Goal: Task Accomplishment & Management: Complete application form

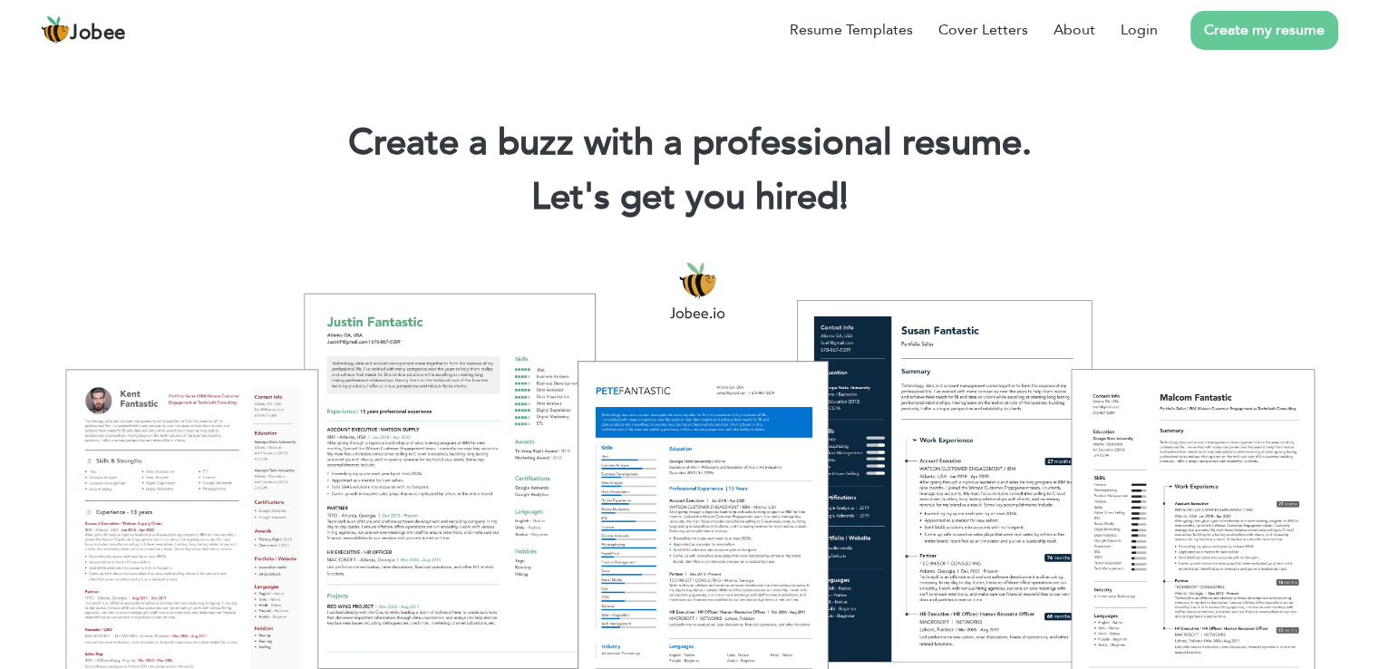
click at [1266, 44] on link "Create my resume" at bounding box center [1264, 30] width 148 height 39
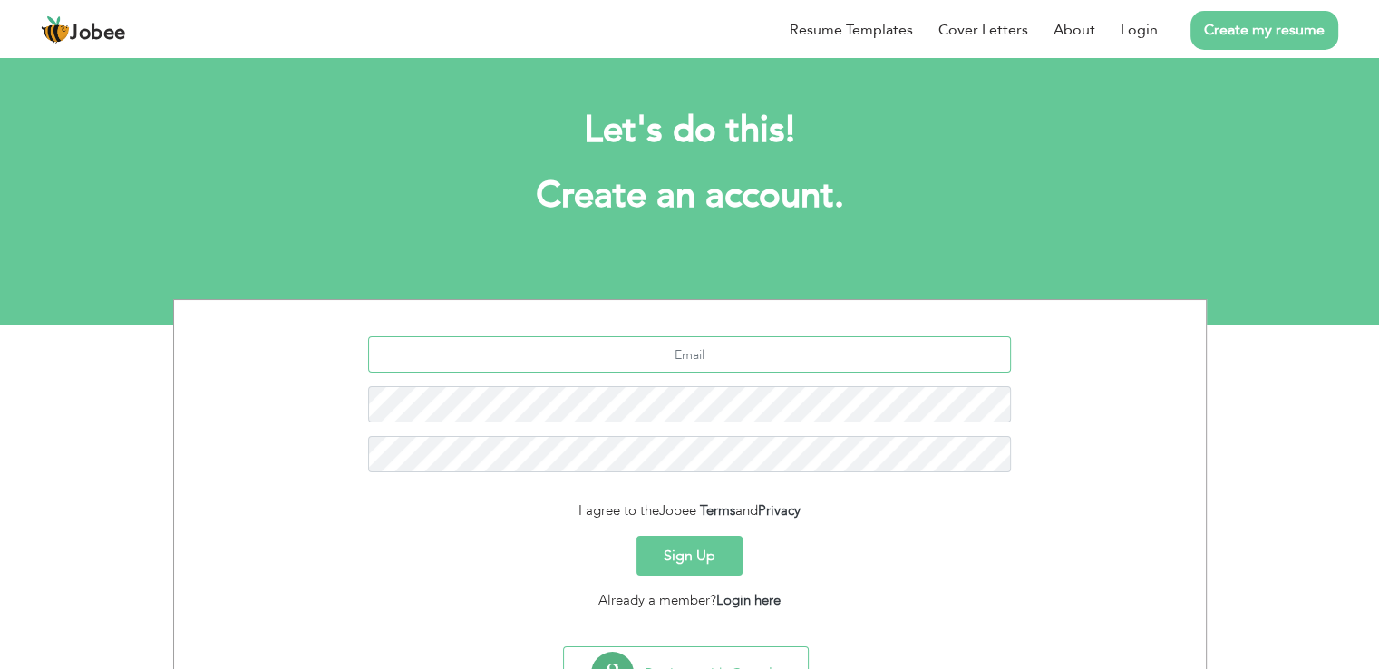
click at [583, 360] on input "text" at bounding box center [689, 354] width 643 height 36
click at [583, 359] on input "text" at bounding box center [689, 354] width 643 height 36
type input "[EMAIL_ADDRESS][DOMAIN_NAME]"
click at [636, 536] on button "Sign Up" at bounding box center [689, 556] width 106 height 40
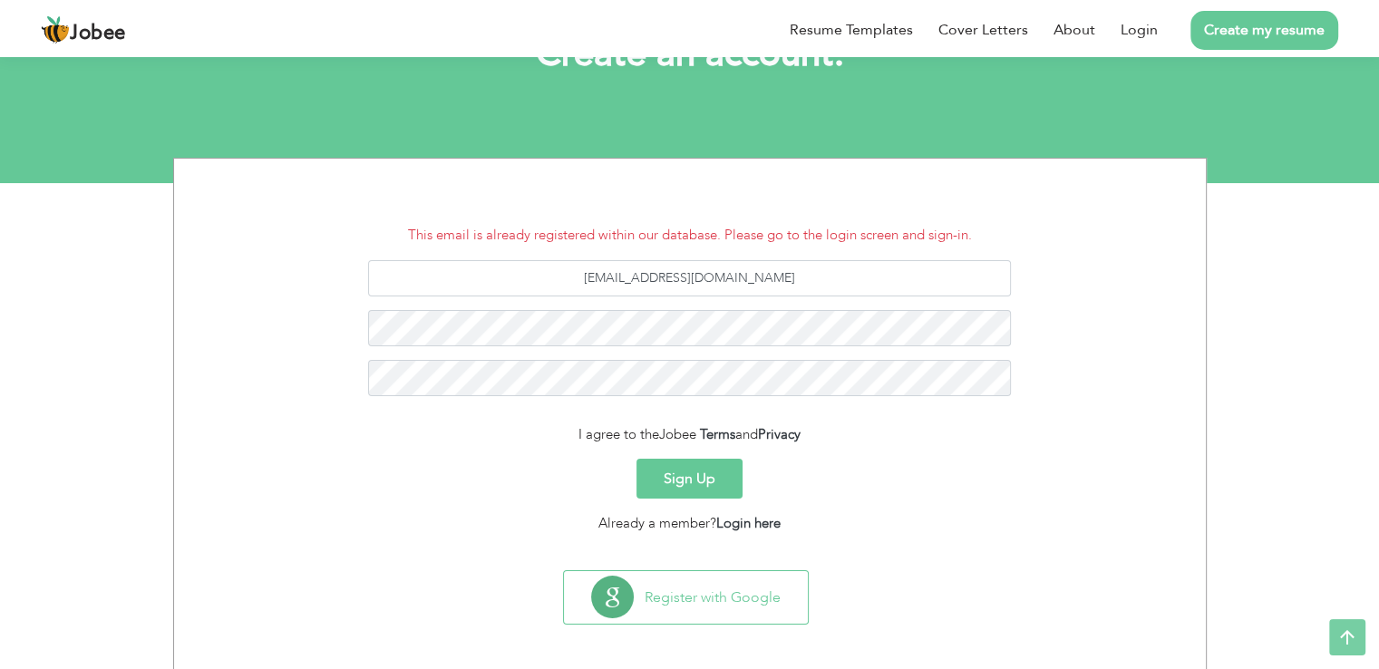
scroll to position [148, 0]
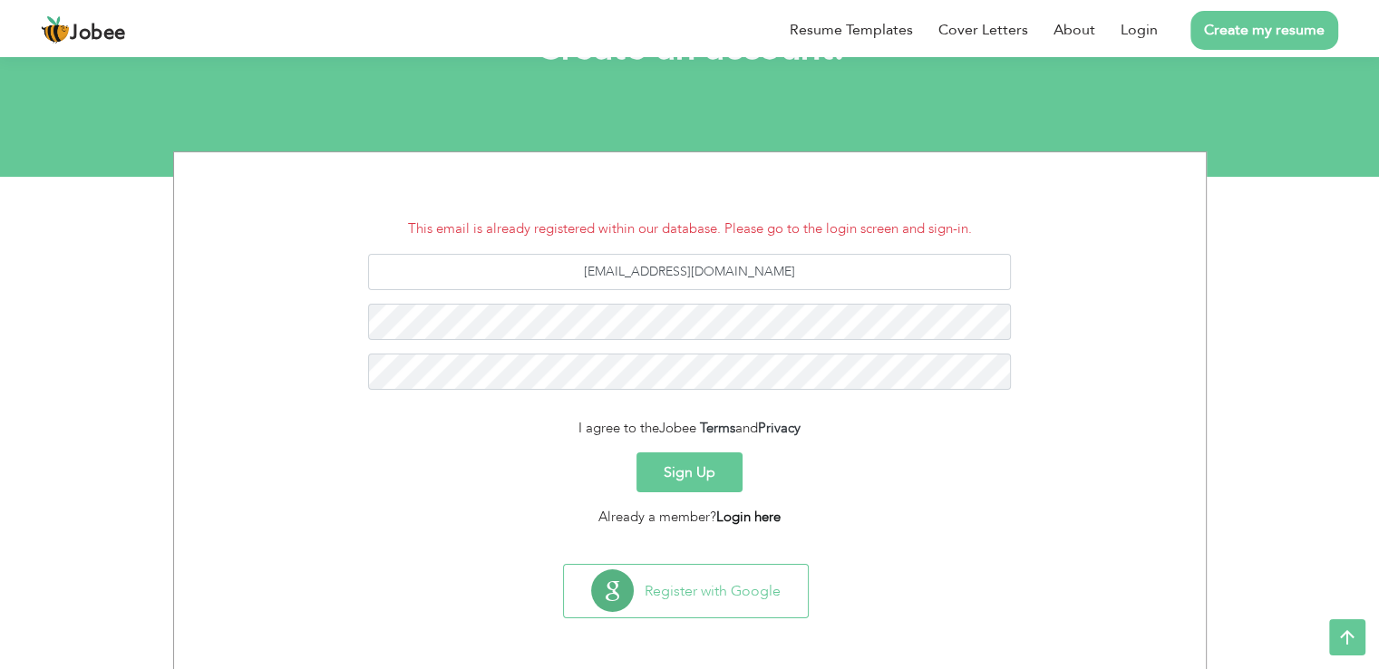
click at [733, 517] on link "Login here" at bounding box center [748, 517] width 64 height 18
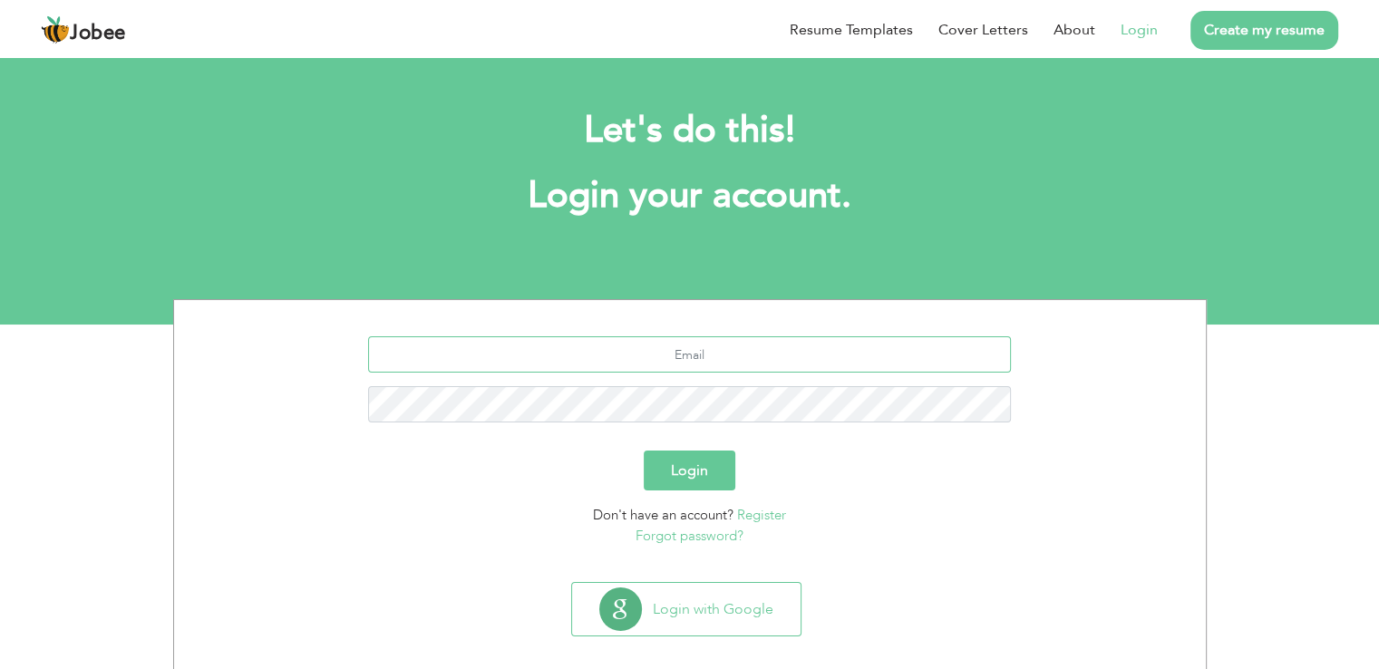
click at [642, 371] on input "text" at bounding box center [689, 354] width 643 height 36
type input "[EMAIL_ADDRESS][DOMAIN_NAME]"
click at [644, 451] on button "Login" at bounding box center [690, 471] width 92 height 40
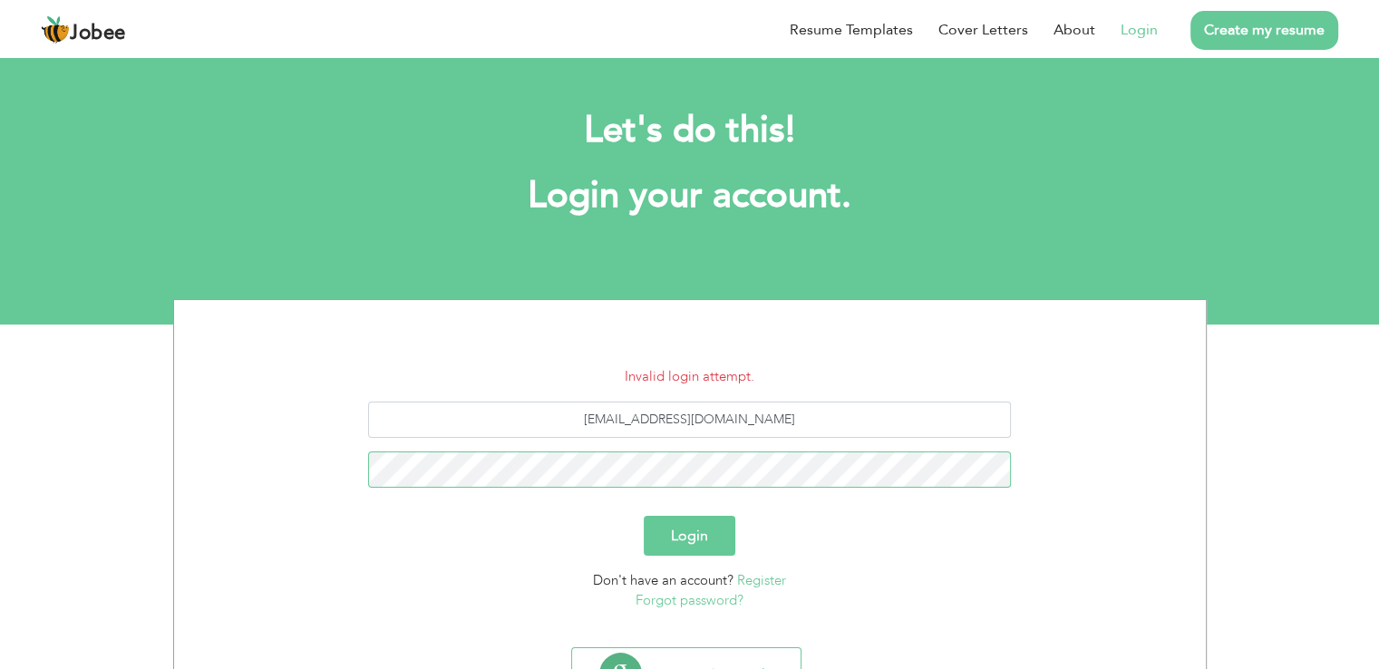
click at [644, 516] on button "Login" at bounding box center [690, 536] width 92 height 40
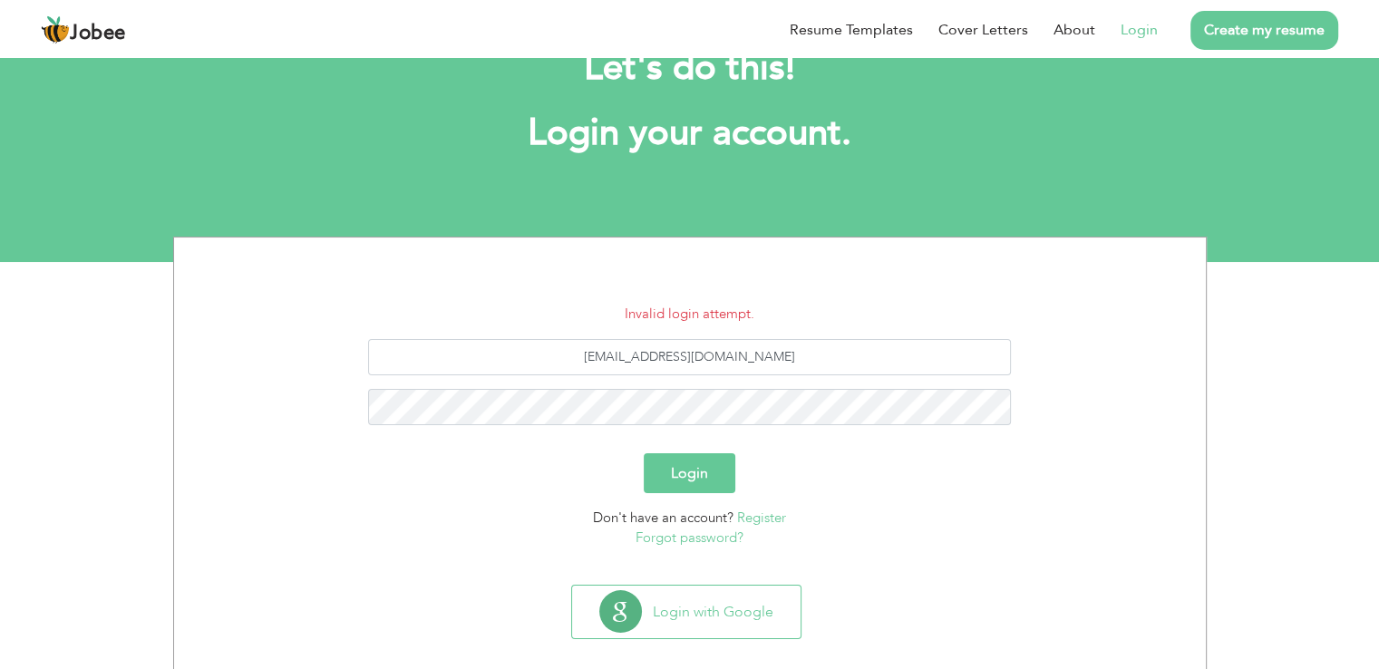
scroll to position [83, 0]
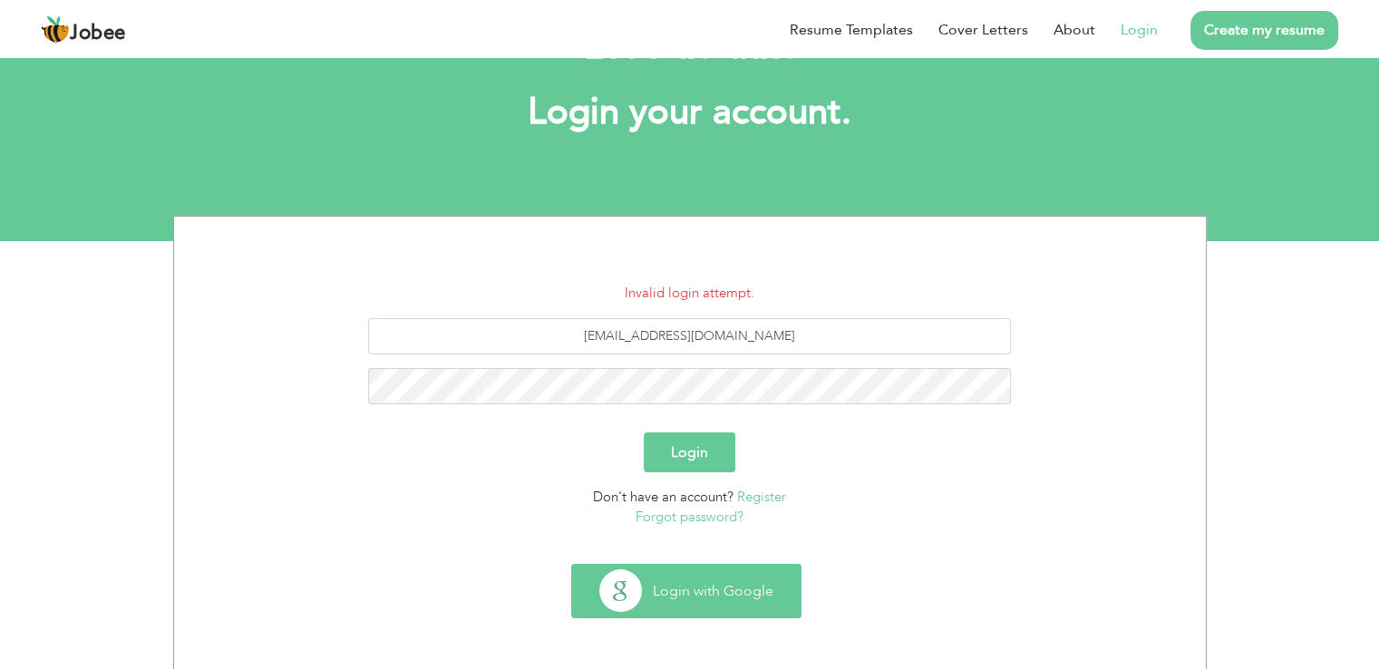
click at [626, 610] on button "Login with Google" at bounding box center [686, 591] width 228 height 53
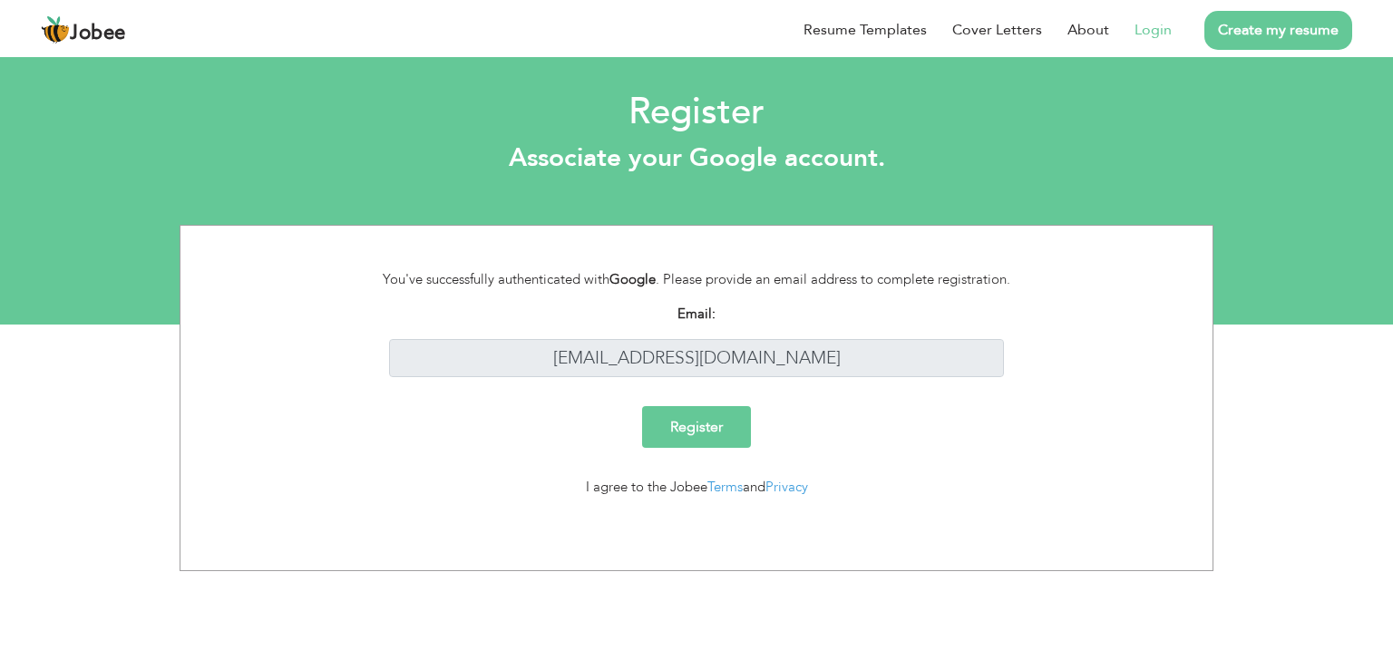
click at [711, 421] on input "Register" at bounding box center [696, 427] width 109 height 42
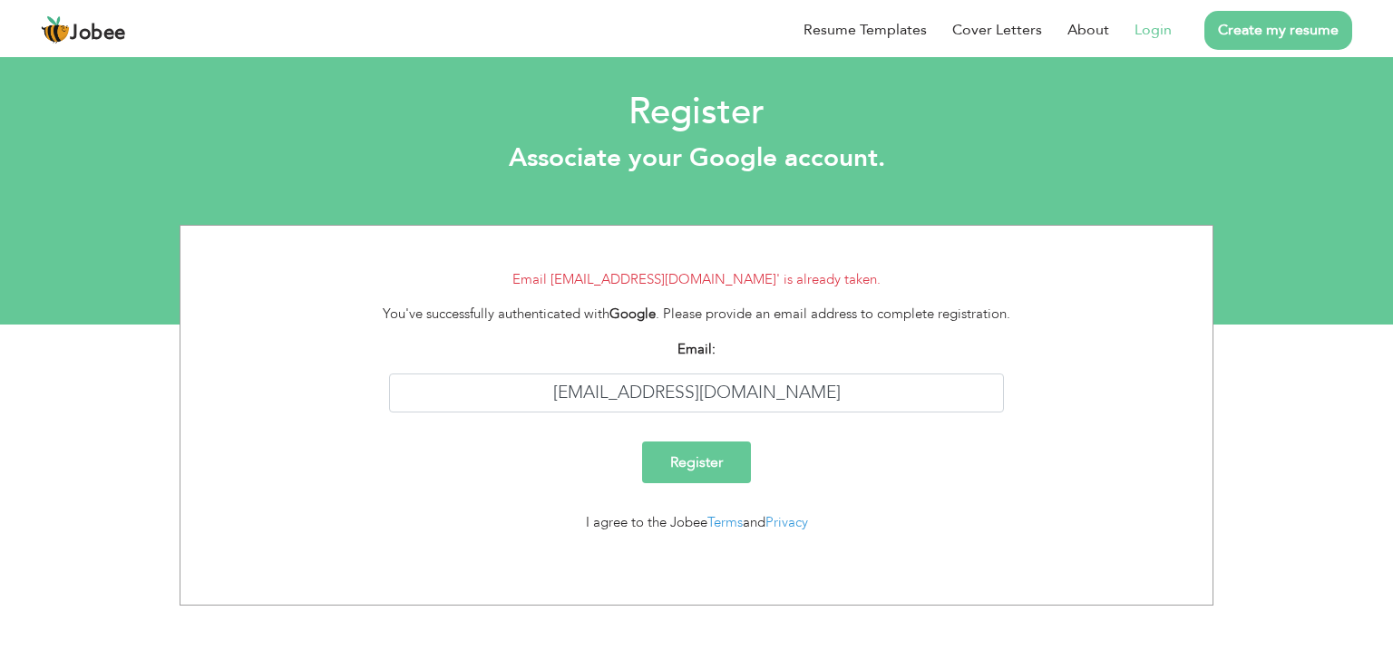
click at [704, 458] on input "Register" at bounding box center [696, 463] width 109 height 42
click at [1258, 28] on link "Create my resume" at bounding box center [1278, 30] width 148 height 39
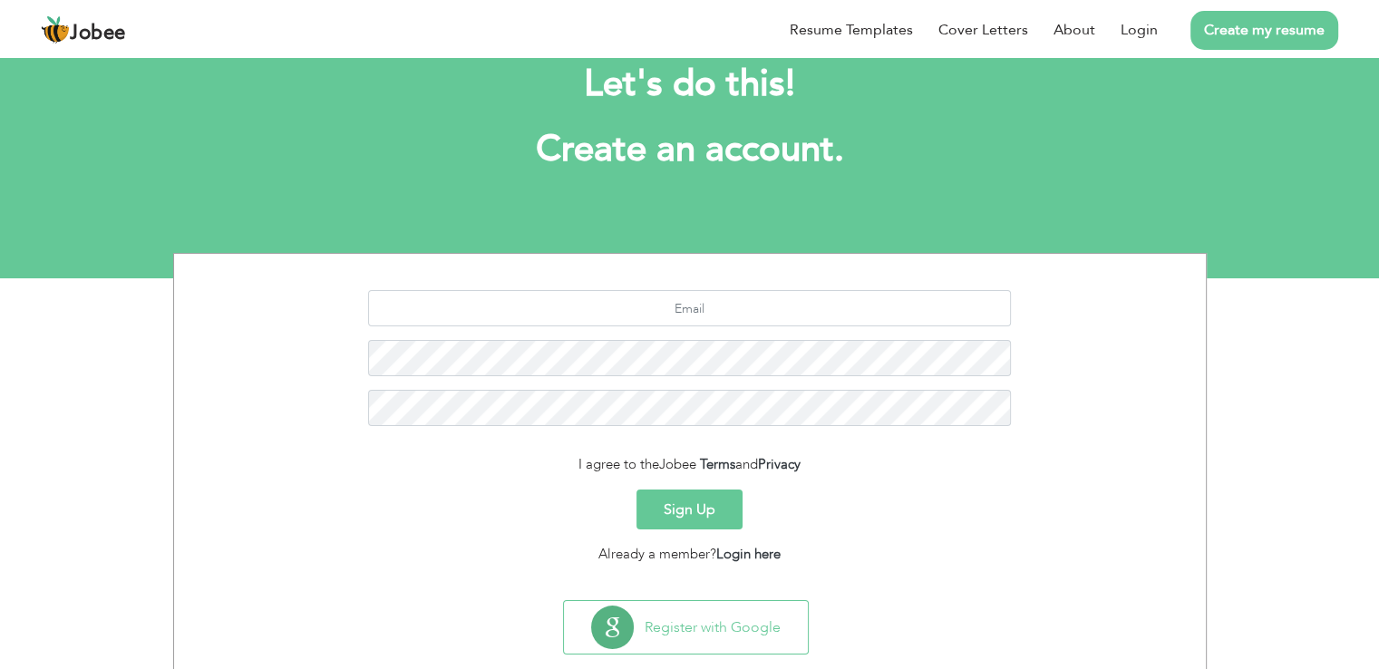
scroll to position [49, 0]
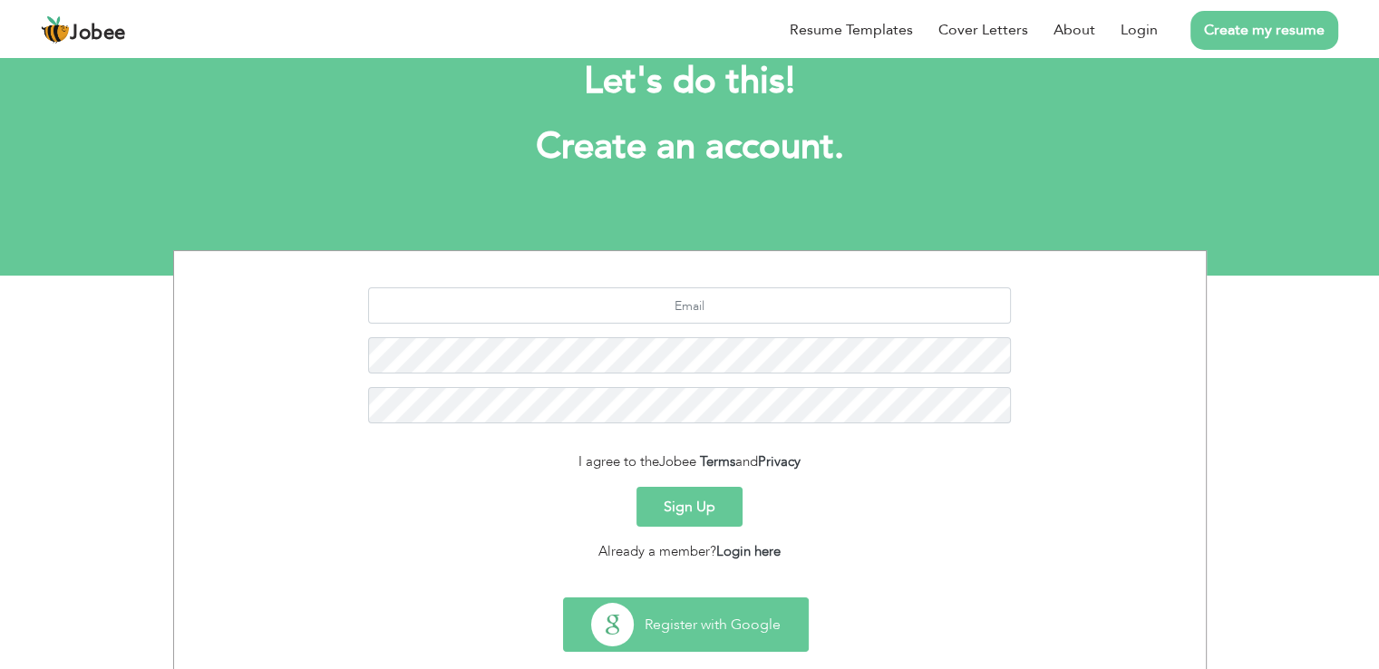
click at [755, 629] on button "Register with Google" at bounding box center [686, 624] width 244 height 53
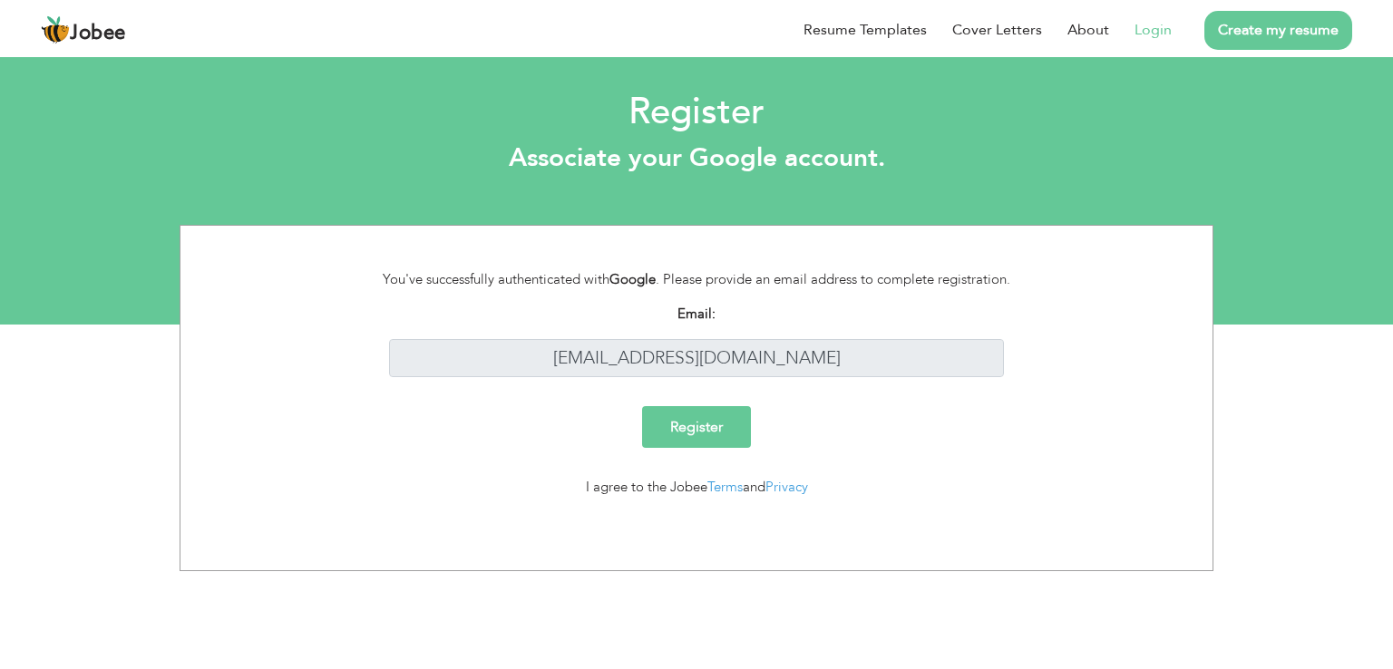
click at [665, 418] on input "Register" at bounding box center [696, 427] width 109 height 42
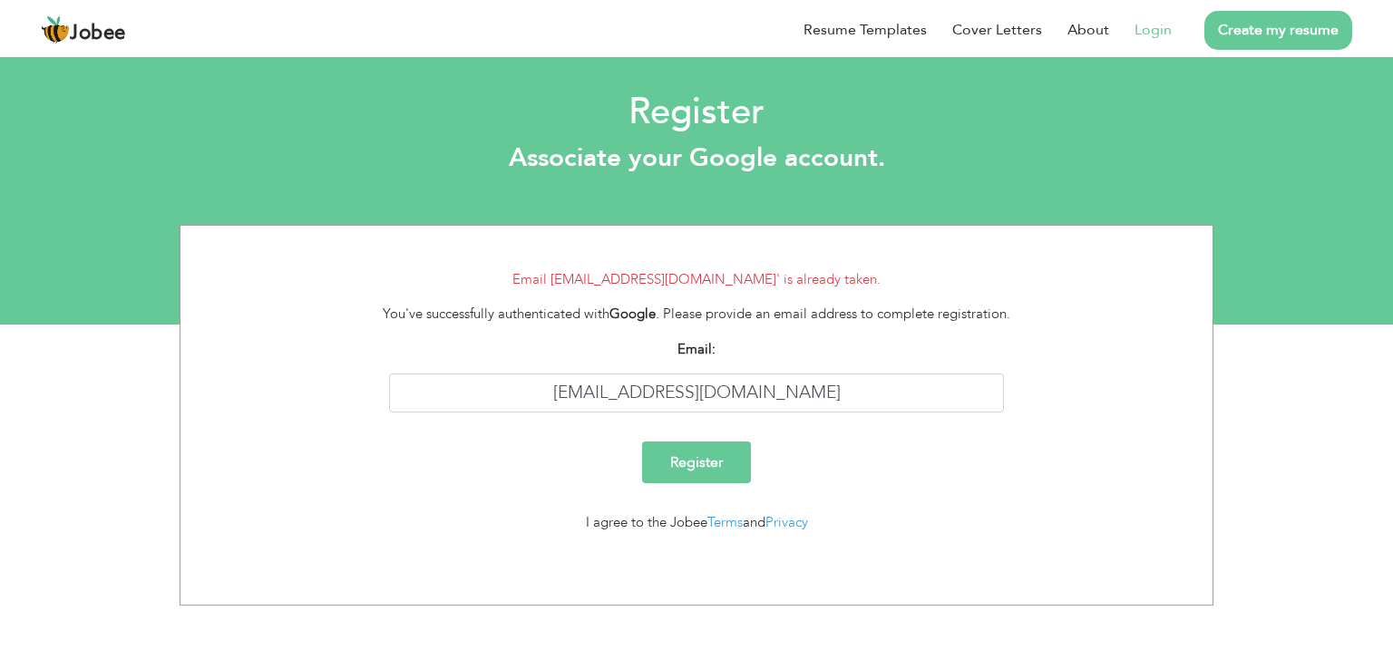
click at [676, 453] on input "Register" at bounding box center [696, 463] width 109 height 42
click at [681, 464] on input "Register" at bounding box center [696, 463] width 109 height 42
click at [638, 386] on input "[EMAIL_ADDRESS][DOMAIN_NAME]" at bounding box center [697, 393] width 616 height 39
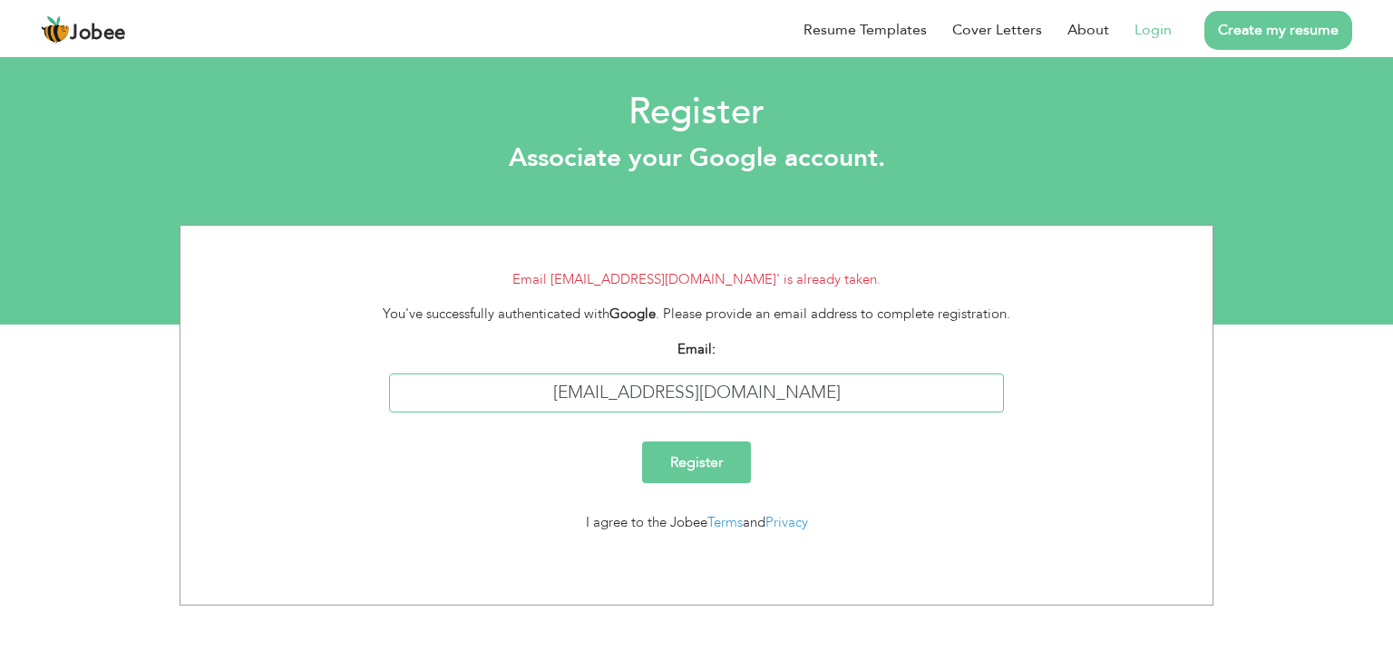
click at [638, 387] on input "[EMAIL_ADDRESS][DOMAIN_NAME]" at bounding box center [697, 393] width 616 height 39
click at [696, 455] on input "Register" at bounding box center [696, 463] width 109 height 42
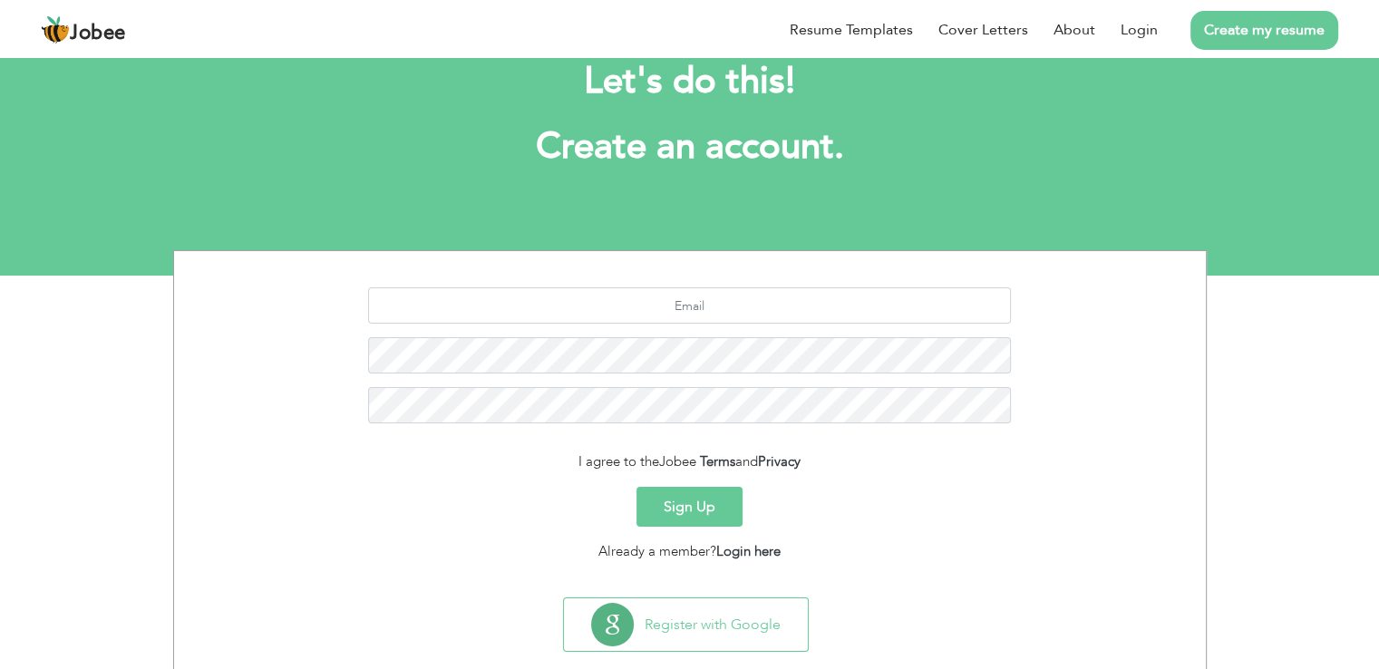
scroll to position [83, 0]
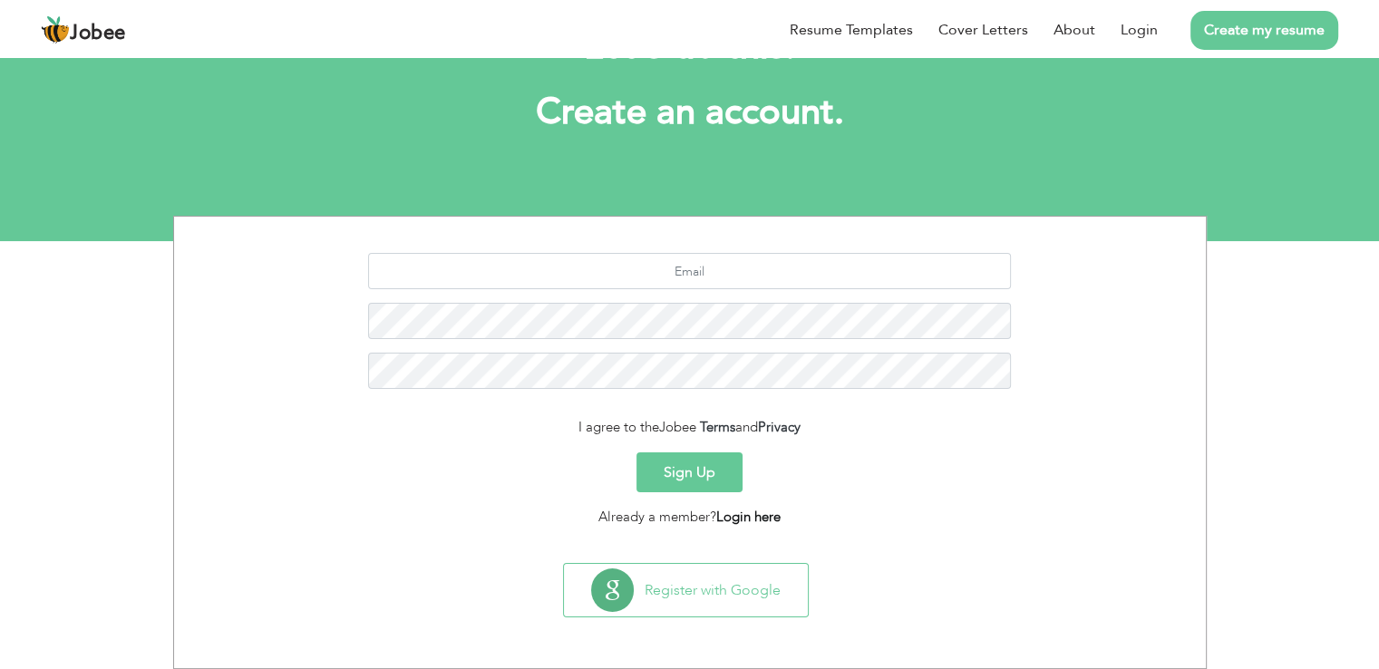
click at [726, 521] on link "Login here" at bounding box center [748, 517] width 64 height 18
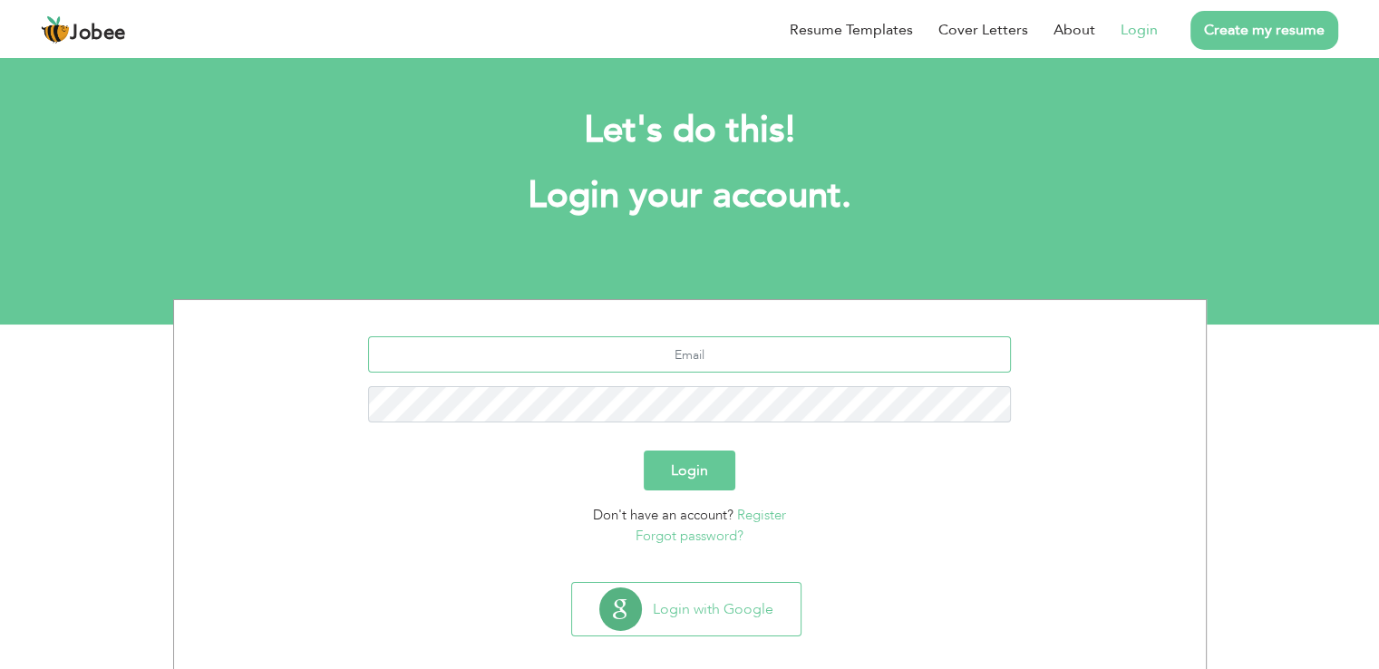
click at [630, 343] on input "text" at bounding box center [689, 354] width 643 height 36
type input "[EMAIL_ADDRESS][DOMAIN_NAME]"
click at [644, 451] on button "Login" at bounding box center [690, 471] width 92 height 40
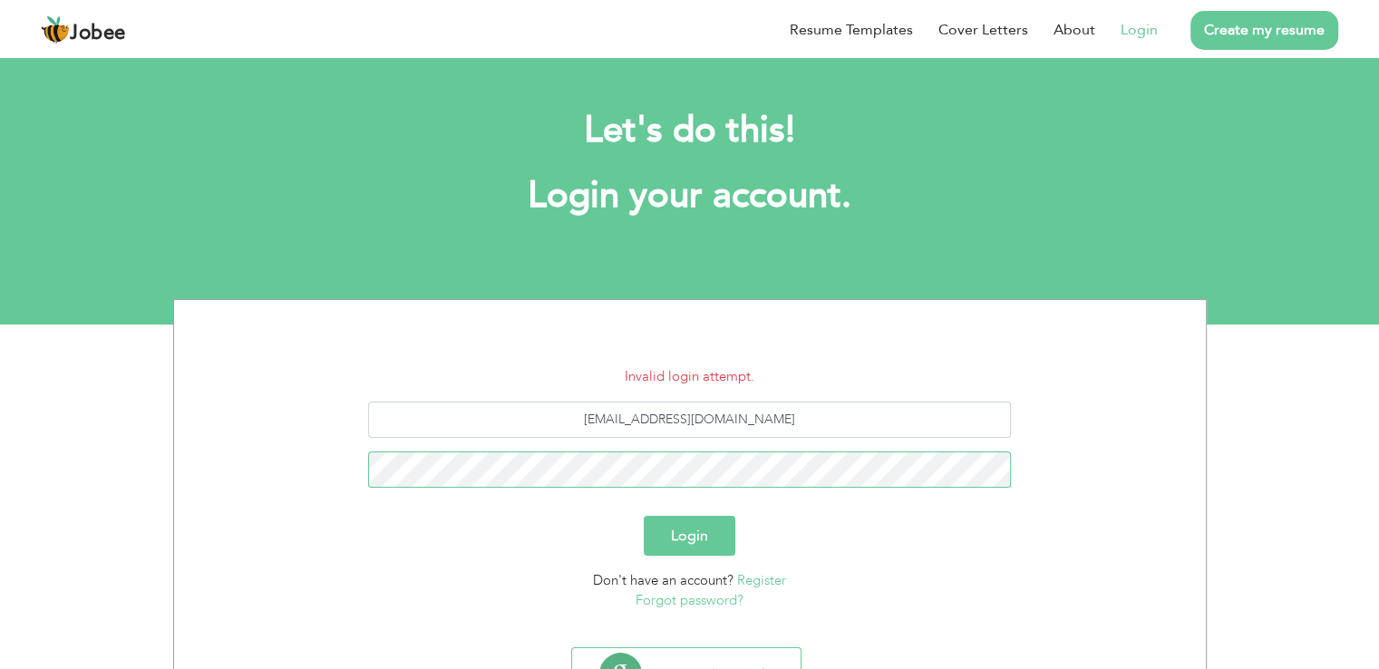
click at [644, 516] on button "Login" at bounding box center [690, 536] width 92 height 40
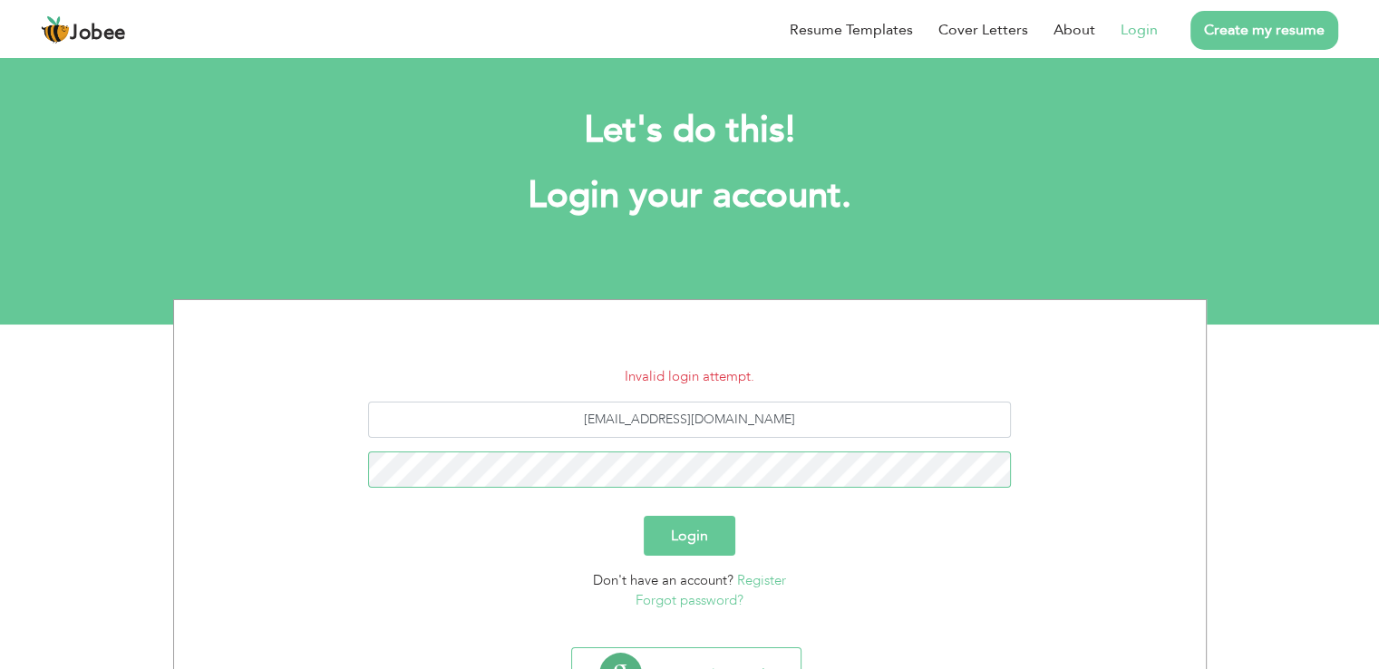
click at [644, 516] on button "Login" at bounding box center [690, 536] width 92 height 40
click at [690, 543] on button "Login" at bounding box center [690, 536] width 92 height 40
click at [668, 597] on link "Forgot password?" at bounding box center [690, 600] width 108 height 18
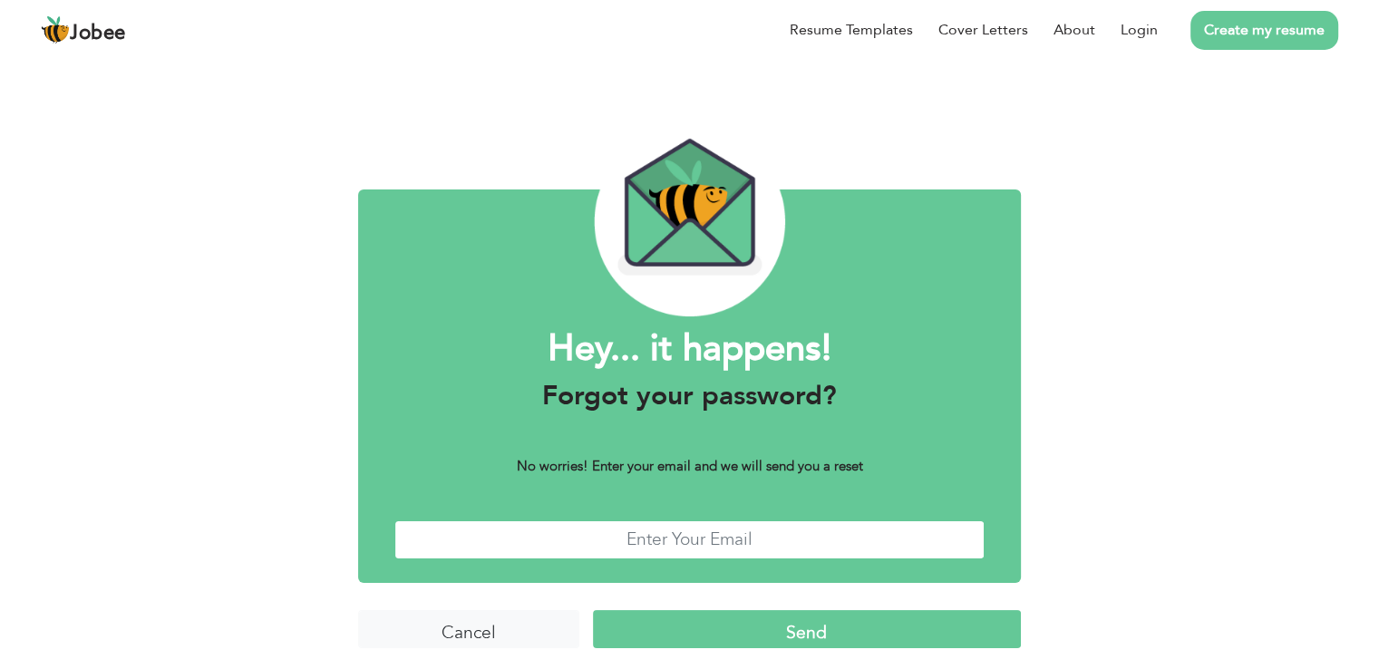
click at [659, 548] on input "text" at bounding box center [689, 539] width 590 height 39
type input "[EMAIL_ADDRESS][DOMAIN_NAME]"
click at [680, 622] on input "Send" at bounding box center [807, 629] width 428 height 39
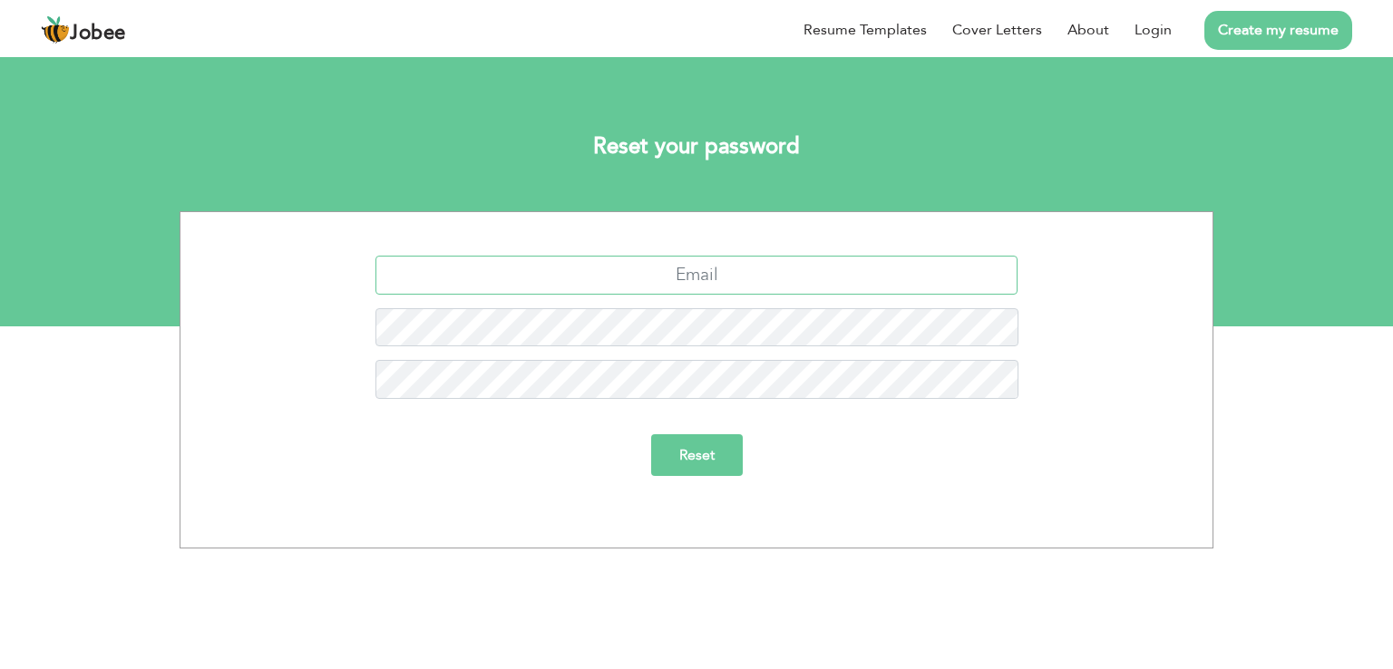
click at [689, 264] on input "text" at bounding box center [696, 275] width 643 height 39
type input "[EMAIL_ADDRESS][DOMAIN_NAME]"
click at [651, 434] on input "Reset" at bounding box center [697, 455] width 92 height 42
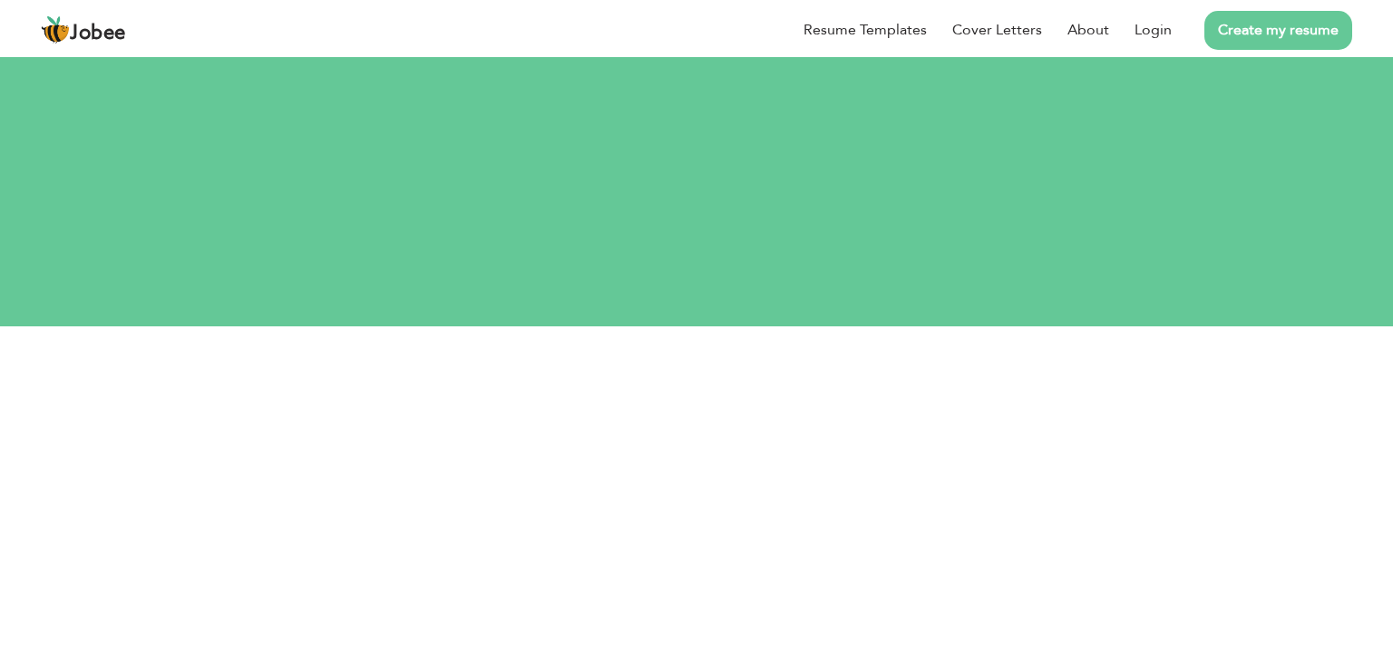
click at [656, 372] on input "[EMAIL_ADDRESS][DOMAIN_NAME]" at bounding box center [696, 365] width 643 height 39
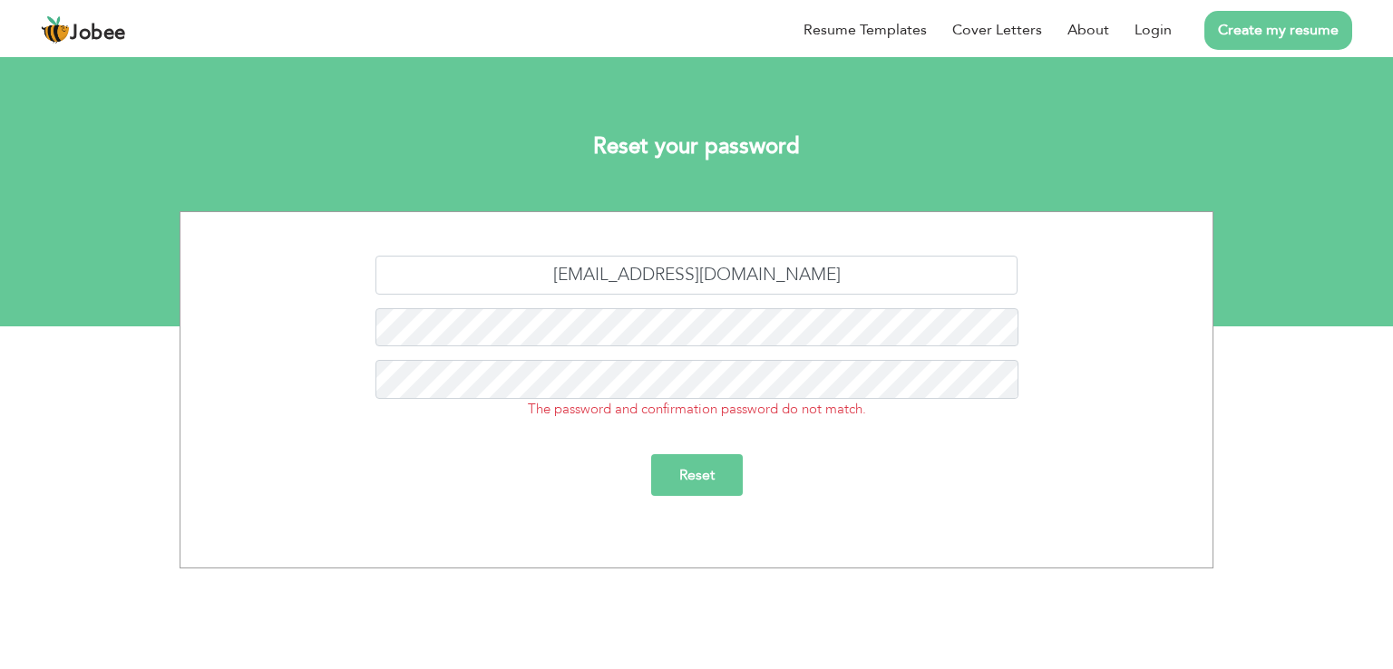
click at [673, 467] on input "Reset" at bounding box center [697, 475] width 92 height 42
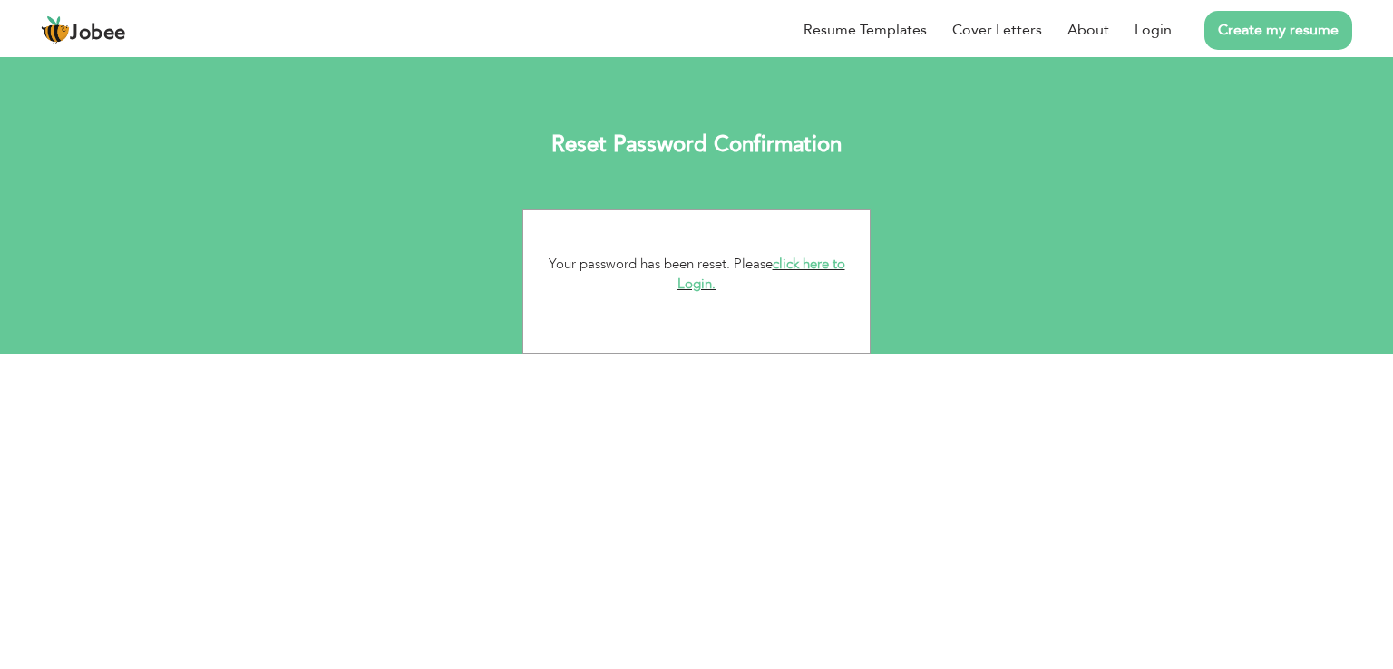
click at [788, 262] on link "click here to Login." at bounding box center [761, 274] width 168 height 39
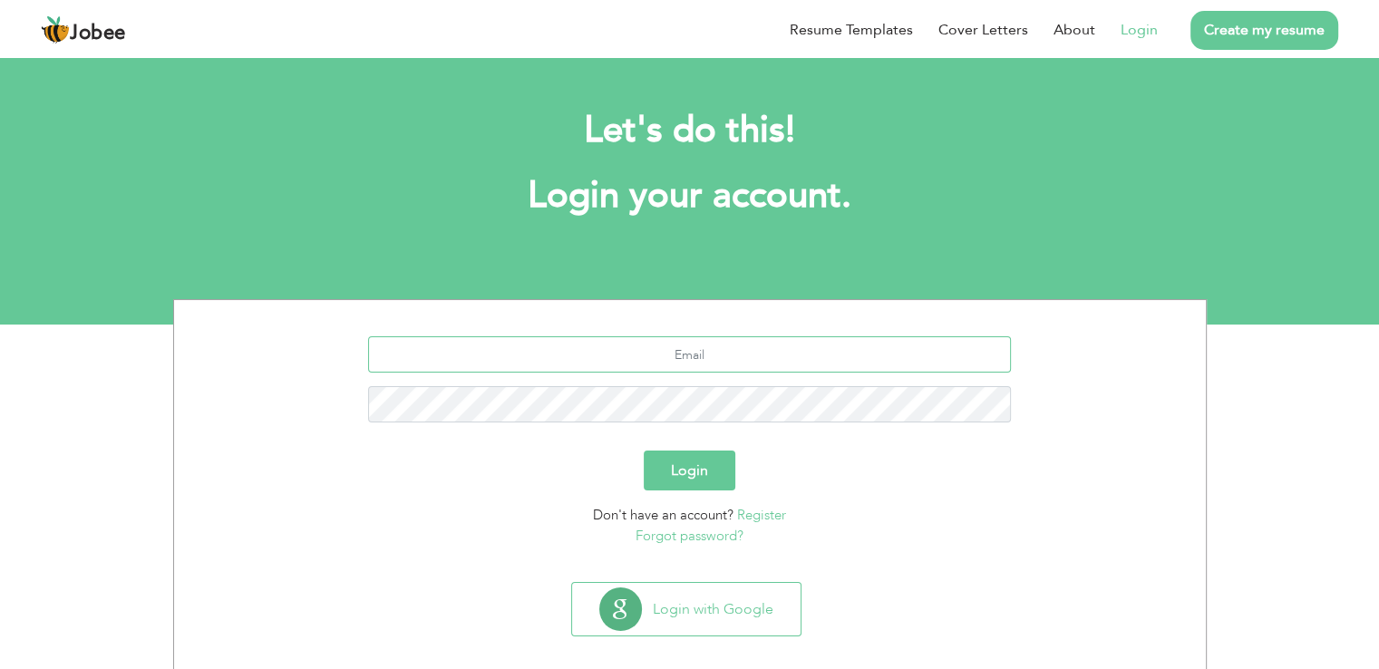
click at [662, 363] on input "text" at bounding box center [689, 354] width 643 height 36
type input "[EMAIL_ADDRESS][DOMAIN_NAME]"
click at [644, 451] on button "Login" at bounding box center [690, 471] width 92 height 40
click at [675, 459] on button "Login" at bounding box center [690, 471] width 92 height 40
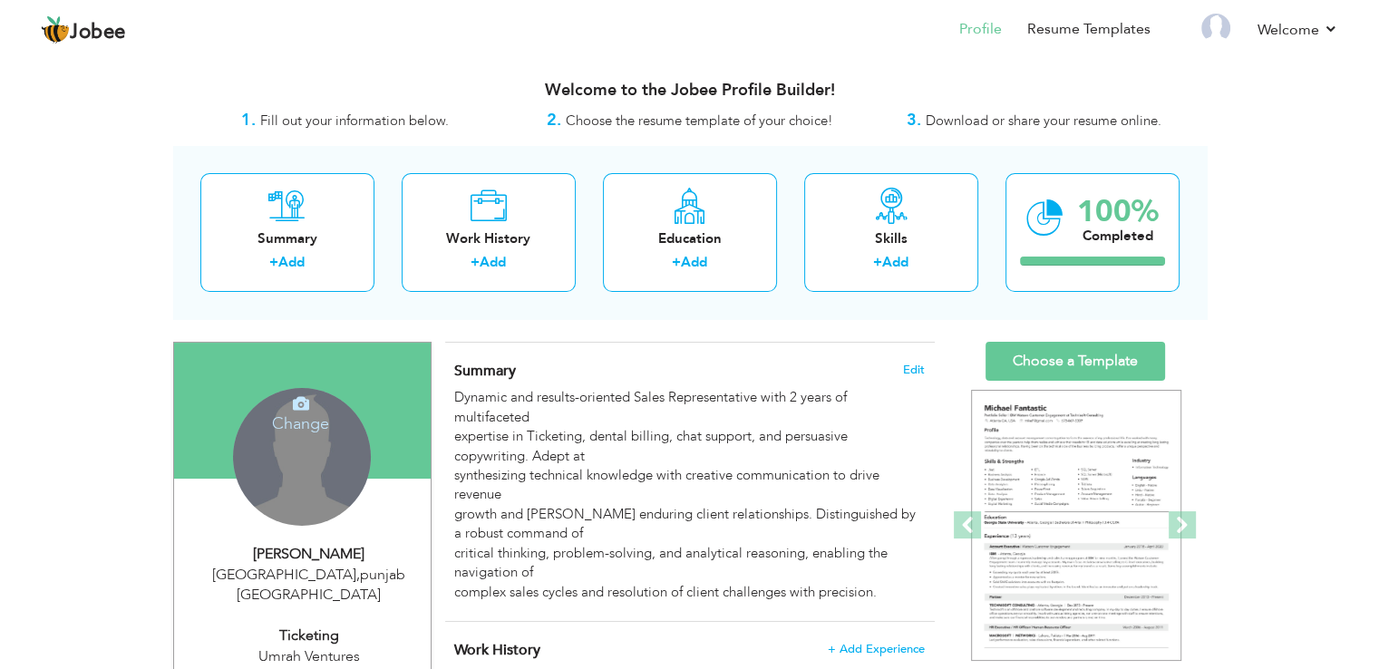
click at [323, 461] on div "Change Remove" at bounding box center [302, 457] width 138 height 138
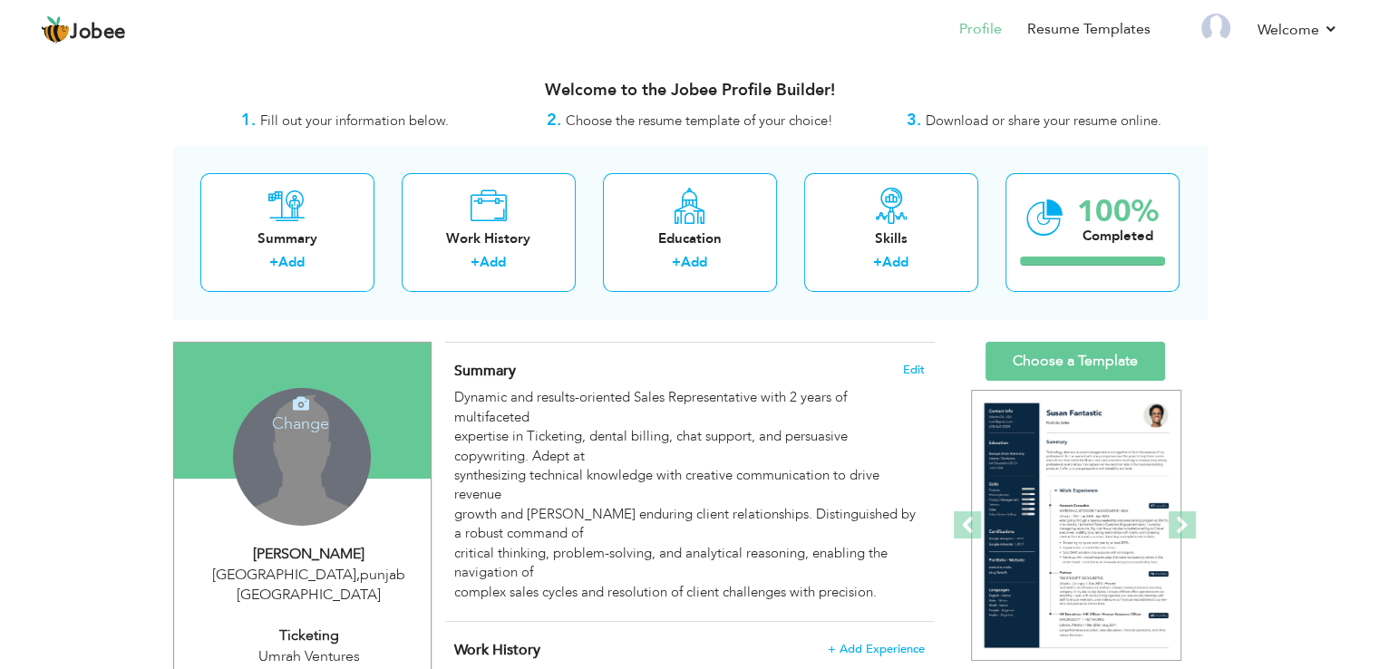
click at [323, 461] on div "Change Remove" at bounding box center [302, 457] width 138 height 138
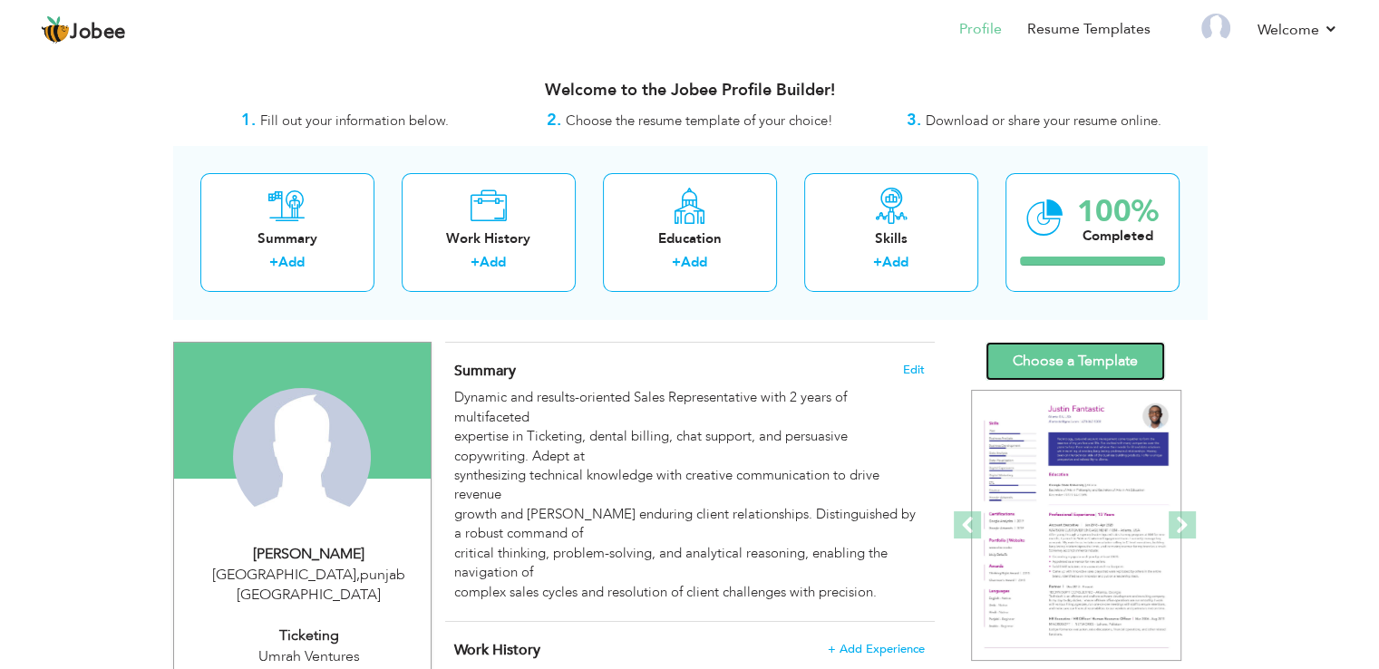
click at [1059, 354] on link "Choose a Template" at bounding box center [1075, 361] width 180 height 39
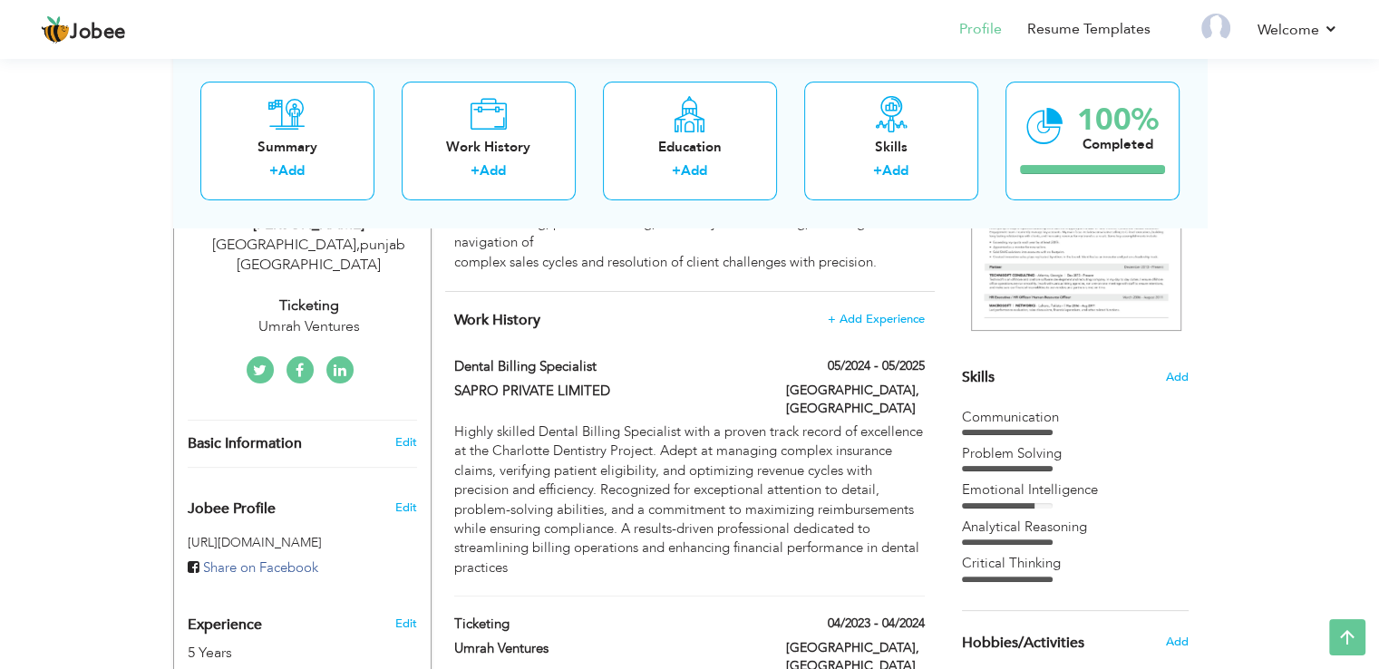
scroll to position [332, 0]
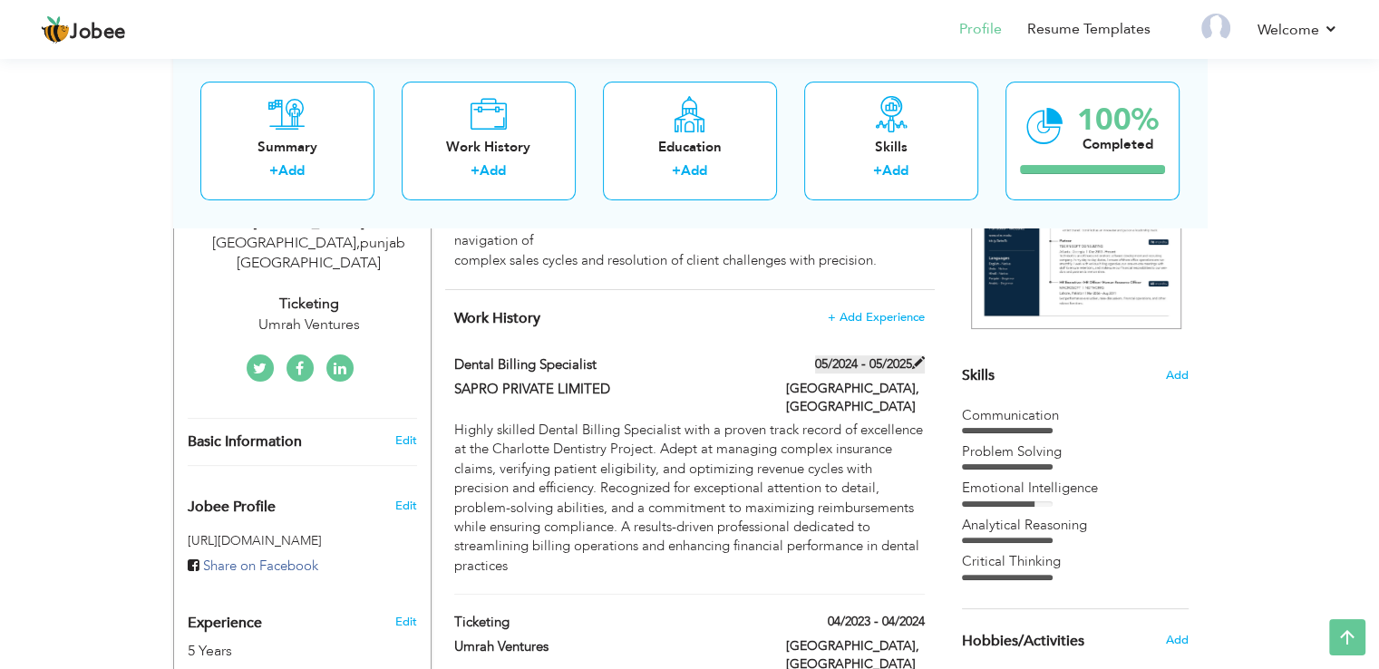
click at [844, 360] on label "05/2024 - 05/2025" at bounding box center [870, 364] width 110 height 18
type input "Dental Billing Specialist"
type input "SAPRO PRIVATE LIMITED"
type input "05/2024"
type input "05/2025"
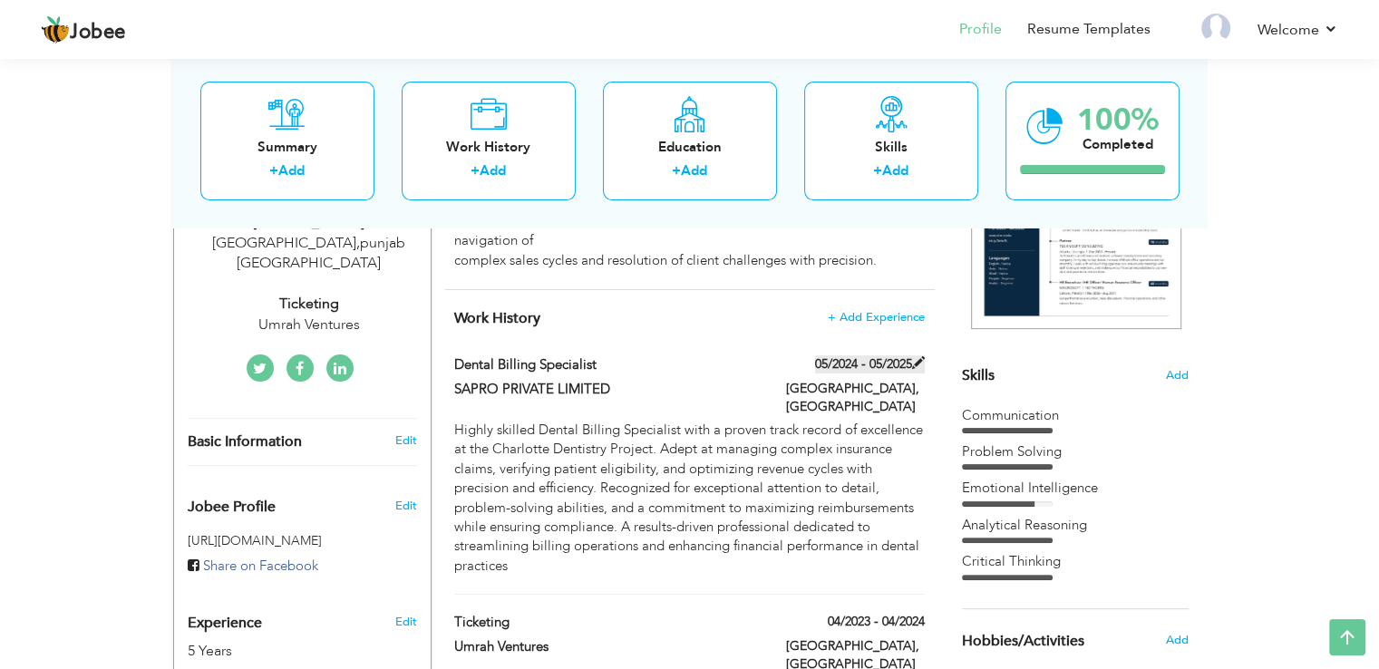
type input "[GEOGRAPHIC_DATA]"
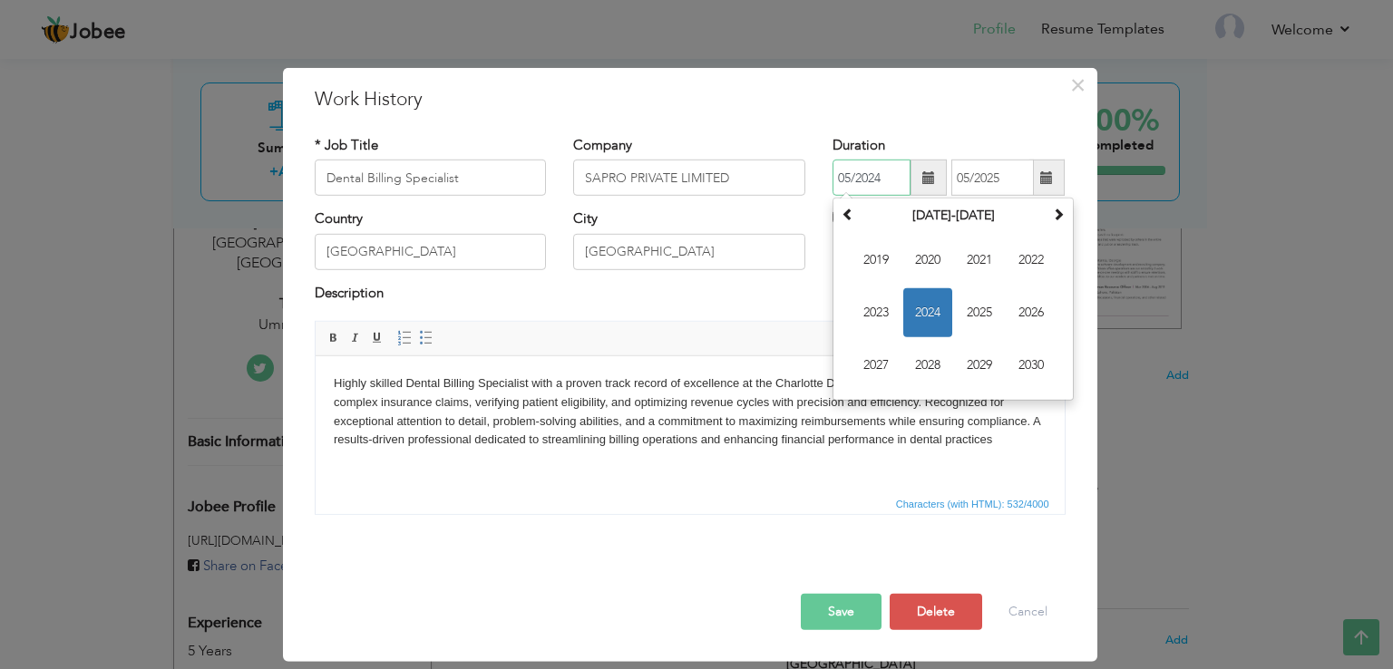
click at [851, 177] on input "05/2024" at bounding box center [871, 178] width 78 height 36
type input "07/2024"
click at [968, 177] on input "05/2025" at bounding box center [992, 178] width 83 height 36
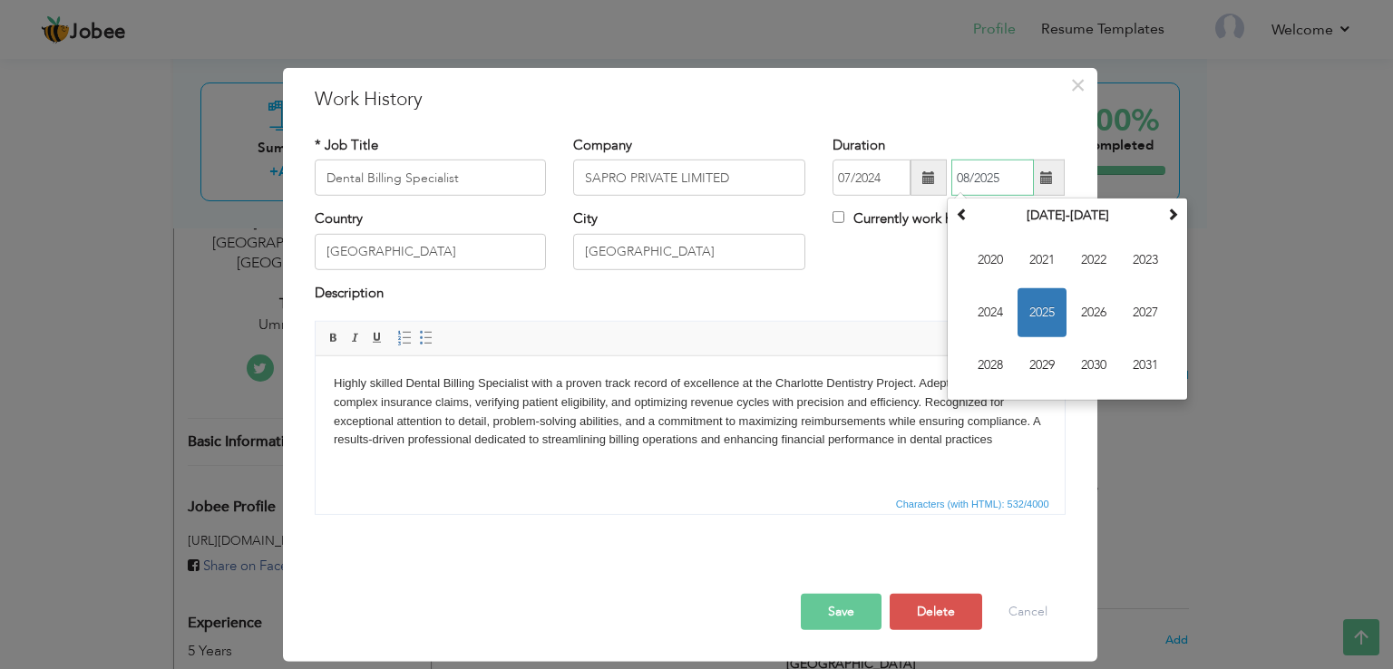
click at [1036, 319] on span "2025" at bounding box center [1041, 312] width 49 height 49
type input "08/2025"
click at [859, 266] on div "Country Pakistan City Lahore Currently work here" at bounding box center [690, 245] width 778 height 73
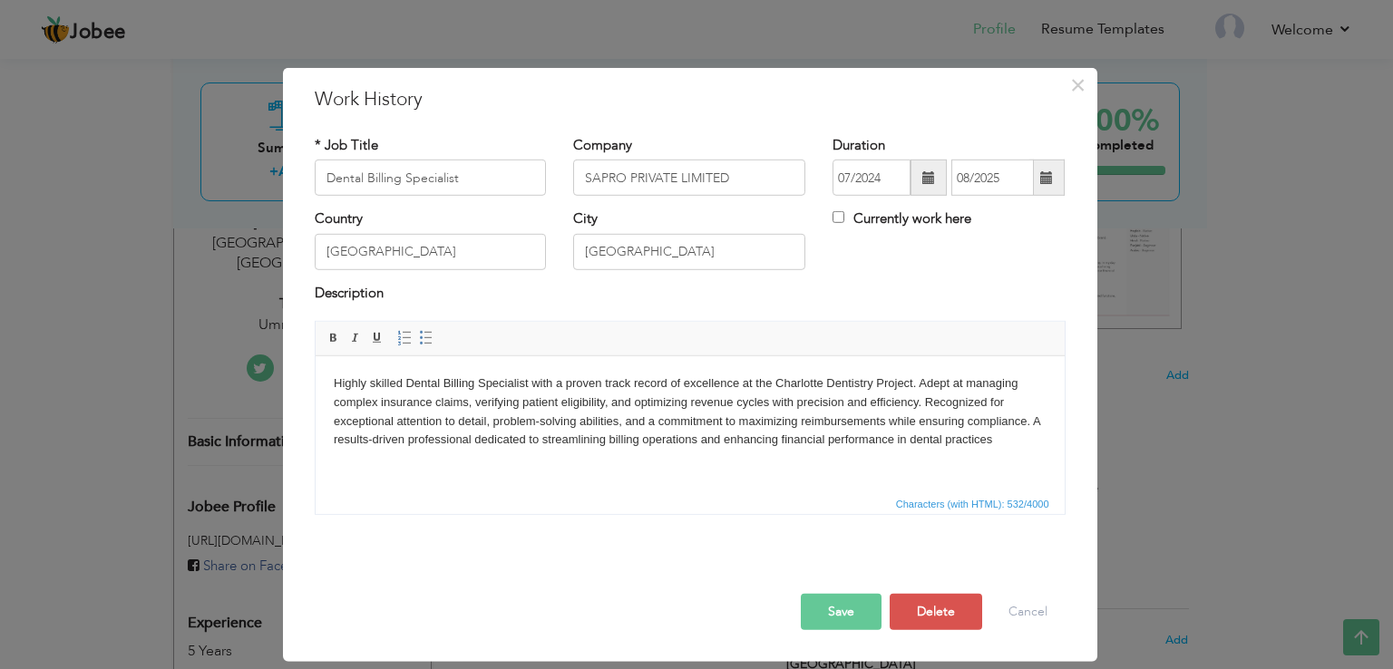
click at [834, 610] on button "Save" at bounding box center [841, 612] width 81 height 36
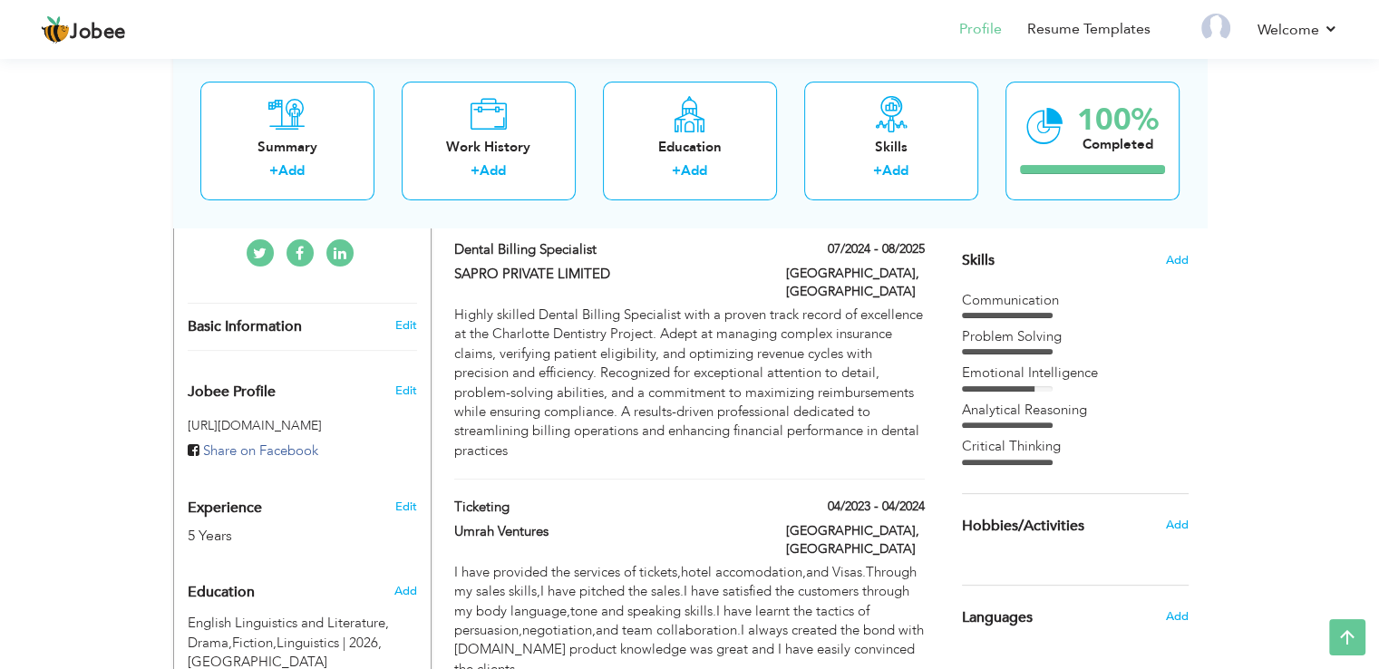
scroll to position [461, 0]
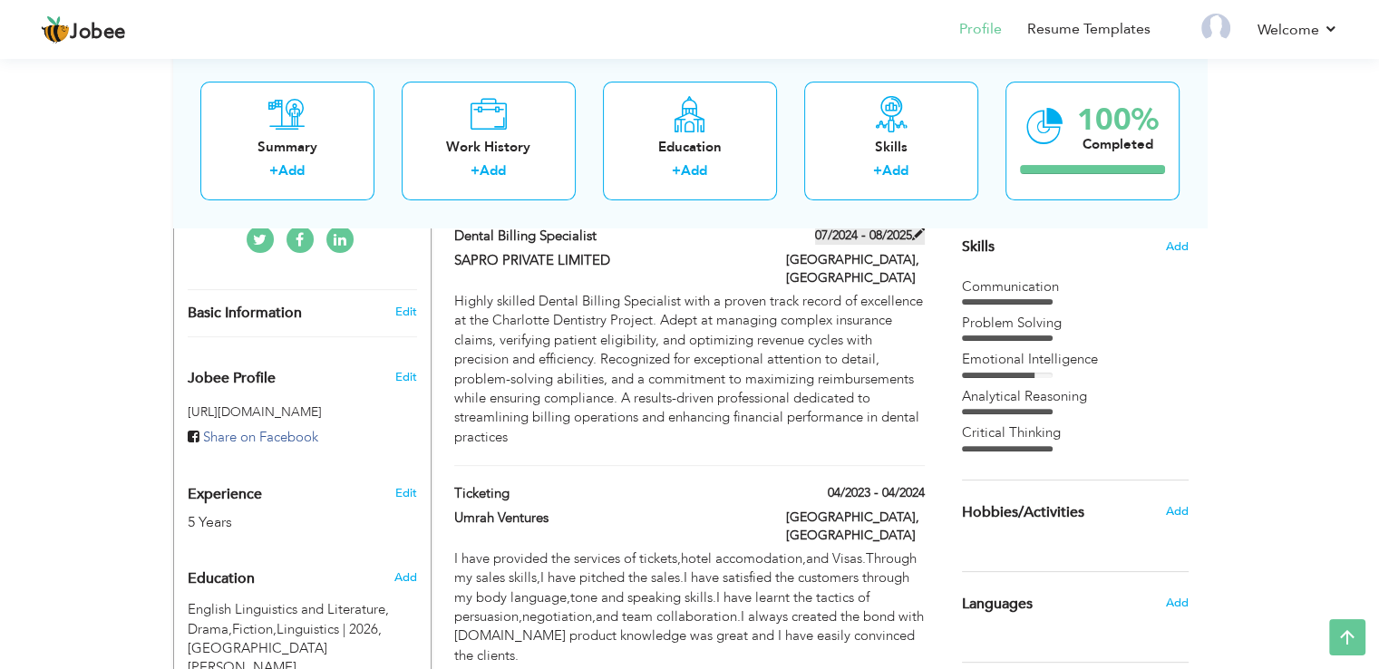
click at [826, 235] on label "07/2024 - 08/2025" at bounding box center [870, 236] width 110 height 18
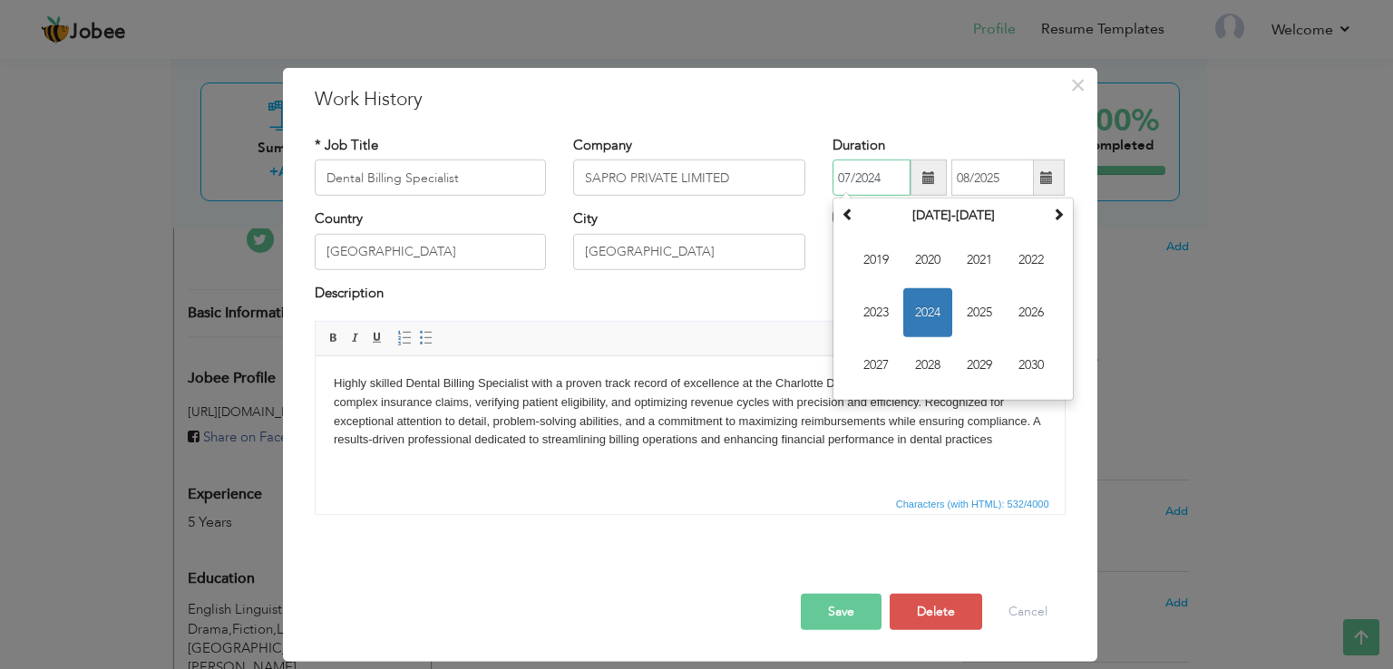
click at [849, 180] on input "07/2024" at bounding box center [871, 178] width 78 height 36
type input "02/2024"
click at [822, 617] on button "Save" at bounding box center [841, 612] width 81 height 36
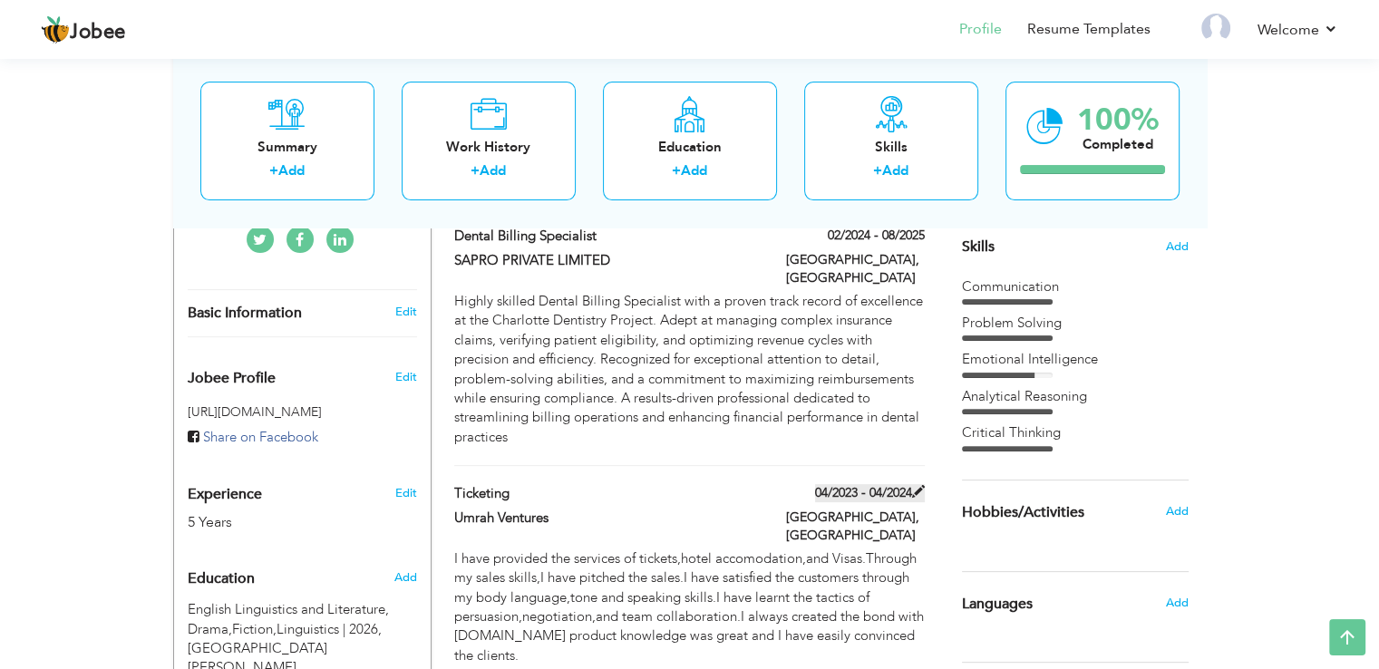
click at [848, 484] on label "04/2023 - 04/2024" at bounding box center [870, 493] width 110 height 18
type input "Ticketing"
type input "Umrah Ventures"
type input "04/2023"
type input "04/2024"
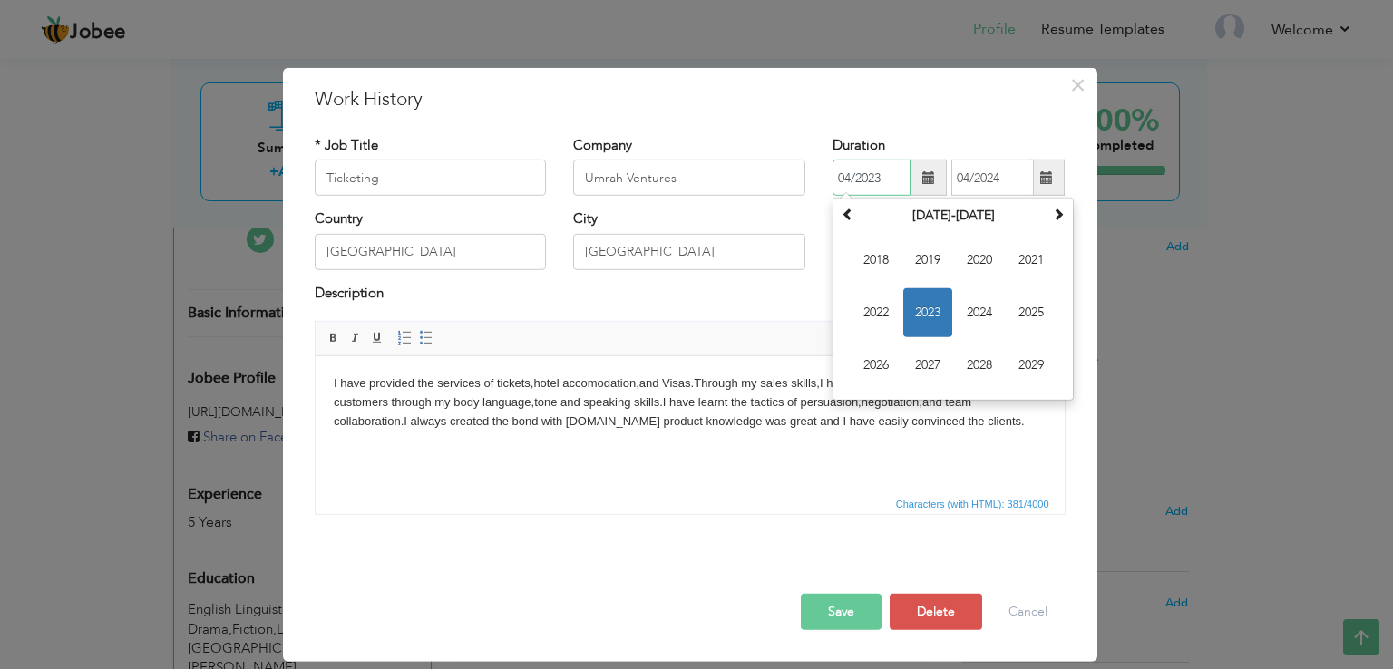
click at [852, 180] on input "04/2023" at bounding box center [871, 178] width 78 height 36
type input "01/2023"
click at [979, 170] on input "04/2024" at bounding box center [992, 178] width 83 height 36
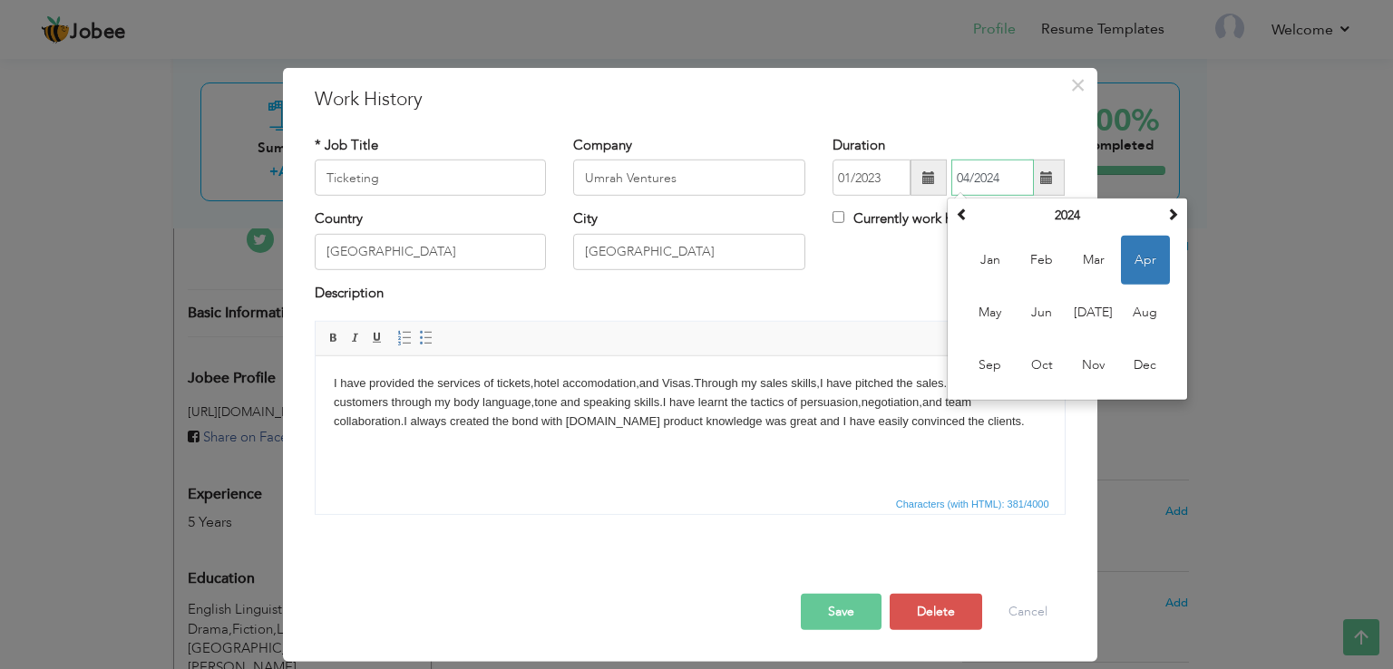
click at [967, 178] on input "04/2024" at bounding box center [992, 178] width 83 height 36
click at [969, 177] on input "04/2024" at bounding box center [992, 178] width 83 height 36
type input "06/2024"
click at [908, 252] on div "Country Pakistan City Lahore Currently work here" at bounding box center [690, 245] width 778 height 73
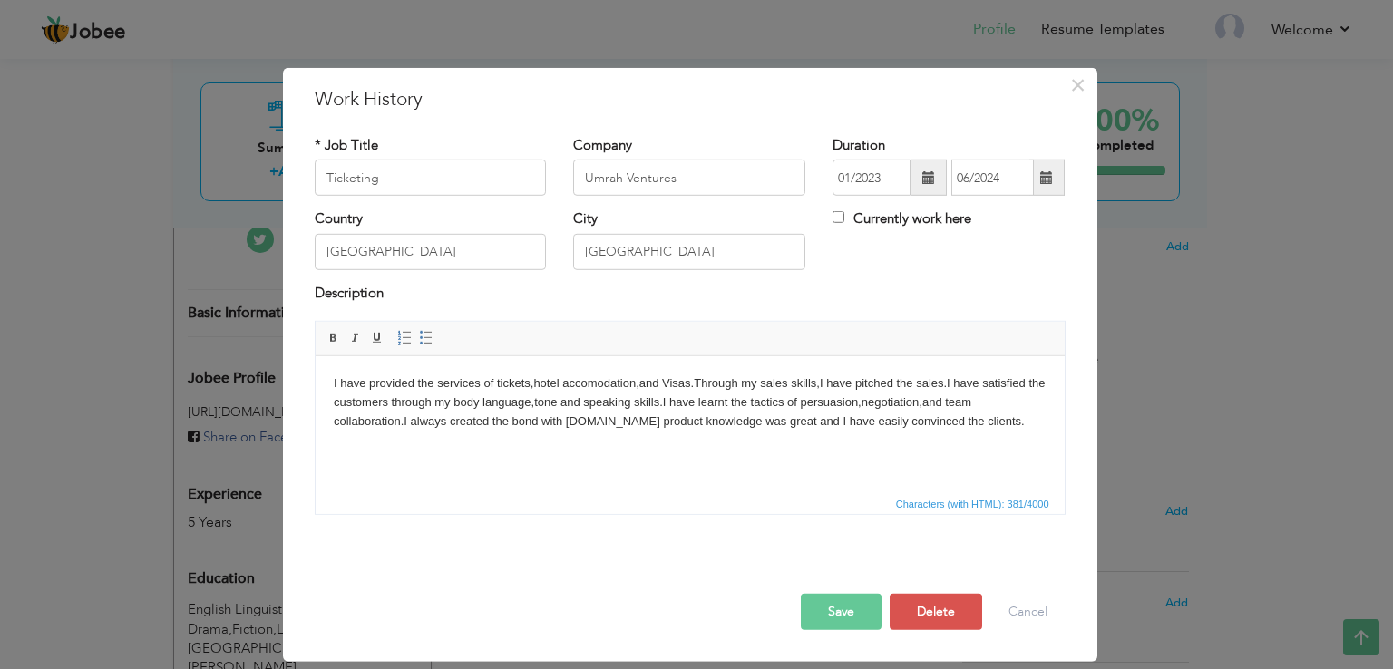
click at [872, 596] on button "Save" at bounding box center [841, 612] width 81 height 36
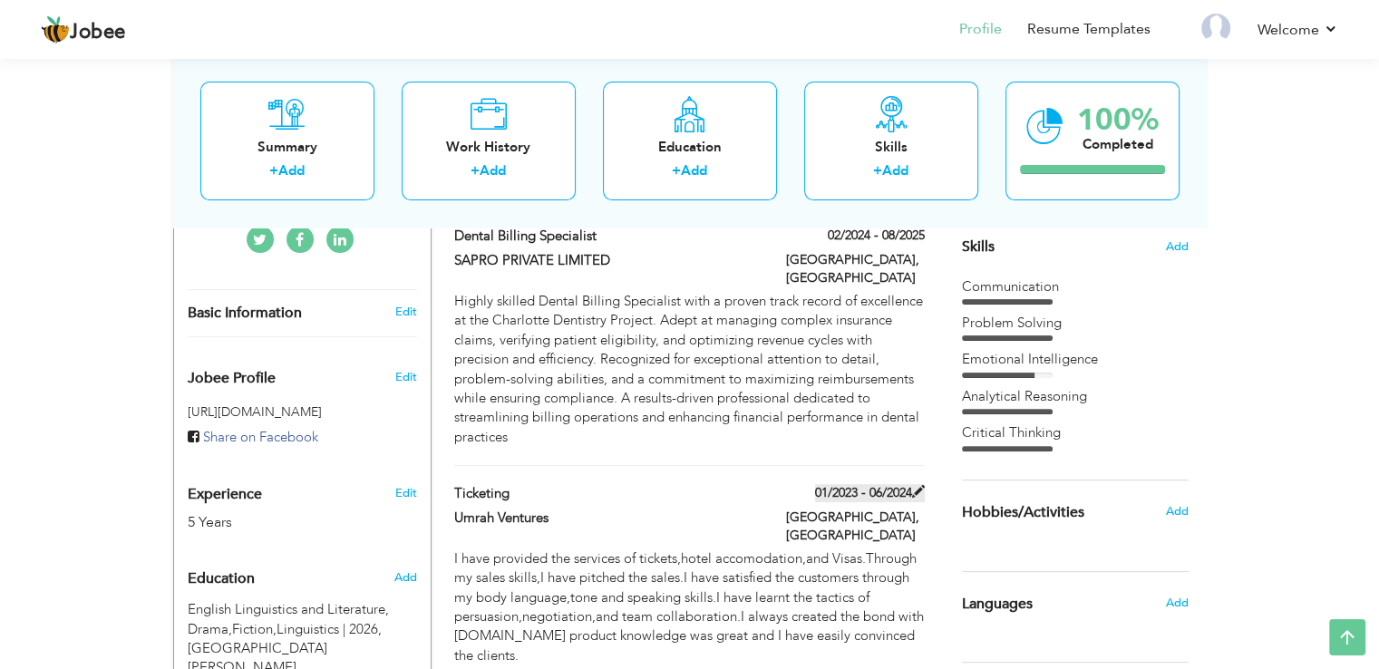
click at [885, 484] on label "01/2023 - 06/2024" at bounding box center [870, 493] width 110 height 18
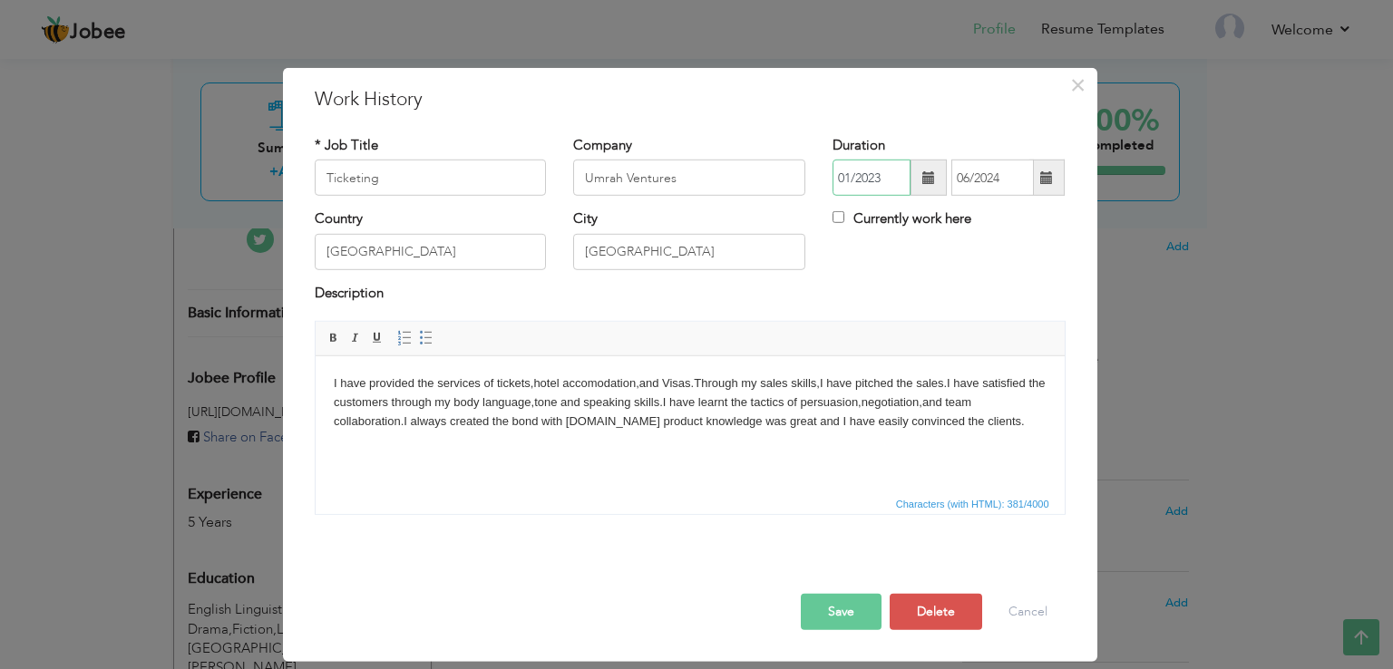
click at [849, 175] on input "01/2023" at bounding box center [871, 178] width 78 height 36
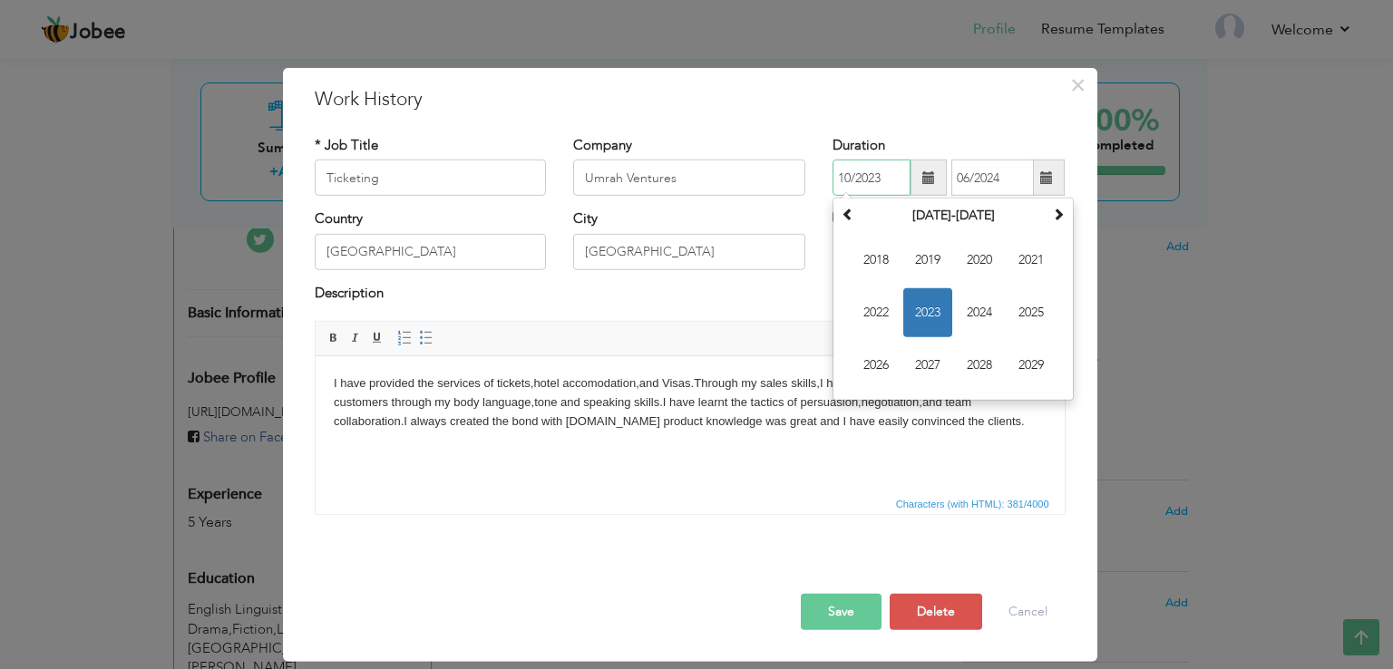
click at [891, 170] on input "10/2023" at bounding box center [871, 178] width 78 height 36
click at [876, 306] on span "2022" at bounding box center [875, 312] width 49 height 49
click at [922, 360] on span "Oct" at bounding box center [927, 365] width 49 height 49
type input "10/2022"
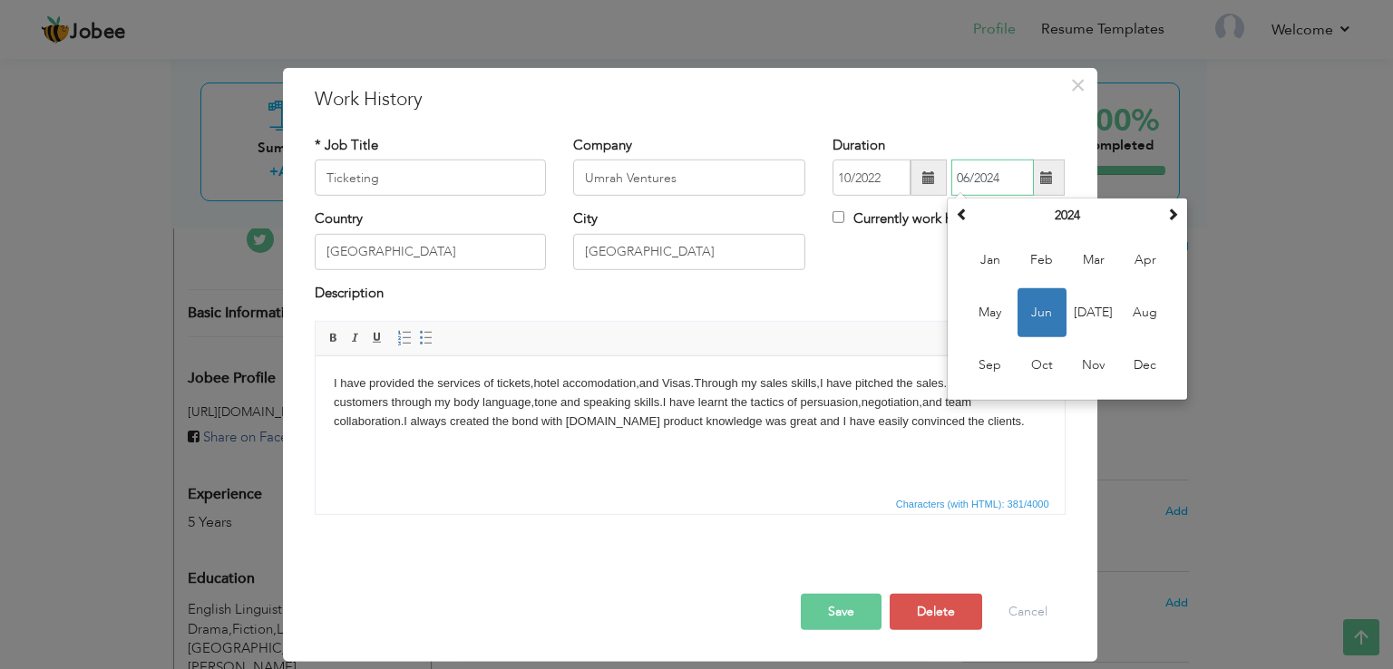
click at [965, 182] on input "06/2024" at bounding box center [992, 178] width 83 height 36
click at [968, 180] on input "06/2024" at bounding box center [992, 178] width 83 height 36
click at [1022, 248] on span "Feb" at bounding box center [1041, 260] width 49 height 49
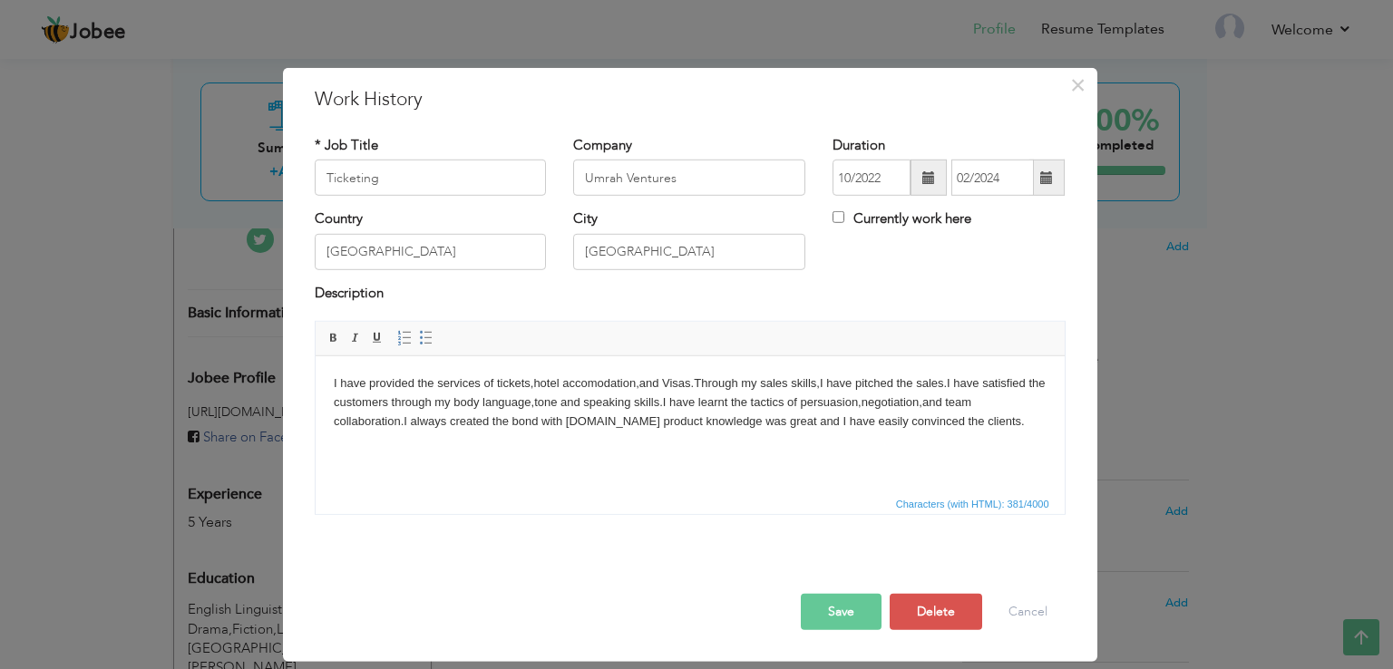
click at [849, 607] on button "Save" at bounding box center [841, 612] width 81 height 36
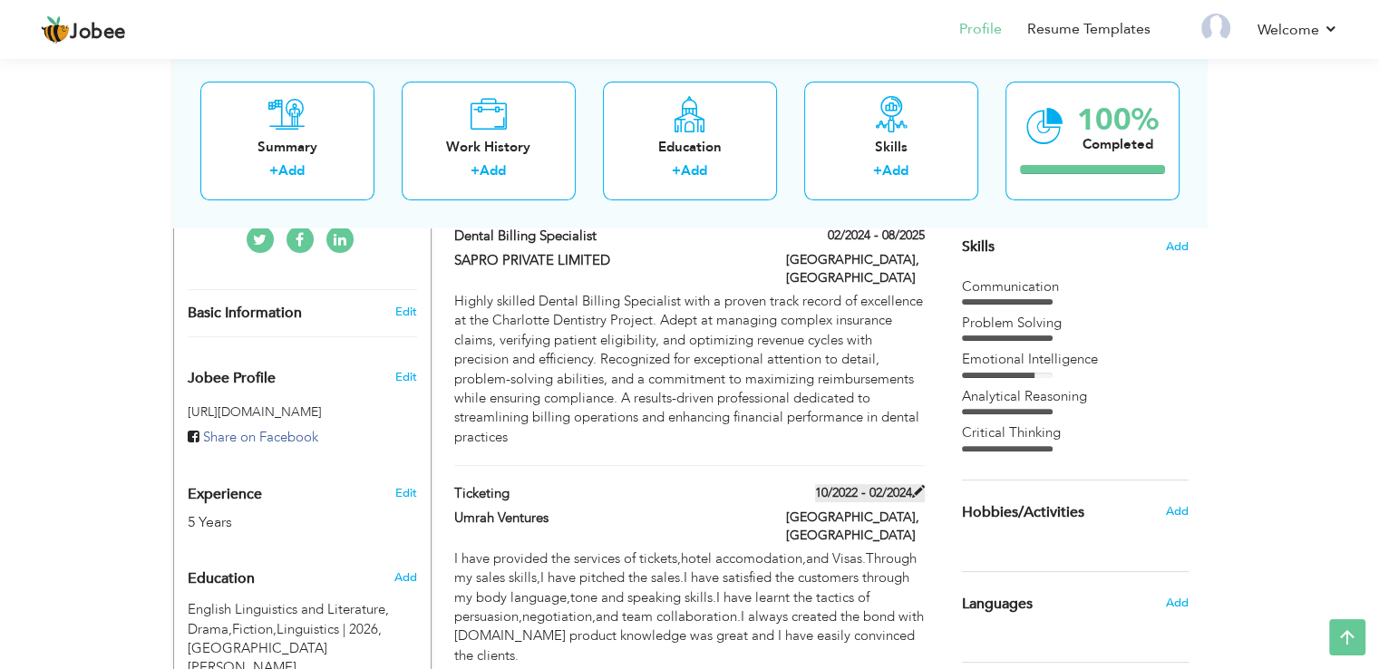
click at [888, 484] on label "10/2022 - 02/2024" at bounding box center [870, 493] width 110 height 18
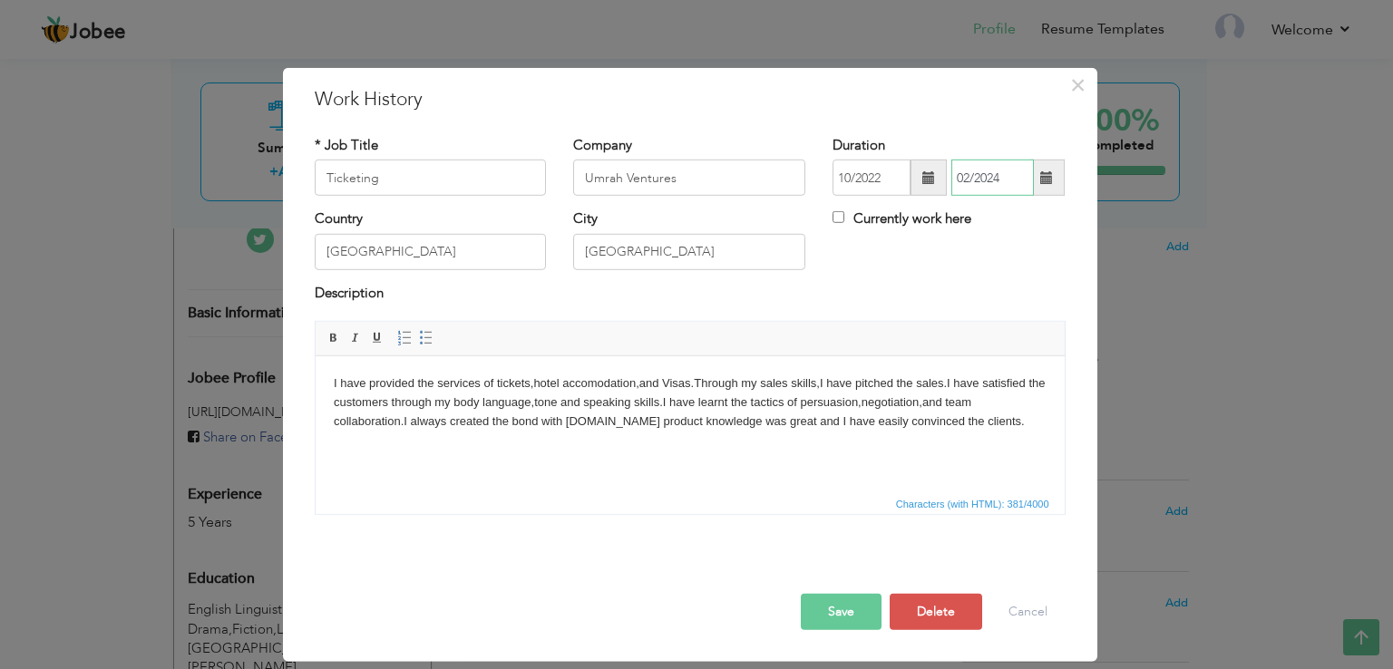
click at [968, 174] on input "02/2024" at bounding box center [992, 178] width 83 height 36
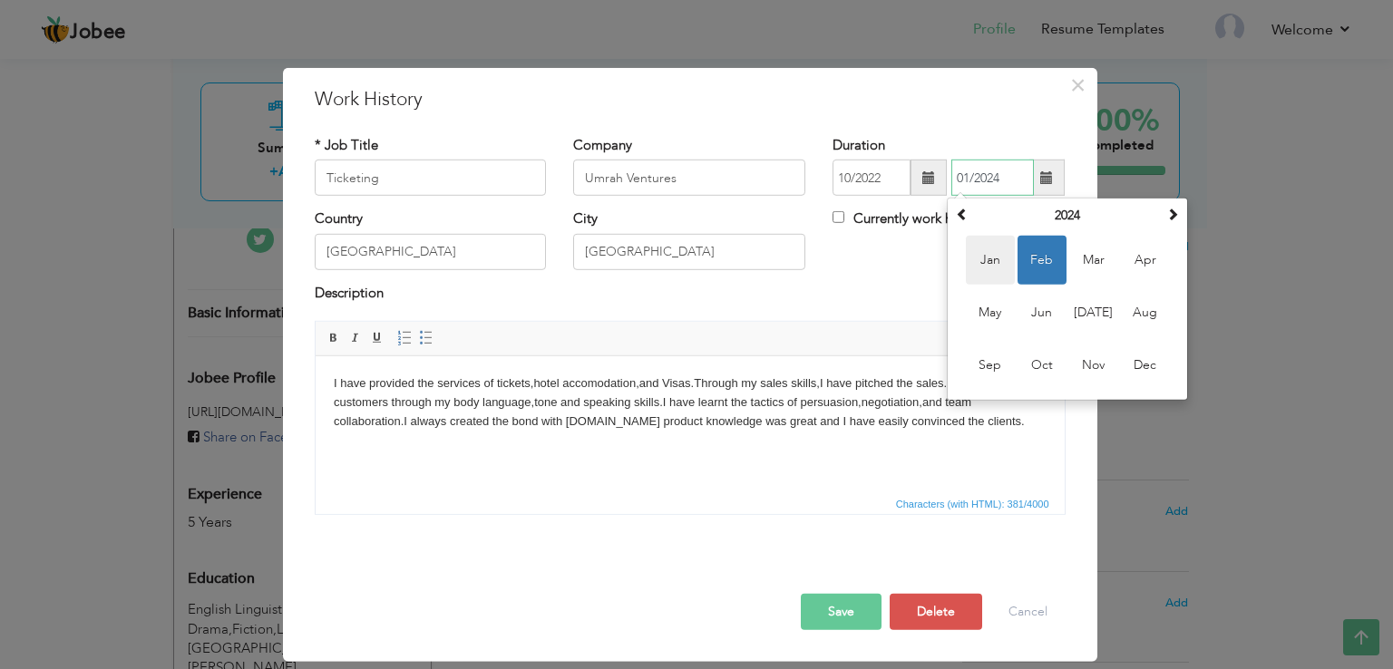
click at [985, 260] on span "Jan" at bounding box center [990, 260] width 49 height 49
type input "01/2024"
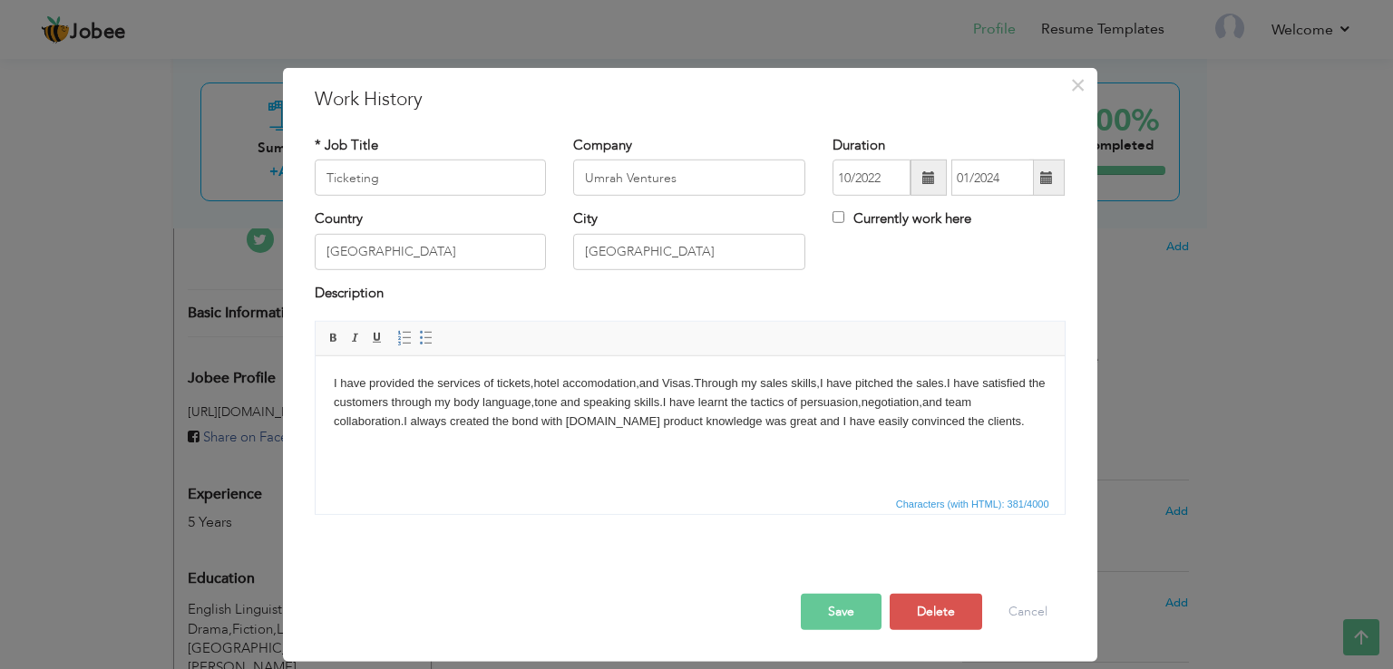
click at [840, 620] on button "Save" at bounding box center [841, 612] width 81 height 36
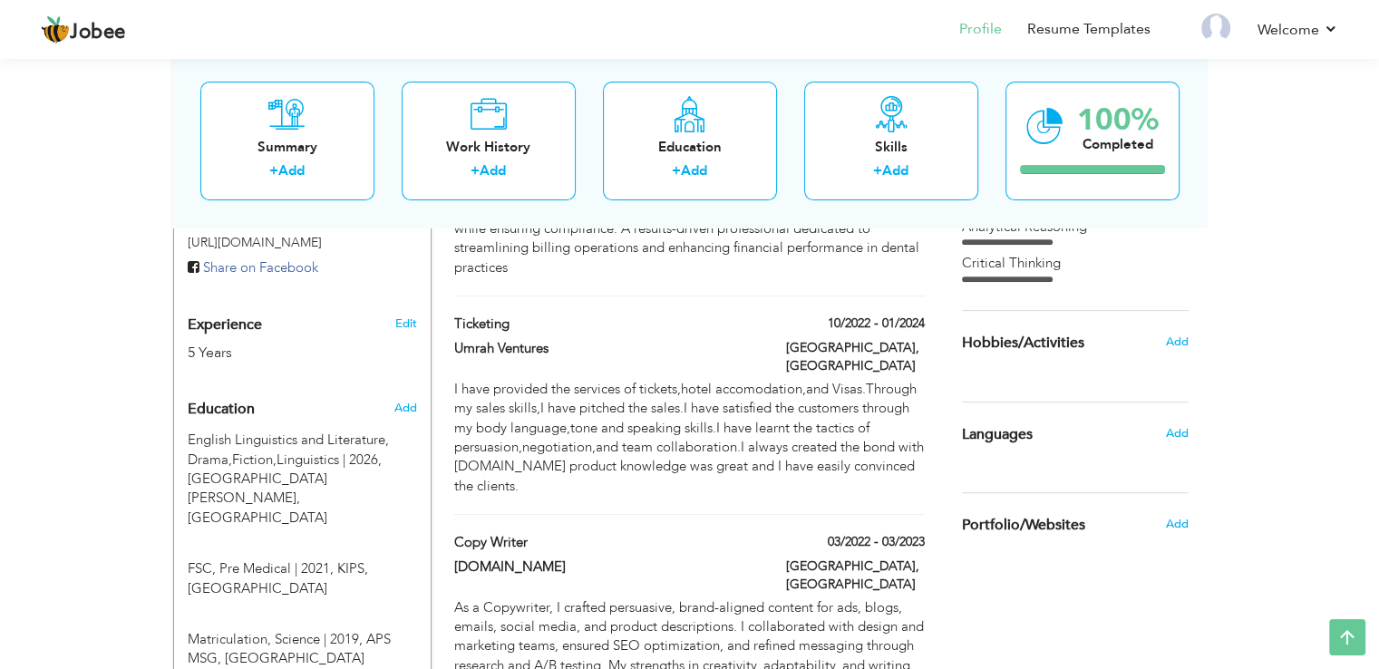
scroll to position [646, 0]
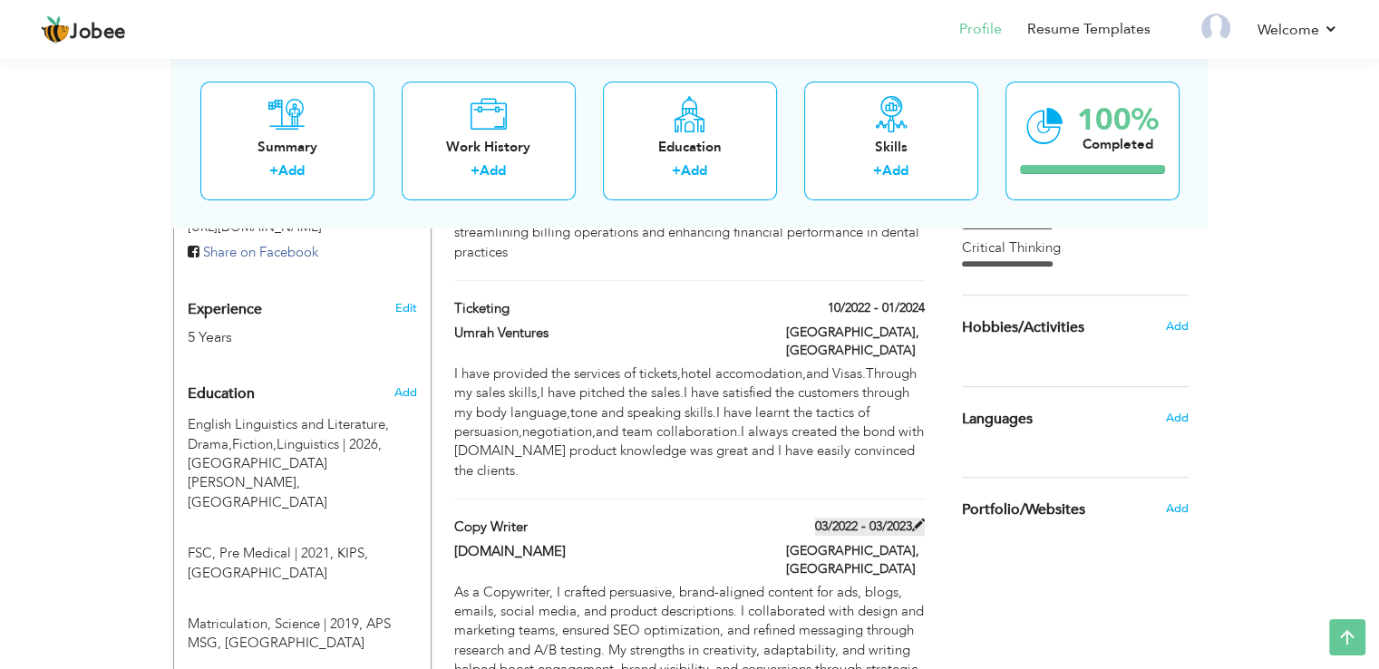
click at [870, 518] on label "03/2022 - 03/2023" at bounding box center [870, 527] width 110 height 18
type input "Copy Writer"
type input "[DOMAIN_NAME]"
type input "03/2022"
type input "03/2023"
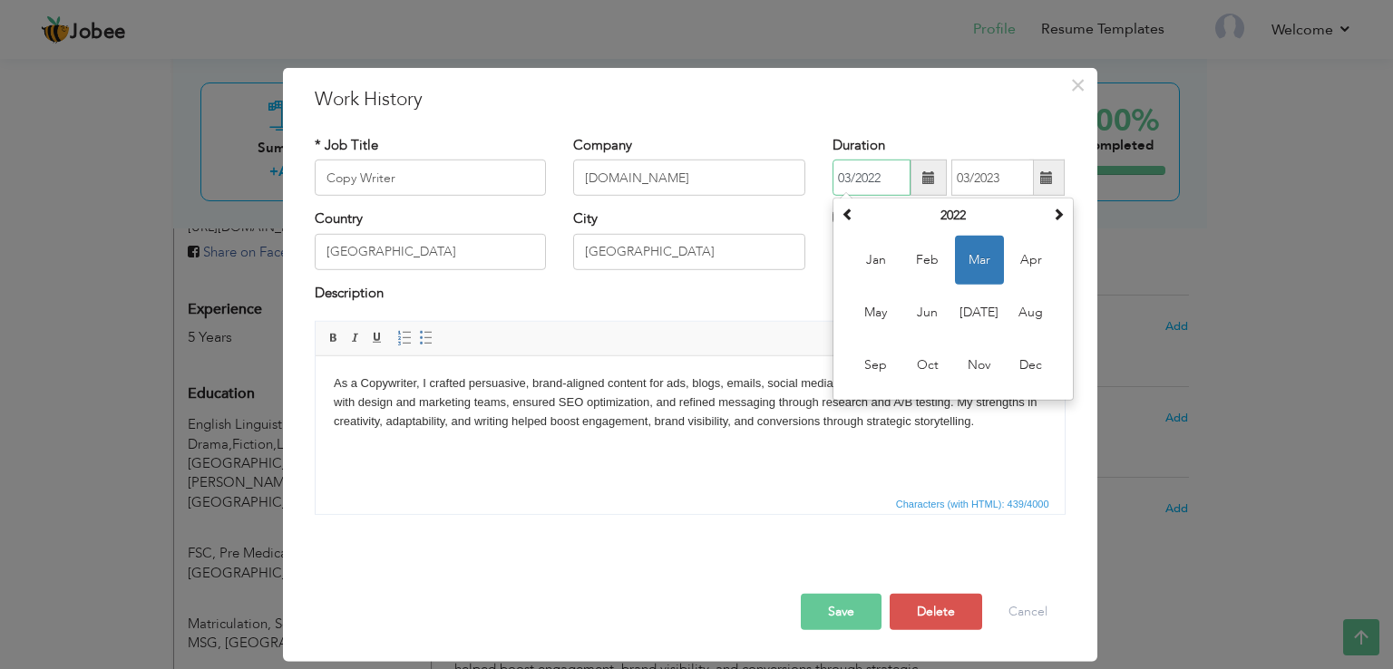
click at [863, 172] on input "03/2022" at bounding box center [871, 178] width 78 height 36
click at [849, 173] on input "03/2022" at bounding box center [871, 178] width 78 height 36
click at [881, 174] on input "01/2022" at bounding box center [871, 178] width 78 height 36
type input "01/2021"
click at [1002, 174] on input "03/2023" at bounding box center [992, 178] width 83 height 36
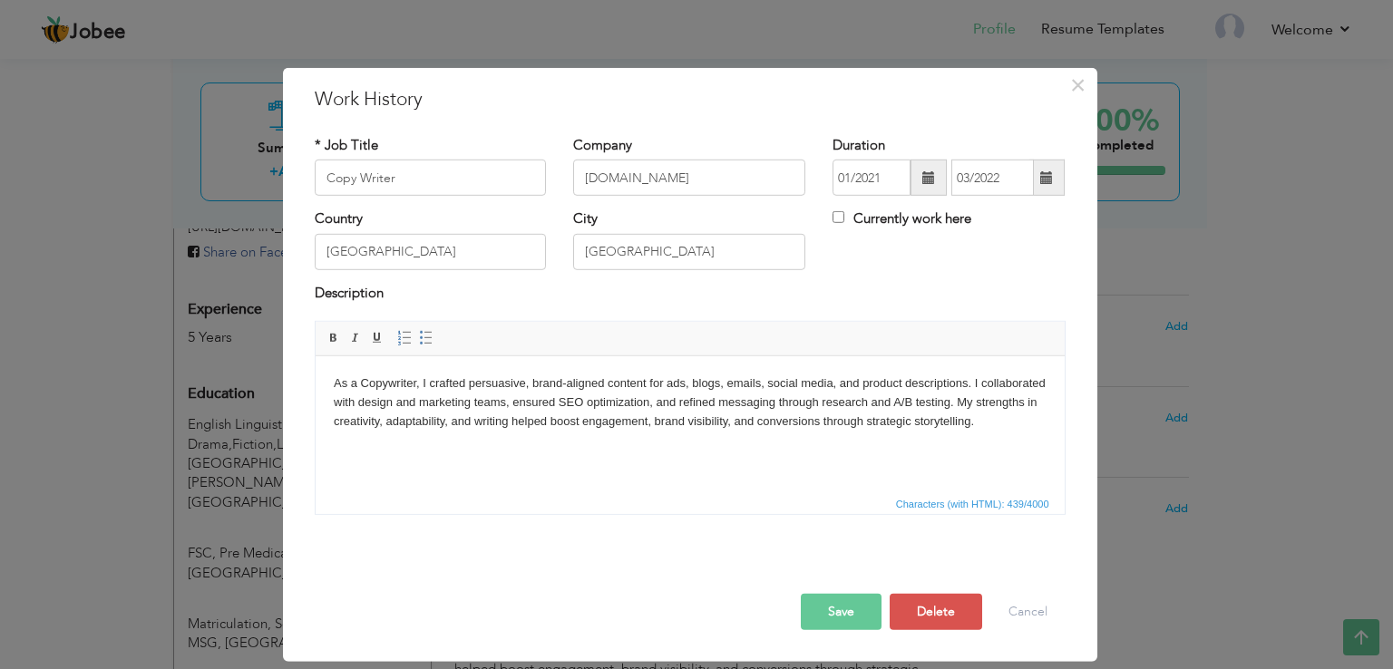
click at [849, 616] on button "Save" at bounding box center [841, 612] width 81 height 36
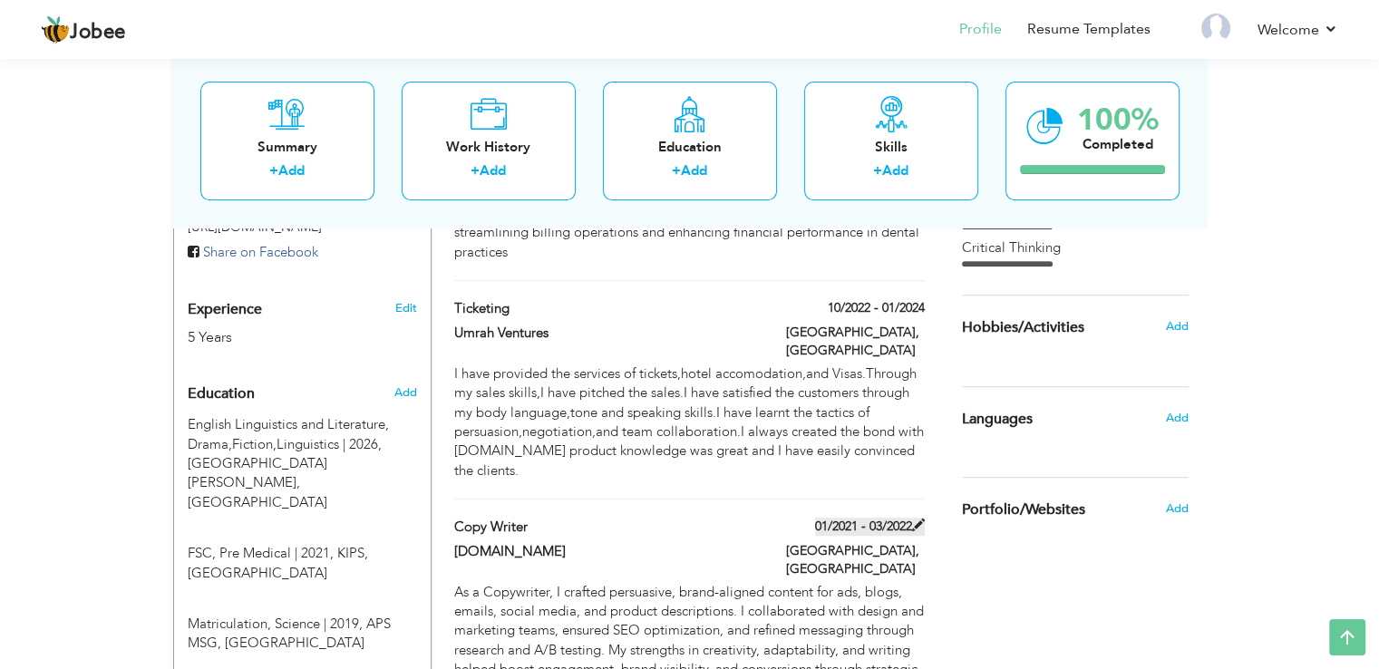
click at [896, 518] on label "01/2021 - 03/2022" at bounding box center [870, 527] width 110 height 18
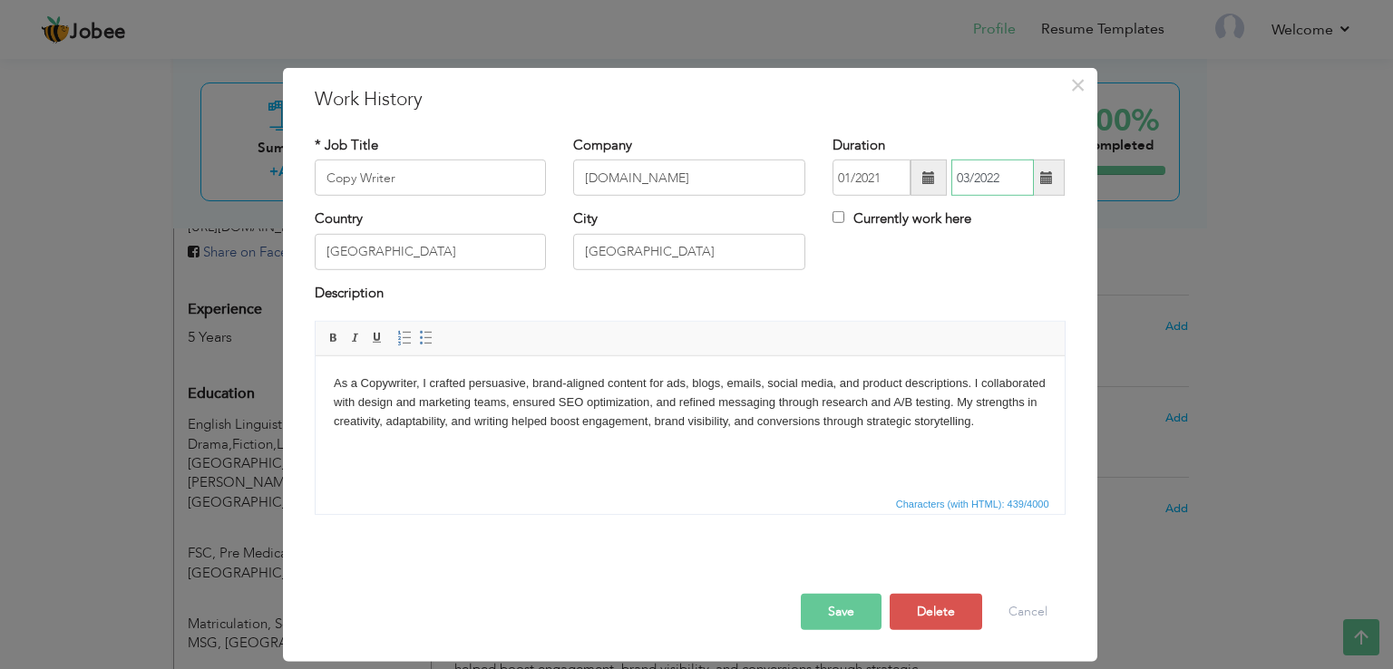
click at [972, 166] on input "03/2022" at bounding box center [992, 178] width 83 height 36
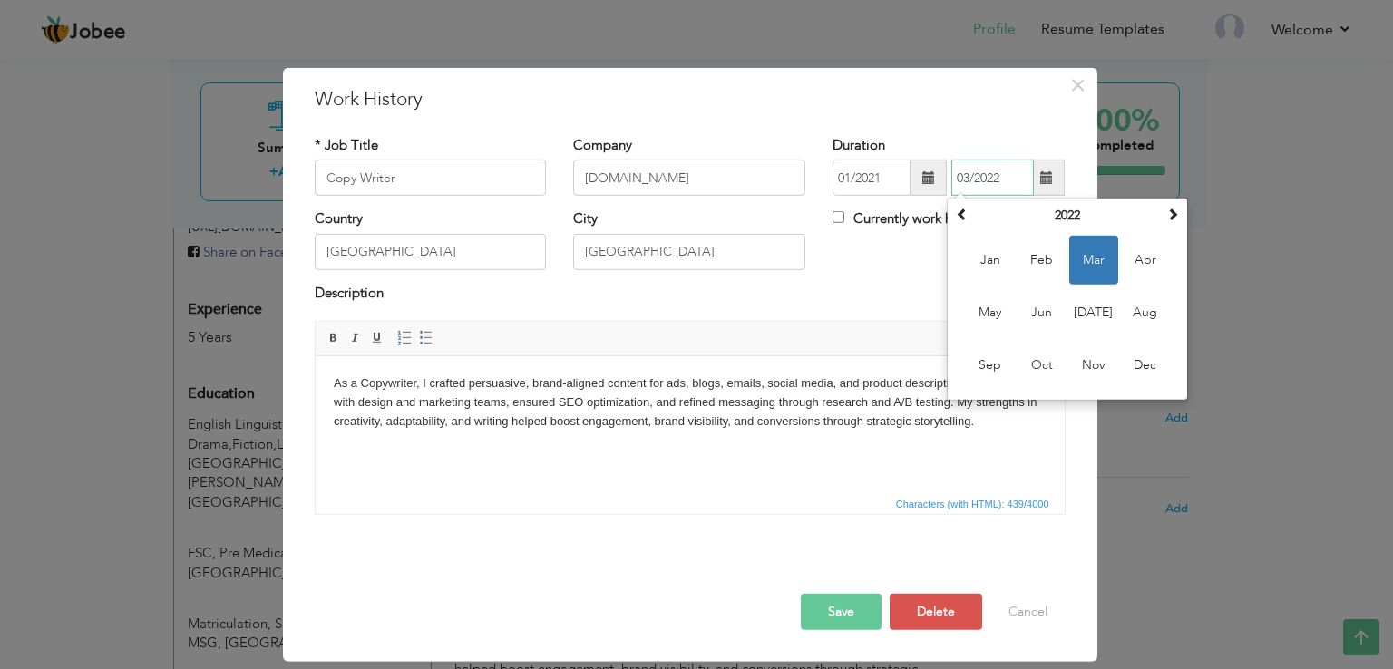
click at [972, 166] on input "03/2022" at bounding box center [992, 178] width 83 height 36
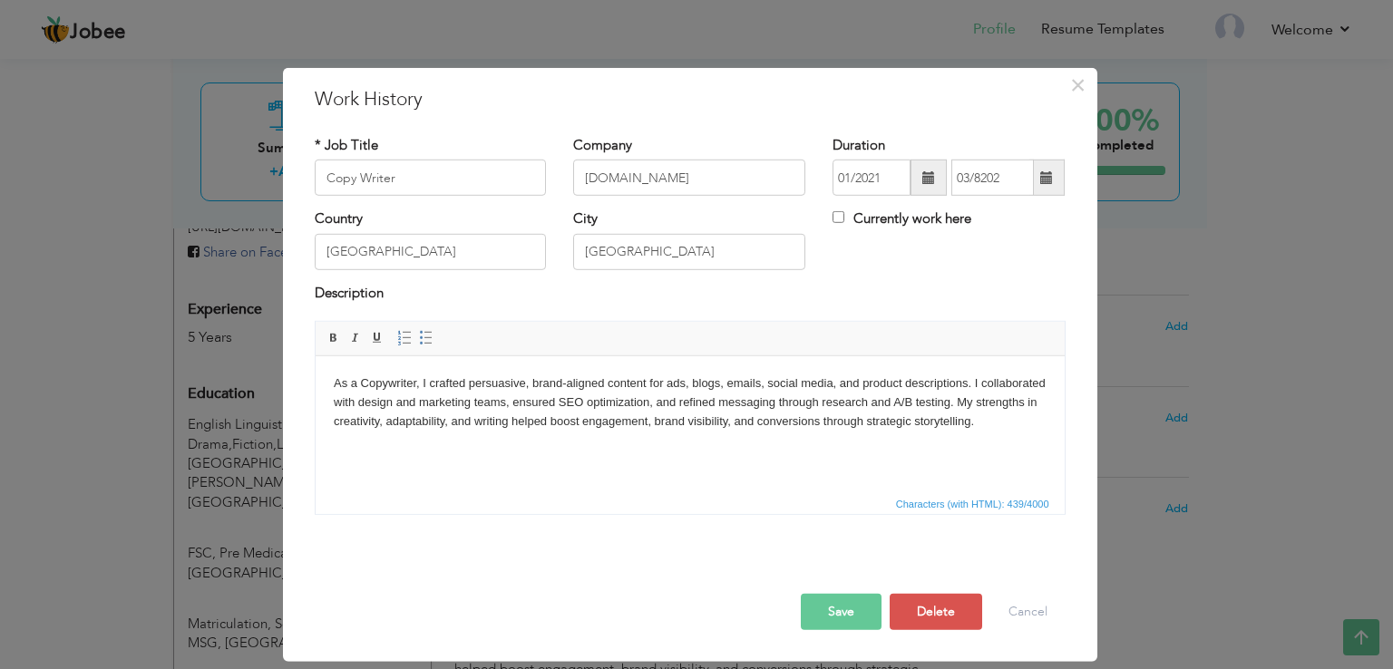
click at [819, 449] on html "As a Copywriter, I crafted persuasive, brand-aligned content for ads, blogs, em…" at bounding box center [689, 402] width 749 height 92
click at [849, 616] on button "Save" at bounding box center [841, 612] width 81 height 36
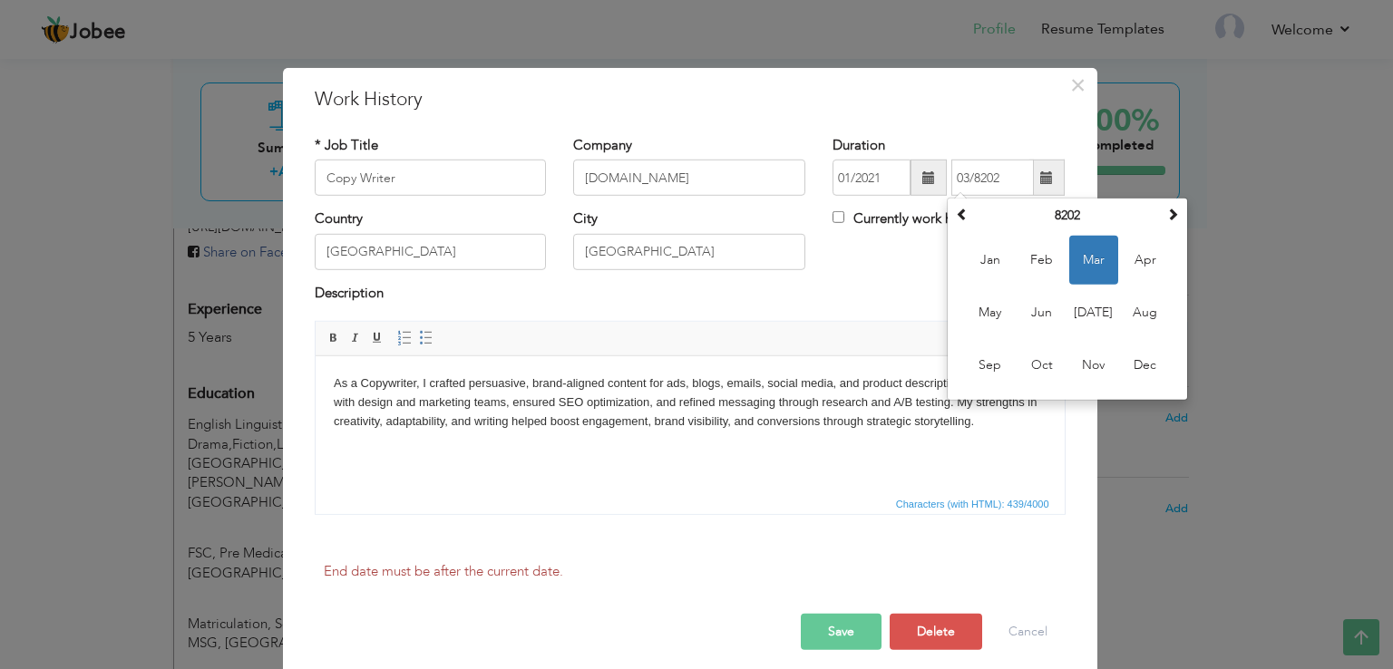
click at [1276, 142] on div "× Work History * Job Title Copy Writer Company Fulfill.pk Duration Su Mo" at bounding box center [696, 334] width 1393 height 669
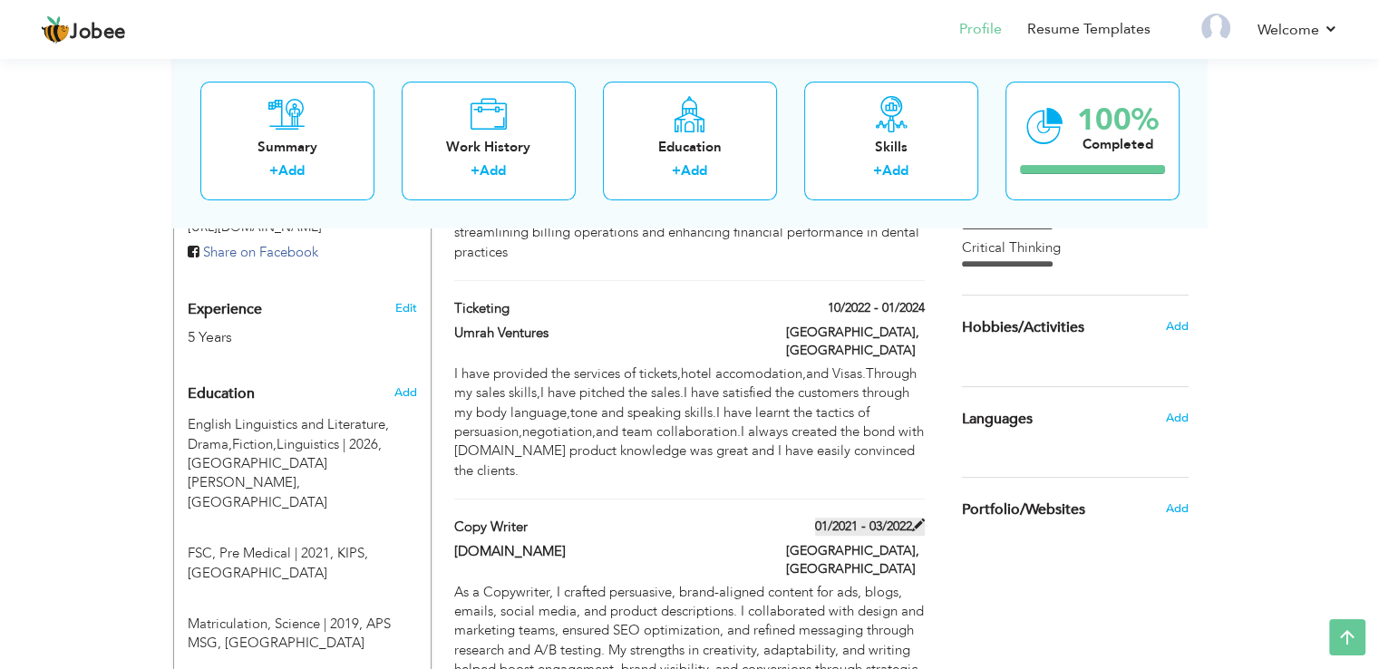
click at [907, 518] on label "01/2021 - 03/2022" at bounding box center [870, 527] width 110 height 18
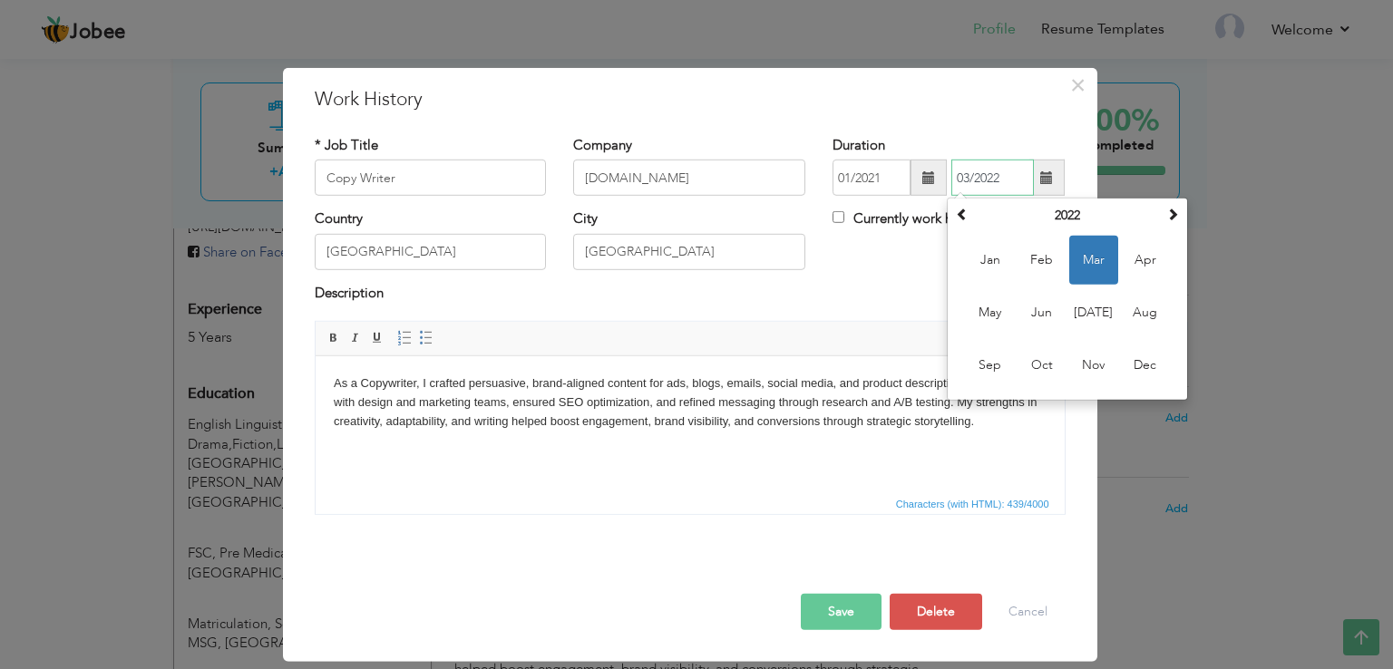
click at [969, 176] on input "03/2022" at bounding box center [992, 178] width 83 height 36
click at [1277, 97] on div "× Work History * Job Title Copy Writer Company Fulfill.pk Duration Su Mo" at bounding box center [696, 334] width 1393 height 669
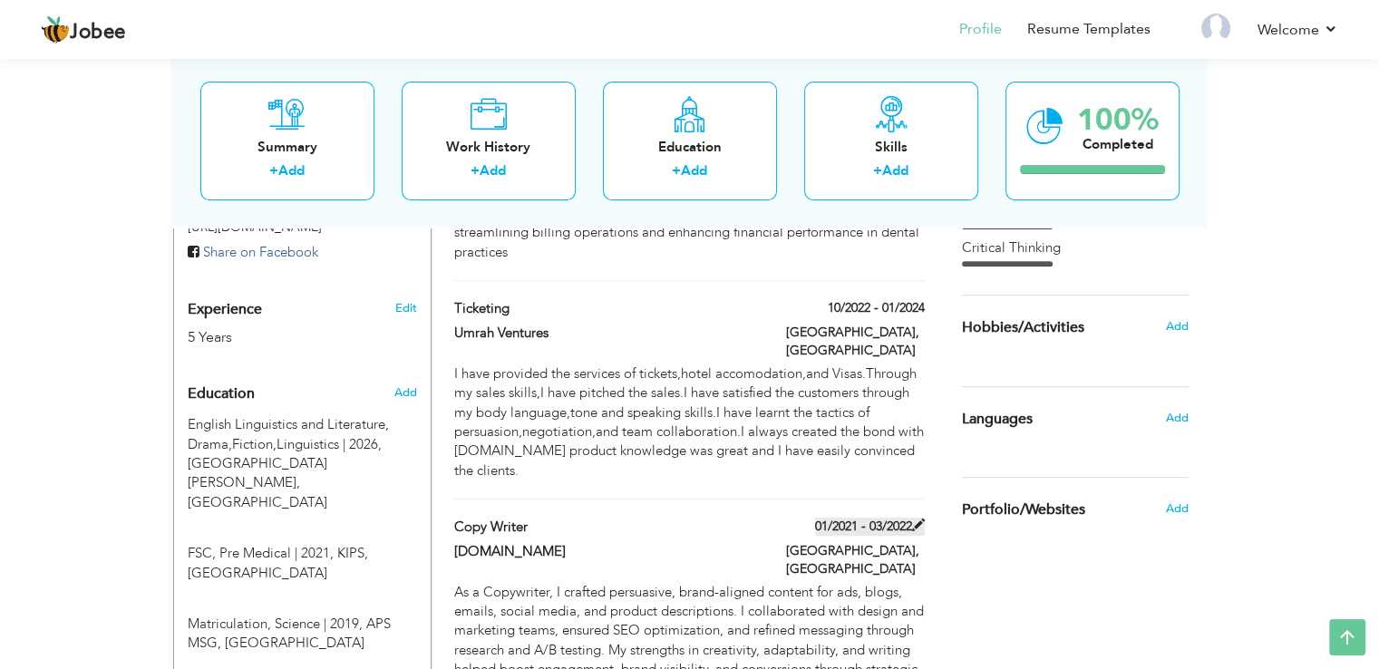
click at [903, 518] on label "01/2021 - 03/2022" at bounding box center [870, 527] width 110 height 18
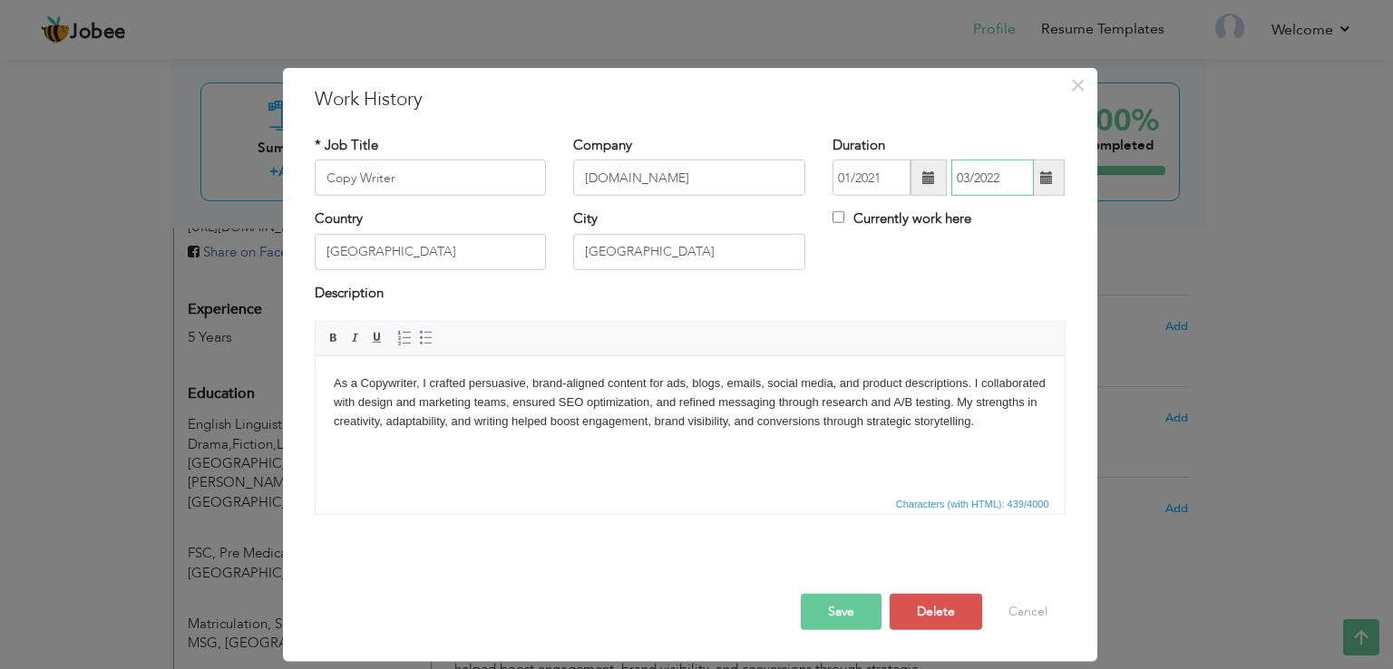
click at [969, 175] on input "03/2022" at bounding box center [992, 178] width 83 height 36
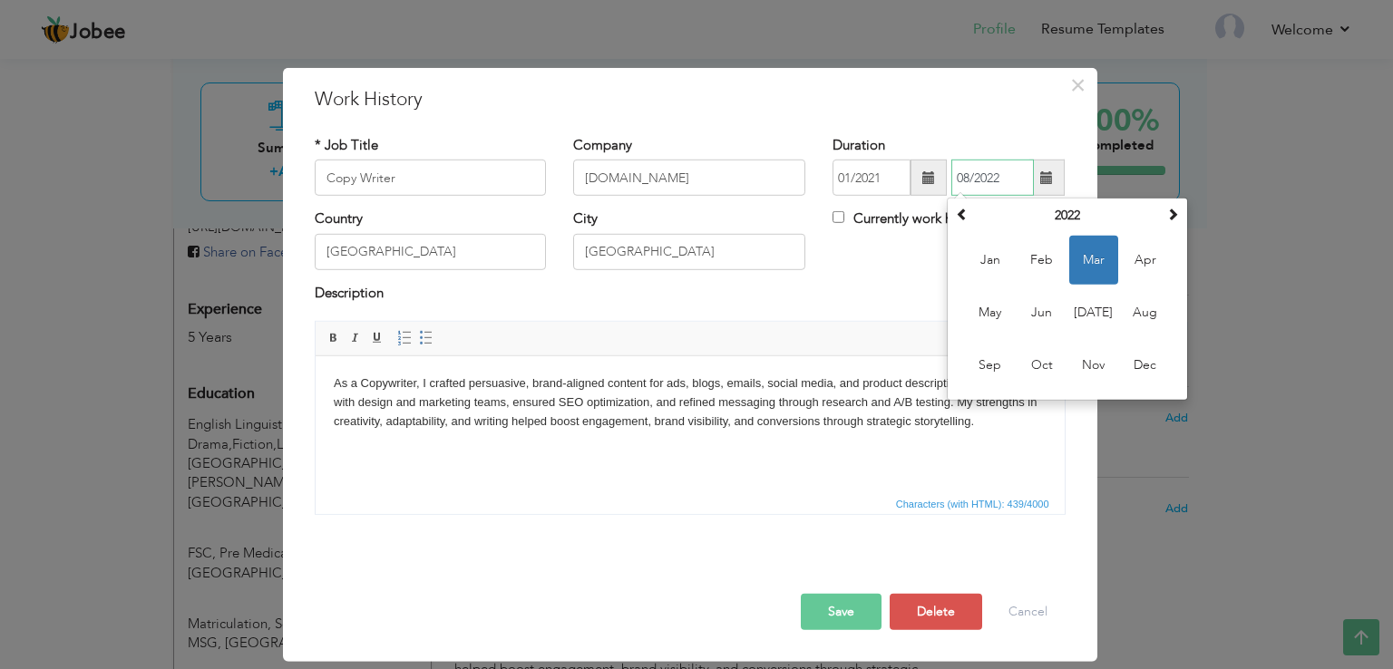
type input "08/2022"
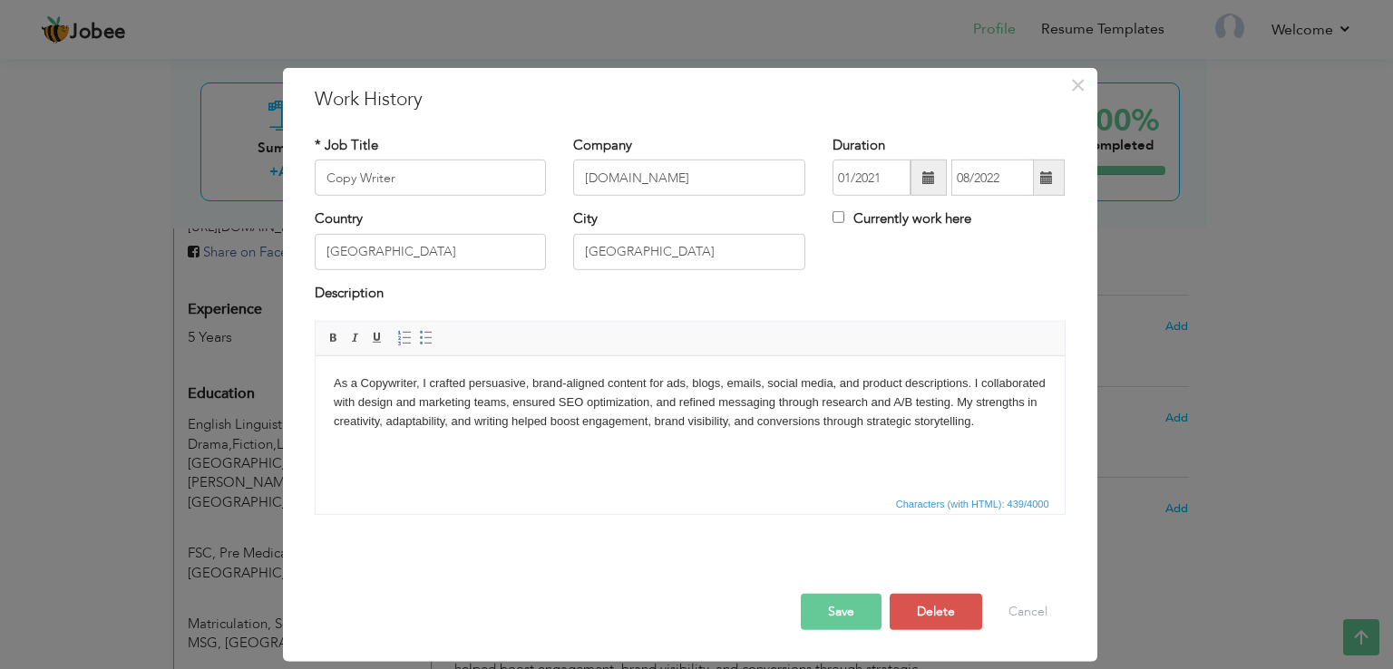
click at [836, 602] on button "Save" at bounding box center [841, 612] width 81 height 36
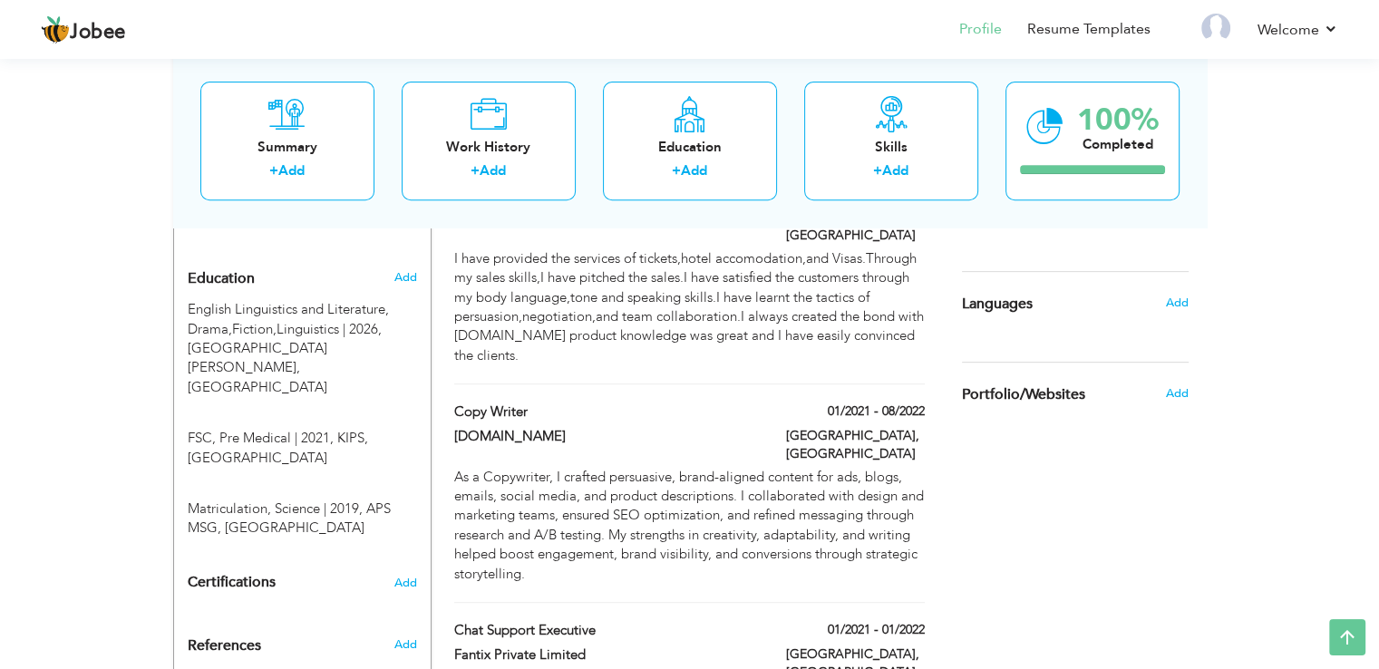
scroll to position [767, 0]
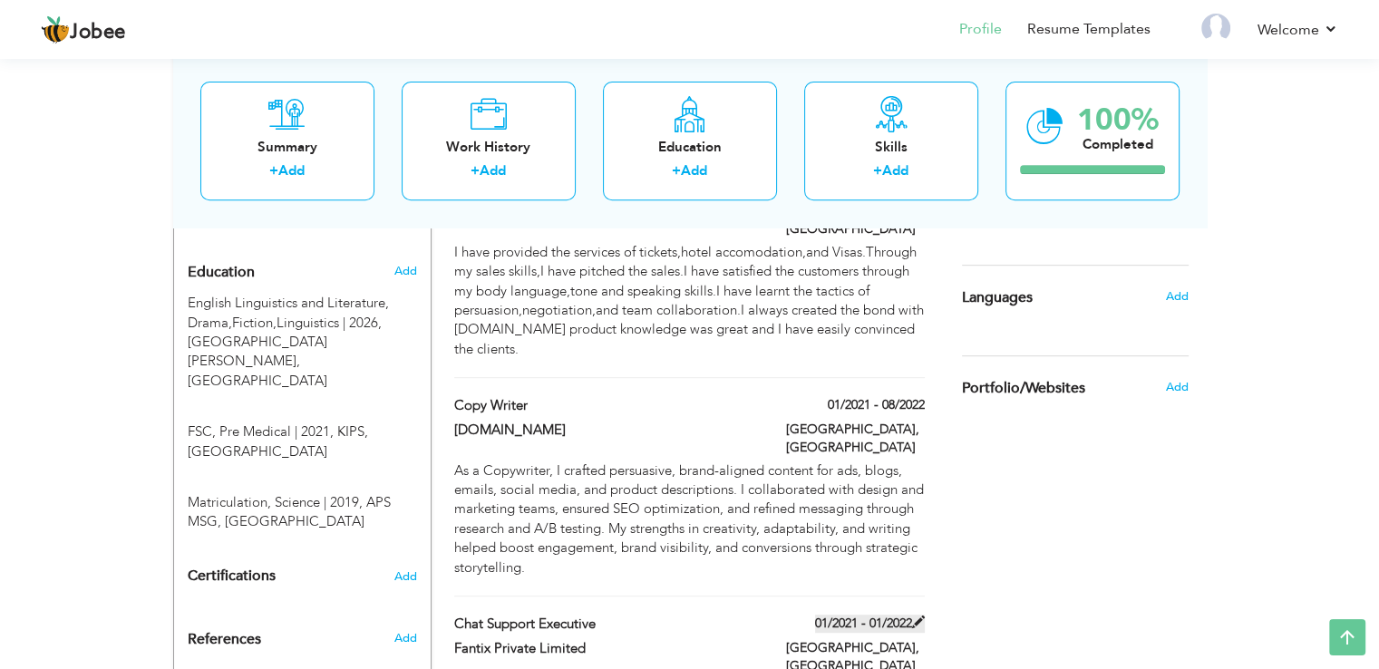
click at [859, 615] on label "01/2021 - 01/2022" at bounding box center [870, 624] width 110 height 18
type input "Chat Support Executive"
type input "Fantix Private Limited"
type input "01/2022"
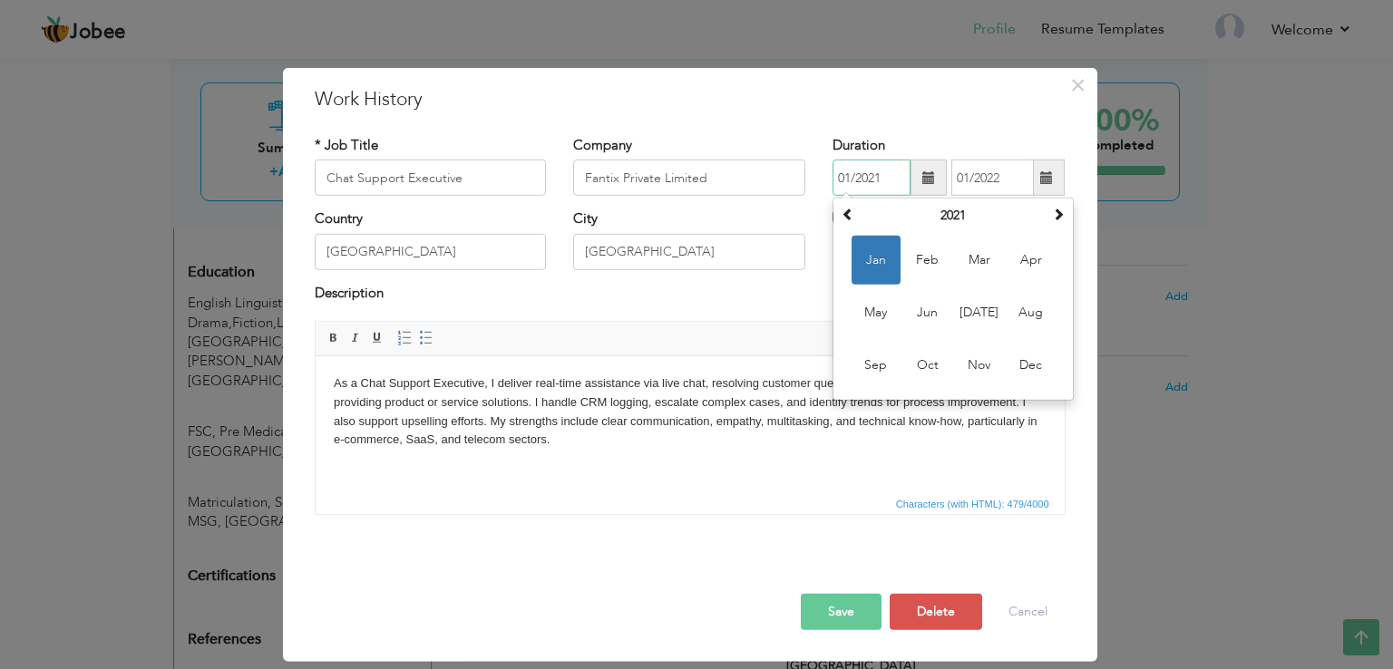
click at [896, 175] on input "01/2021" at bounding box center [871, 178] width 78 height 36
type input "0"
type input "01/2020"
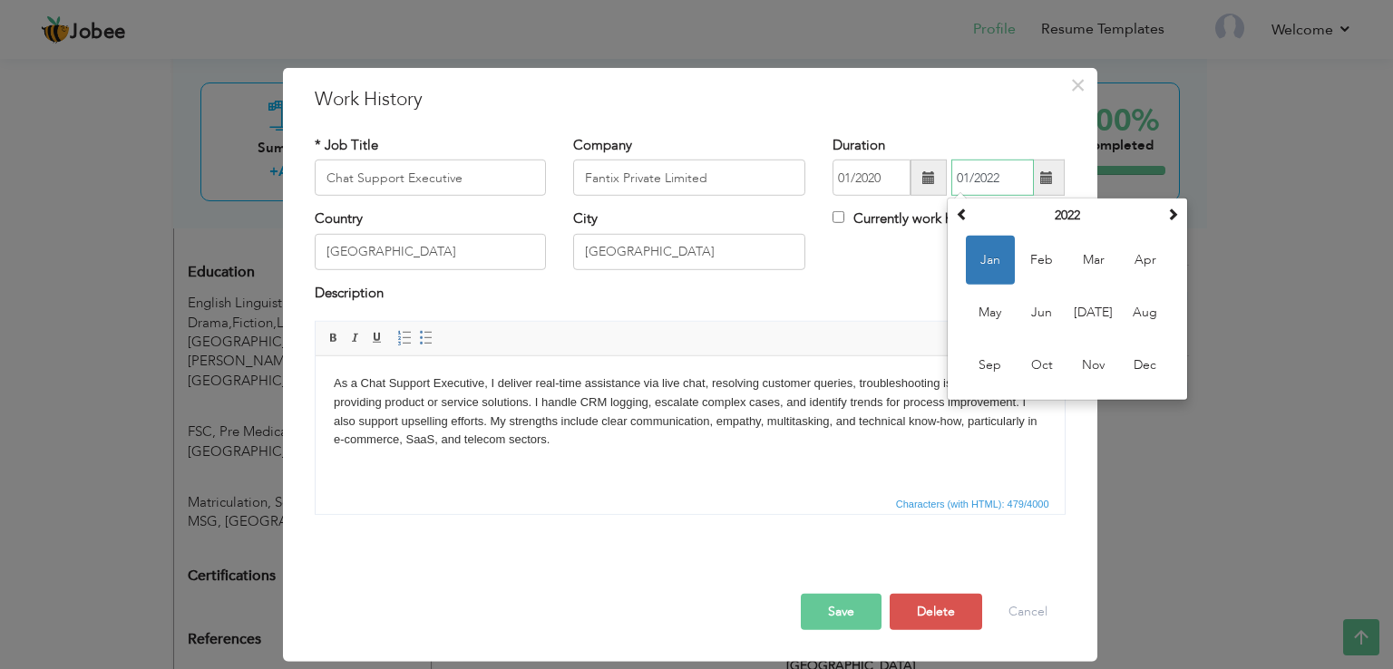
click at [1012, 173] on input "01/2022" at bounding box center [992, 178] width 83 height 36
click at [967, 176] on input "01/2021" at bounding box center [992, 178] width 83 height 36
type input "07/2021"
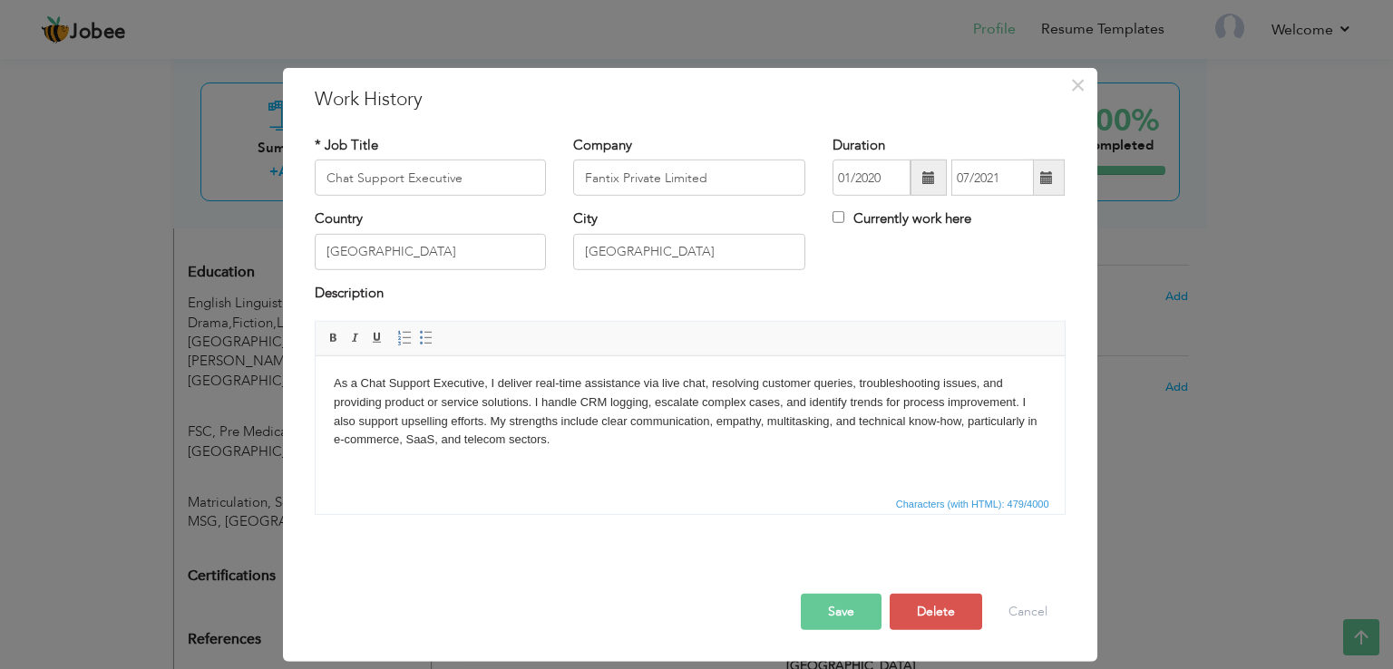
click at [826, 566] on div at bounding box center [690, 575] width 778 height 38
click at [832, 597] on button "Save" at bounding box center [841, 612] width 81 height 36
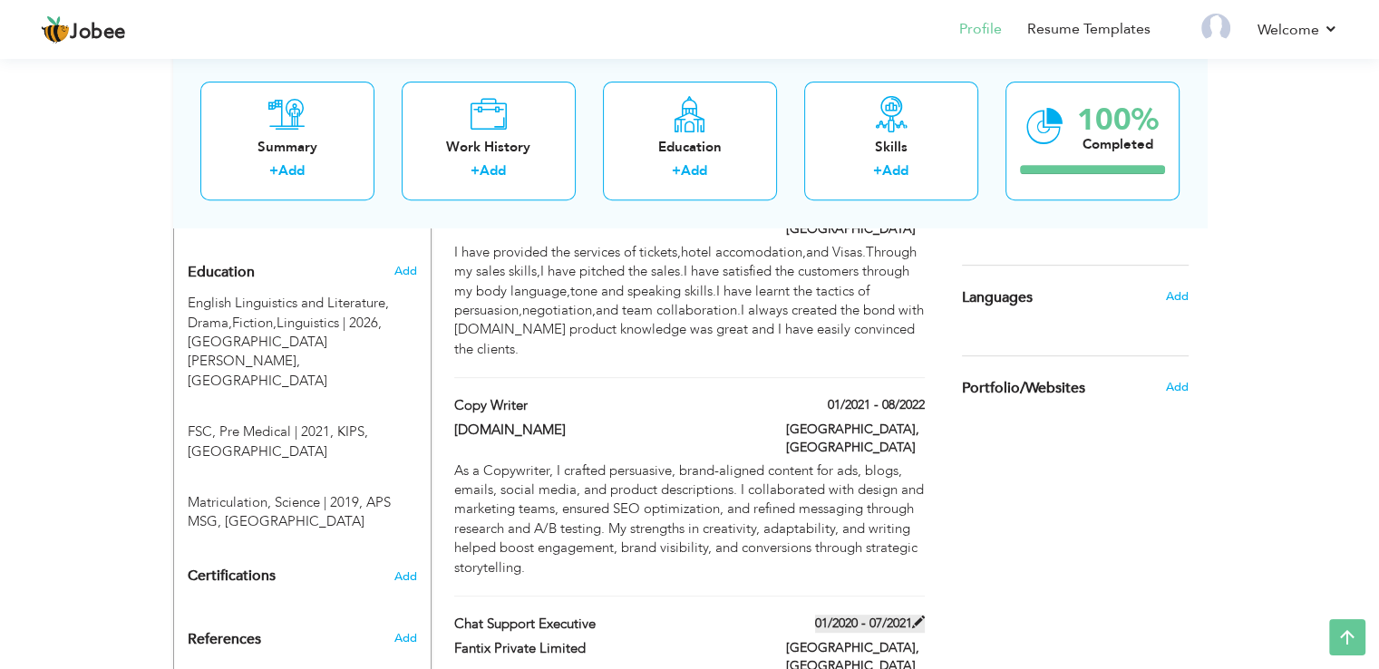
click at [845, 615] on label "01/2020 - 07/2021" at bounding box center [870, 624] width 110 height 18
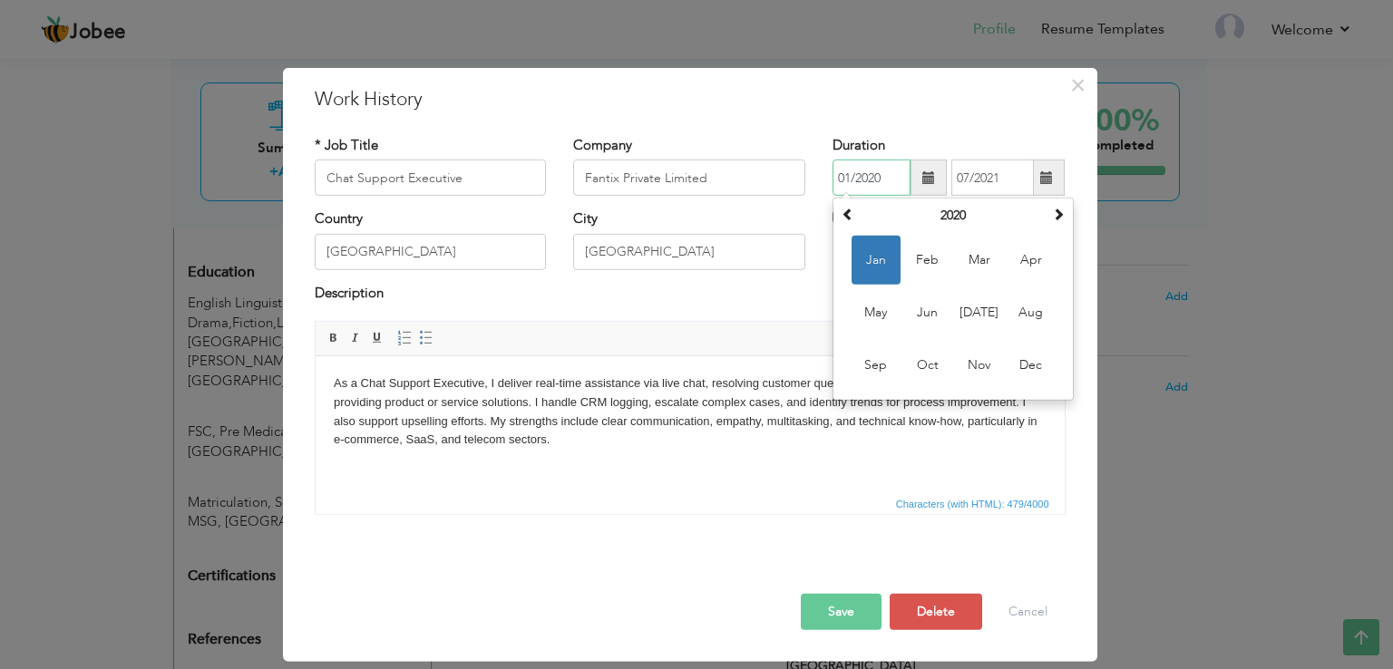
click at [887, 174] on input "01/2020" at bounding box center [871, 178] width 78 height 36
type input "01/2019"
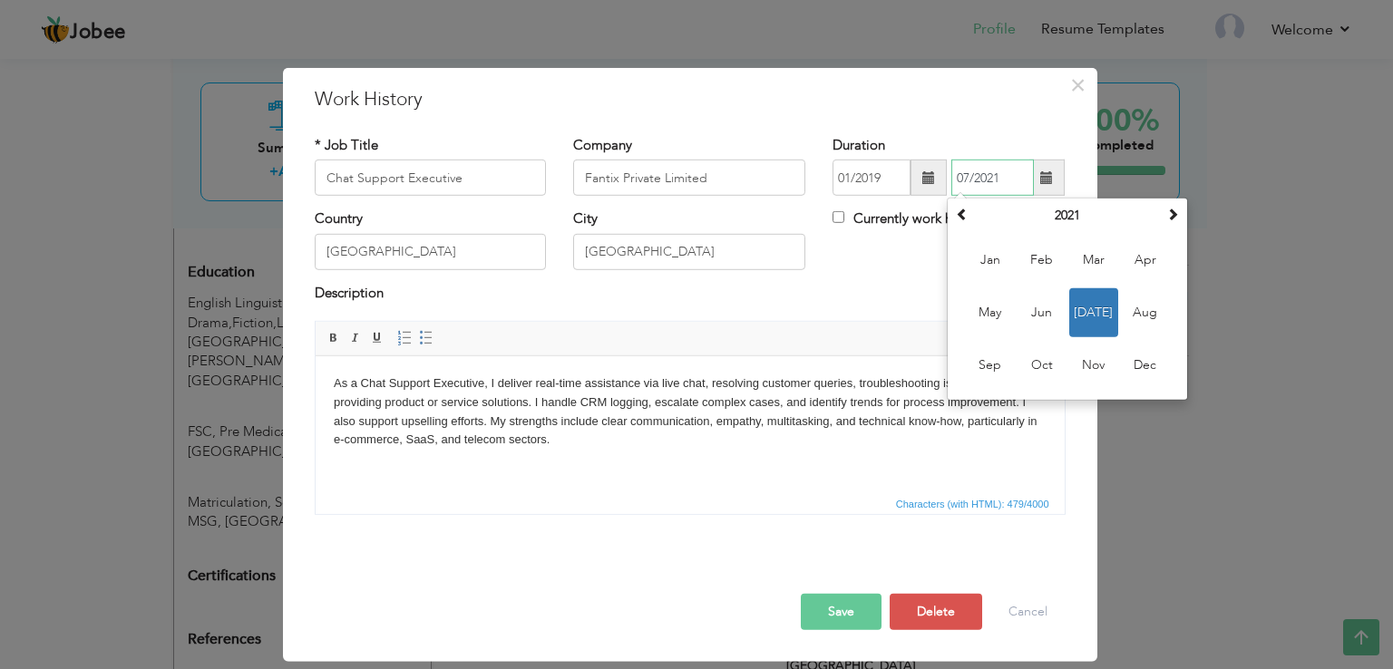
click at [1001, 179] on input "07/2021" at bounding box center [992, 178] width 83 height 36
type input "07/2020"
click at [841, 599] on button "Save" at bounding box center [841, 612] width 81 height 36
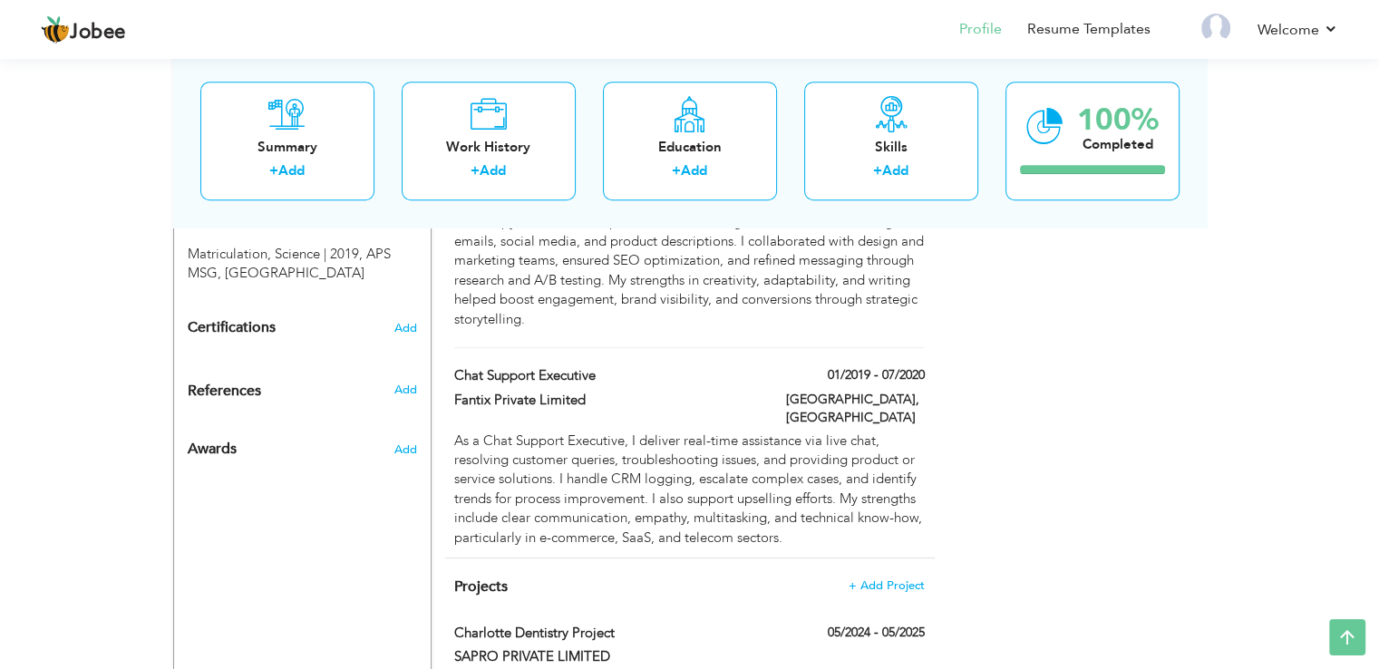
scroll to position [1080, 0]
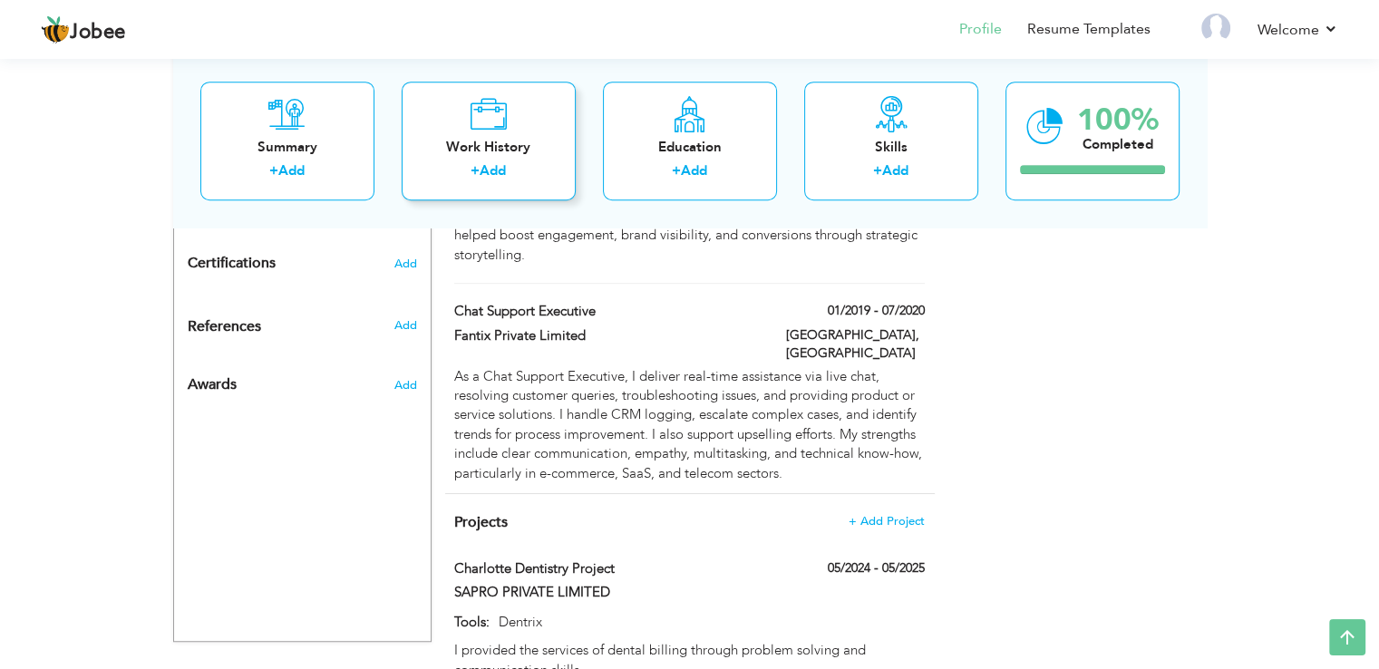
click at [490, 153] on div "Work History" at bounding box center [488, 147] width 145 height 19
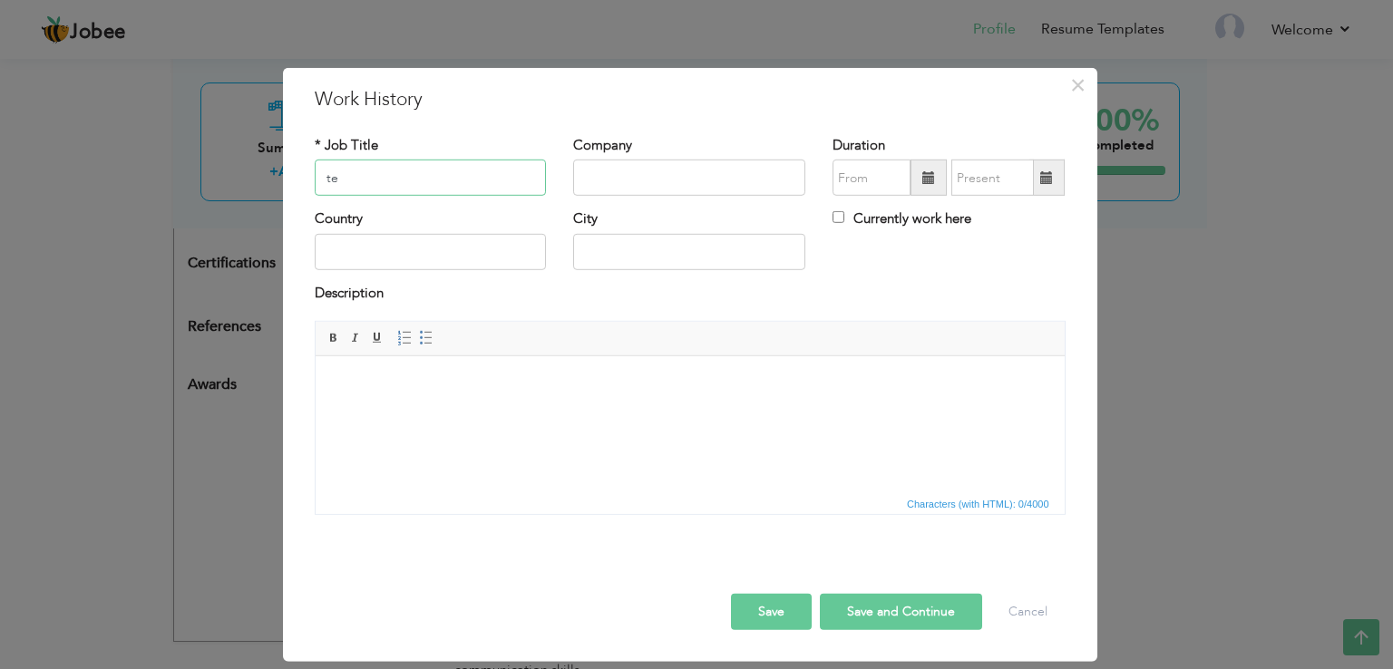
type input "t"
type input "Tech Support Representative"
click at [587, 180] on input "text" at bounding box center [689, 178] width 232 height 36
type input "Global Hub Services"
click at [393, 265] on input "text" at bounding box center [431, 252] width 232 height 36
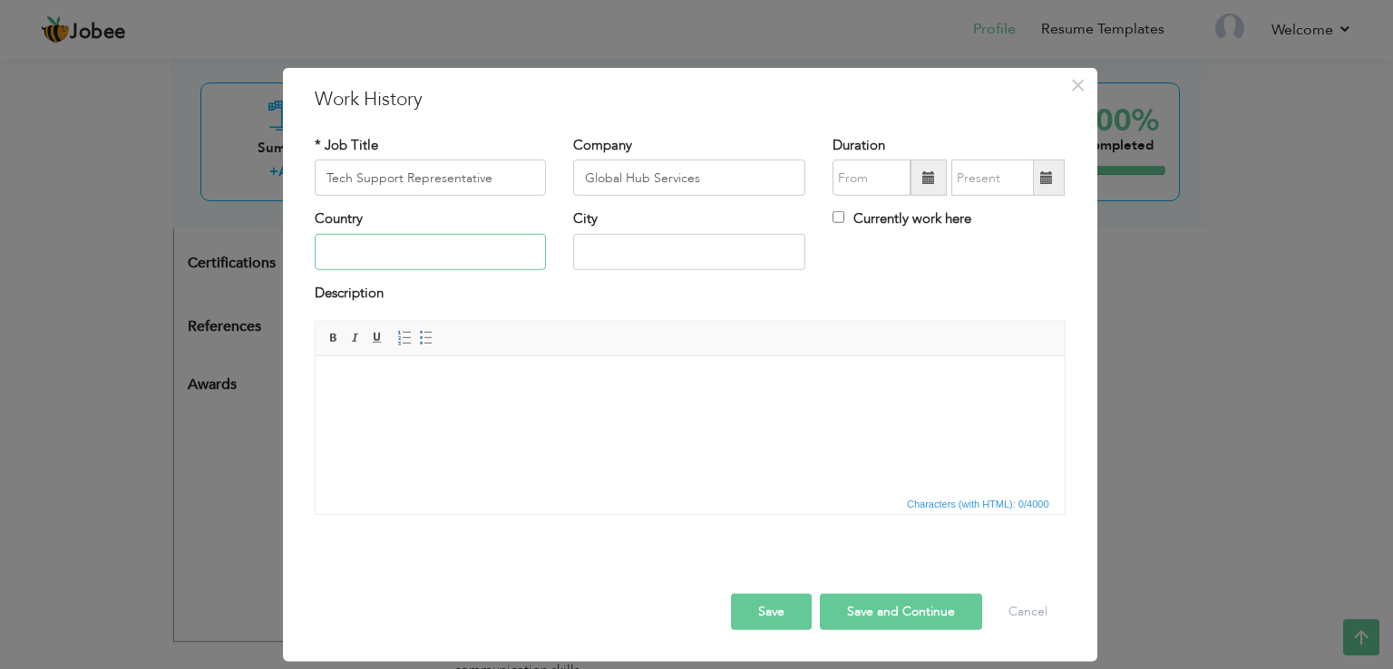
type input "[GEOGRAPHIC_DATA]"
click at [845, 175] on input "text" at bounding box center [871, 178] width 78 height 36
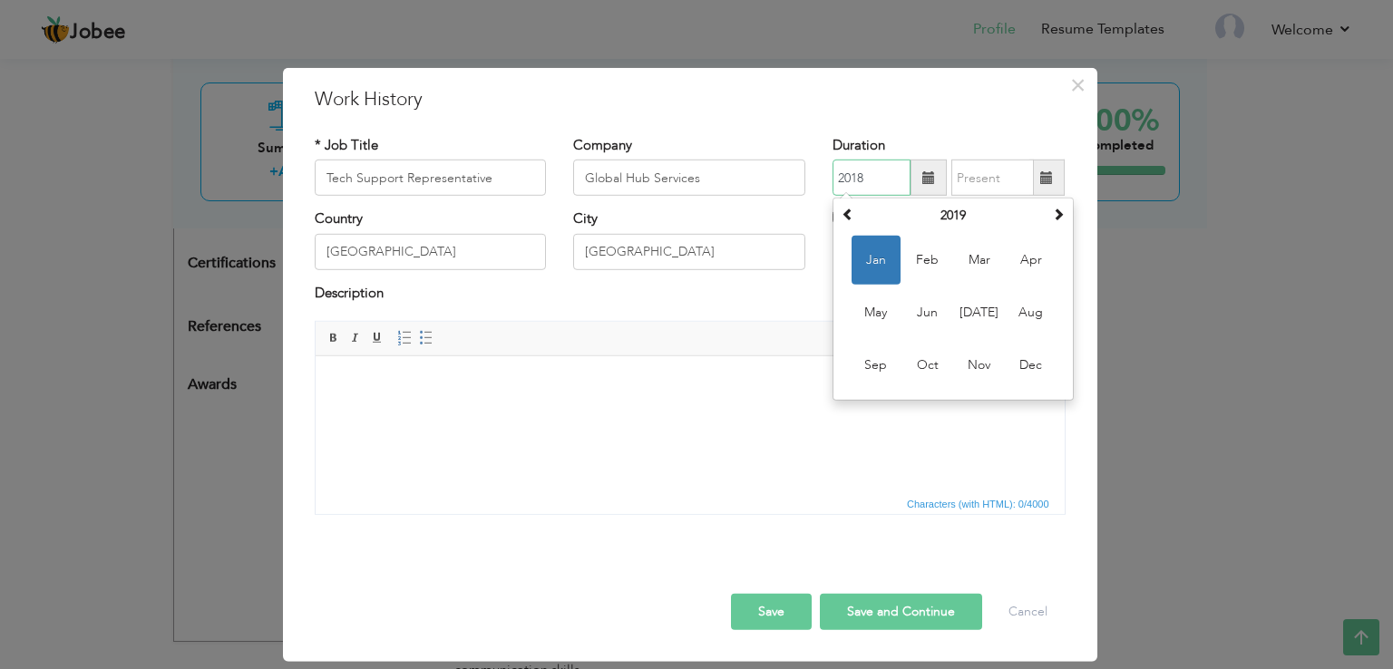
click at [834, 176] on input "2018" at bounding box center [871, 178] width 78 height 36
click at [834, 176] on input "/2018" at bounding box center [871, 178] width 78 height 36
type input "01/2018"
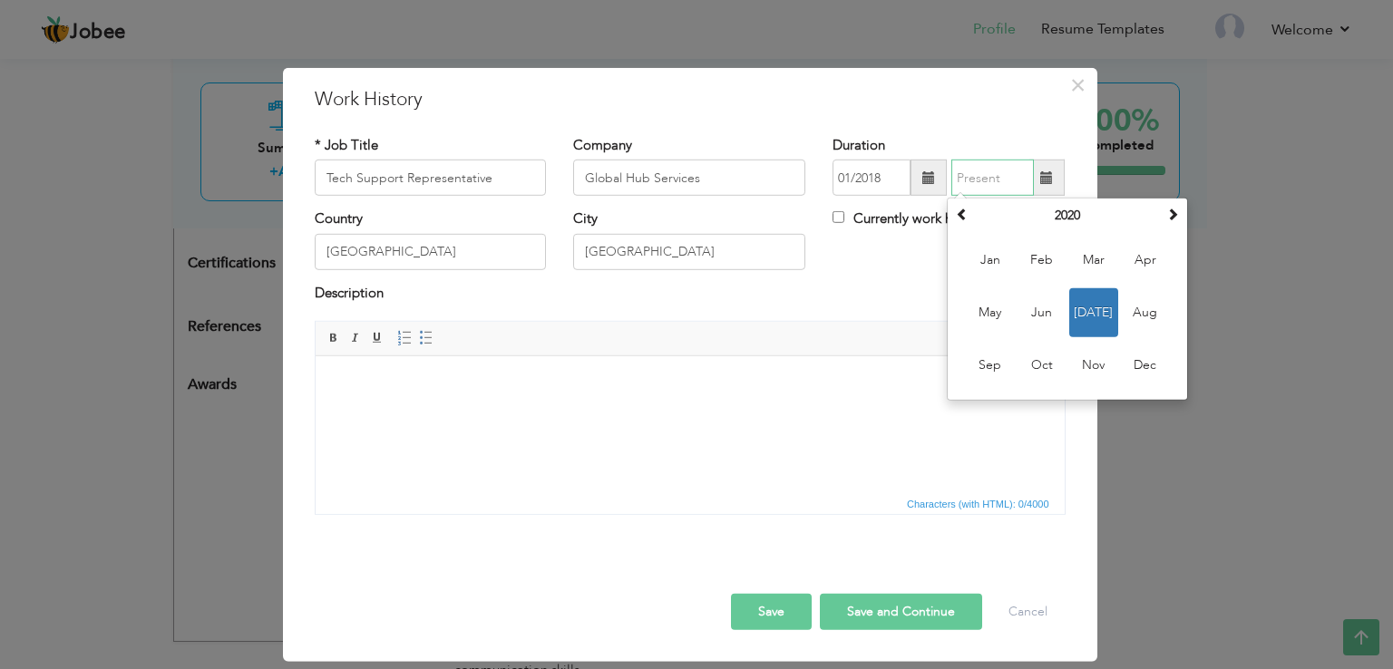
click at [976, 170] on input "text" at bounding box center [992, 178] width 83 height 36
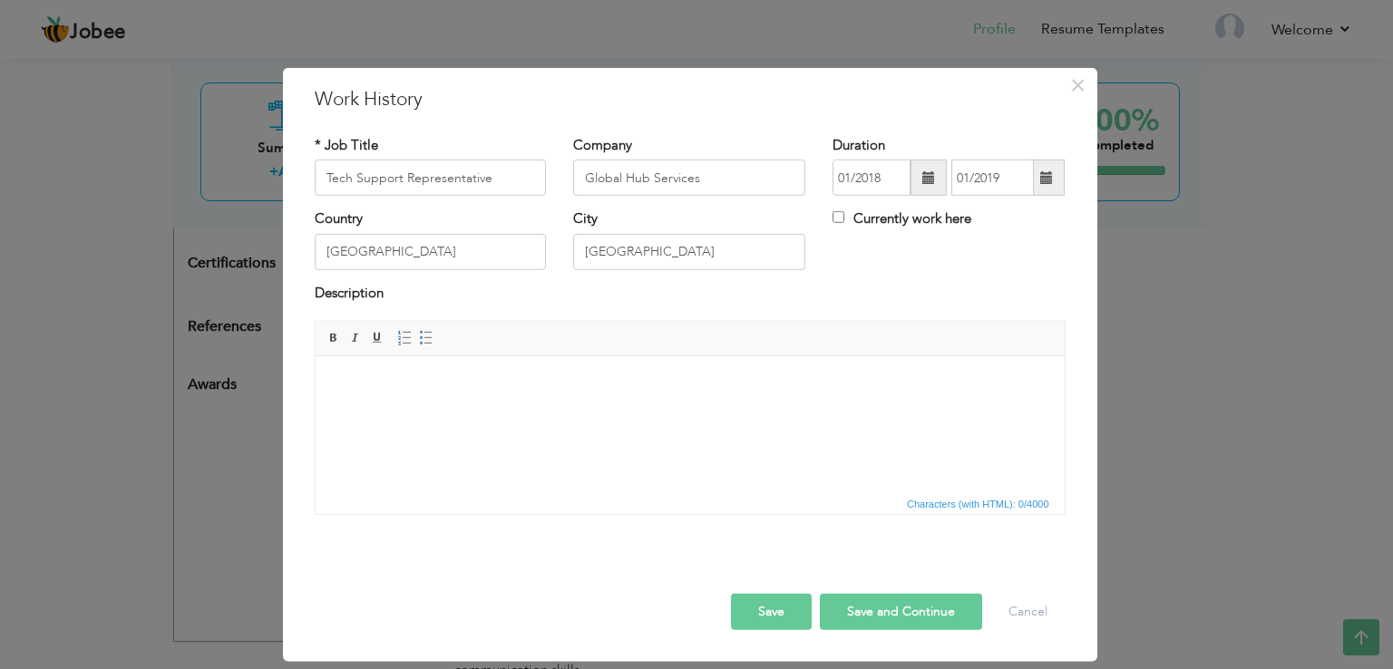
click at [899, 306] on div "Description" at bounding box center [690, 296] width 751 height 24
click at [967, 175] on input "01/2019" at bounding box center [992, 178] width 83 height 36
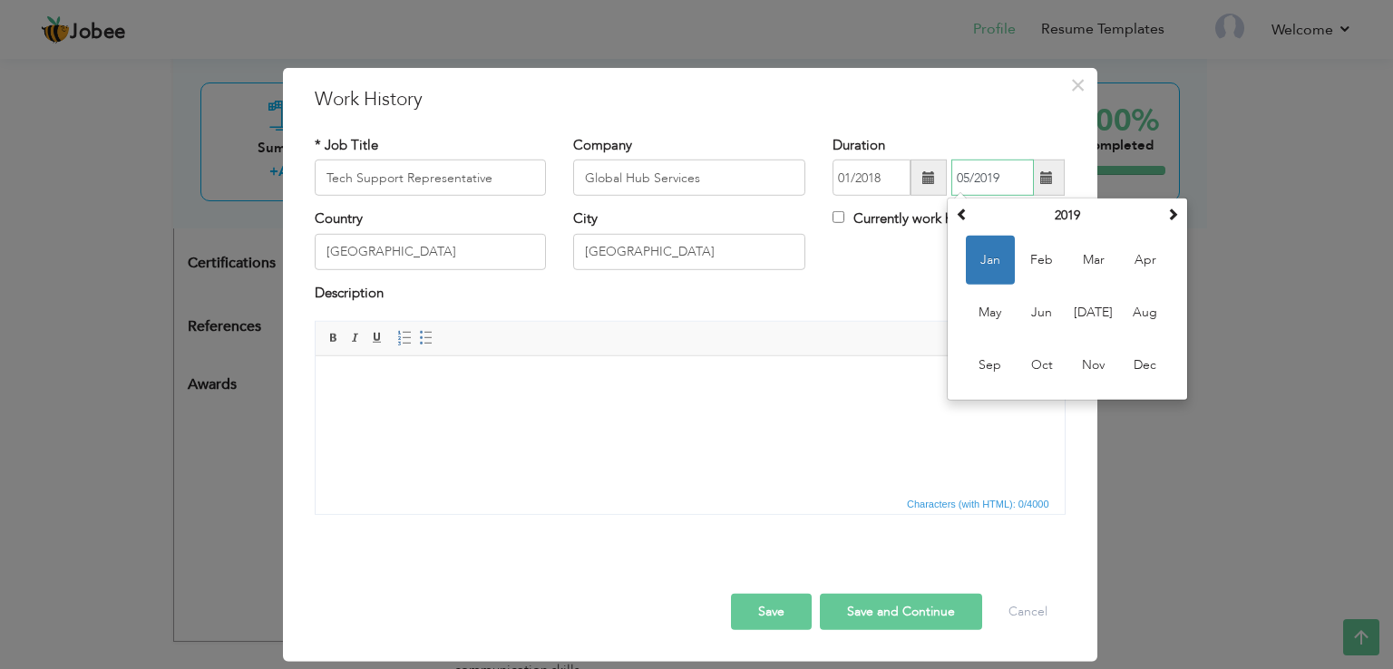
type input "05/2019"
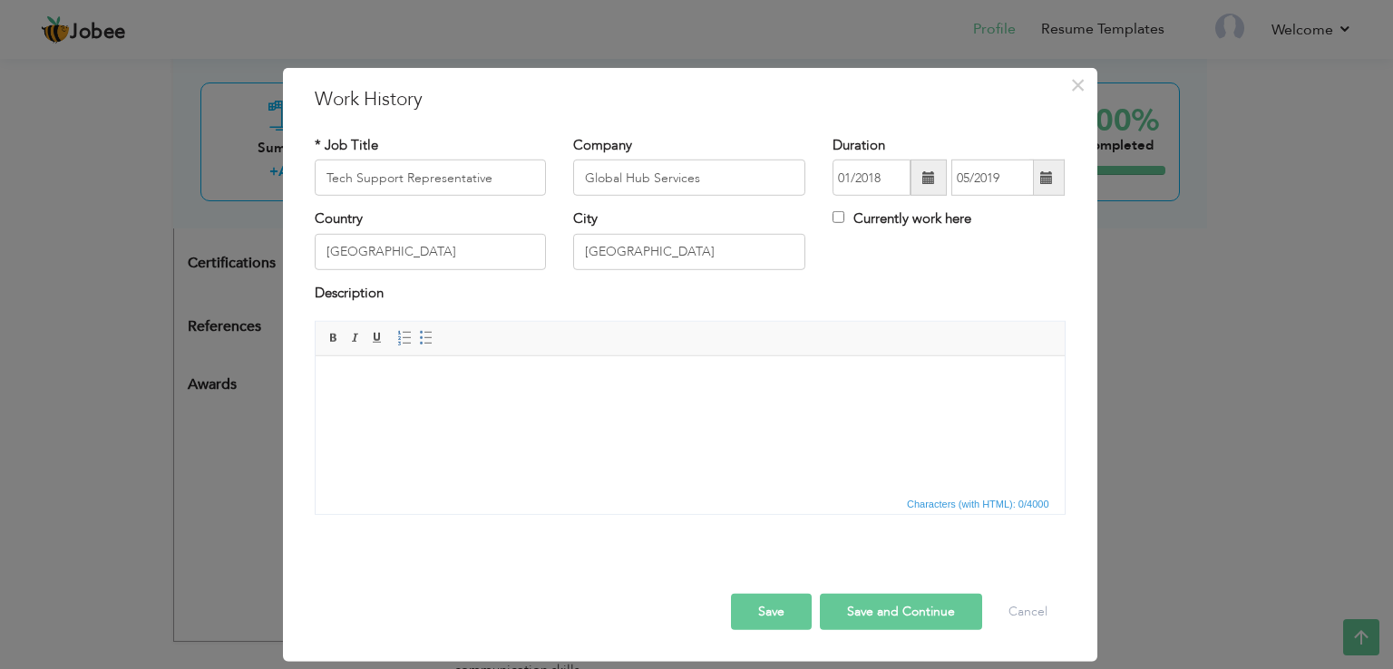
click at [888, 316] on div "Description" at bounding box center [690, 302] width 778 height 37
click at [867, 603] on button "Save and Continue" at bounding box center [901, 612] width 162 height 36
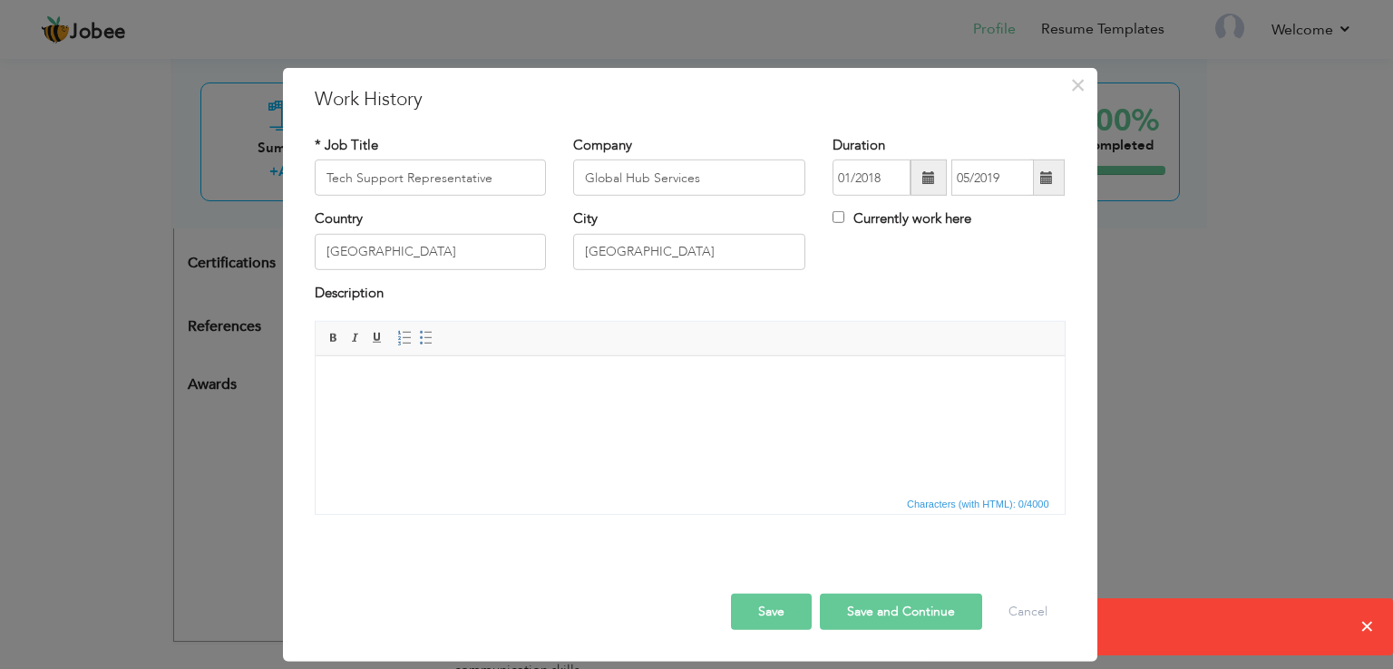
click at [764, 613] on button "Save" at bounding box center [771, 612] width 81 height 36
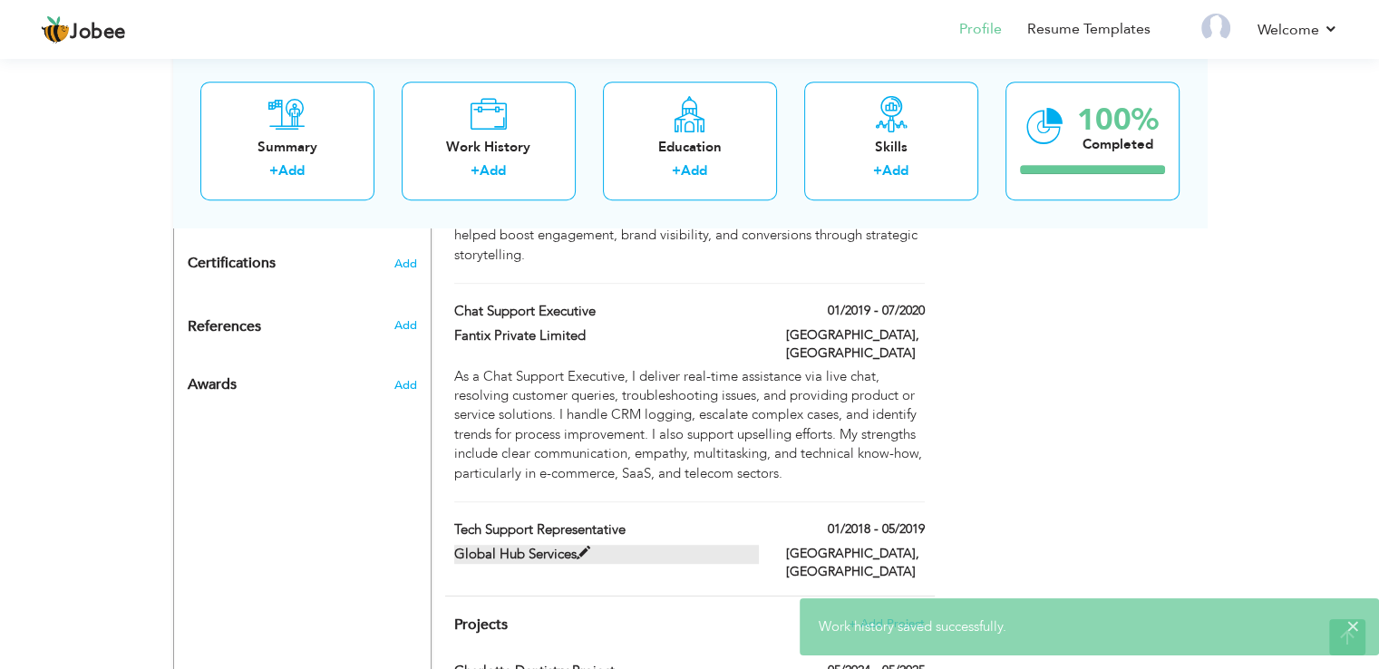
click at [659, 545] on label "Global Hub Services" at bounding box center [606, 554] width 305 height 19
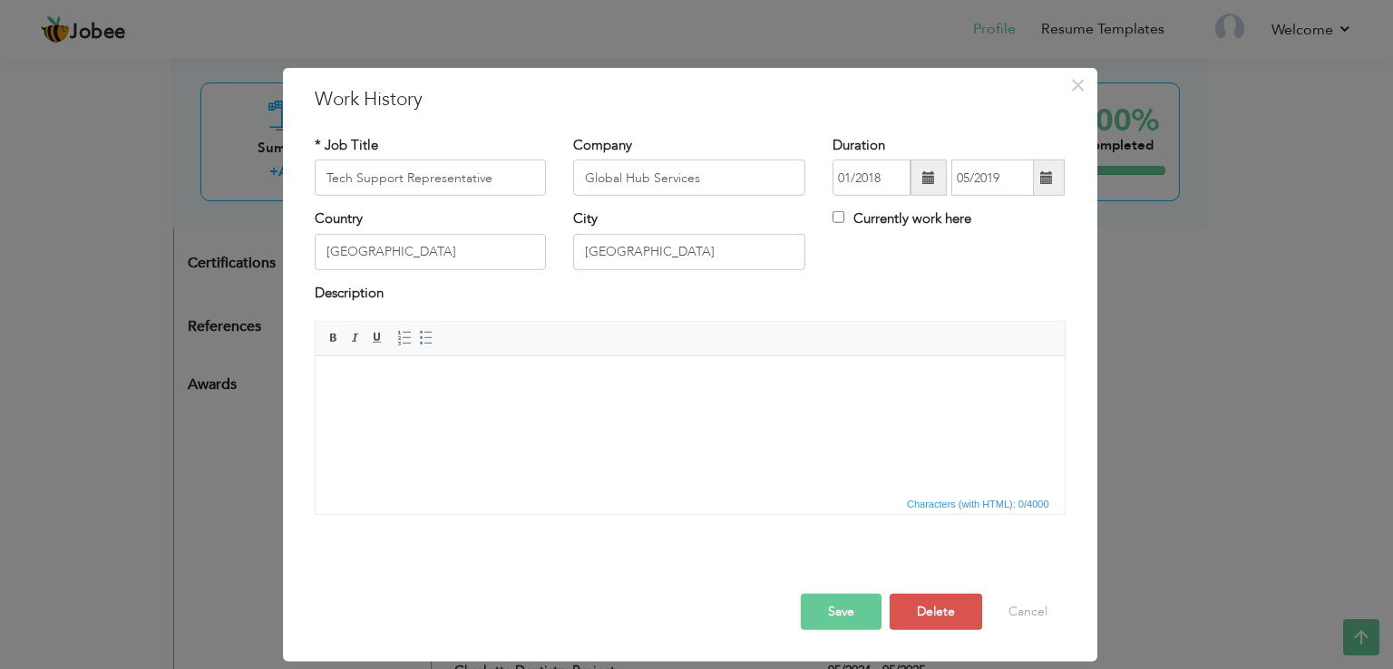
click at [461, 381] on body at bounding box center [689, 383] width 713 height 19
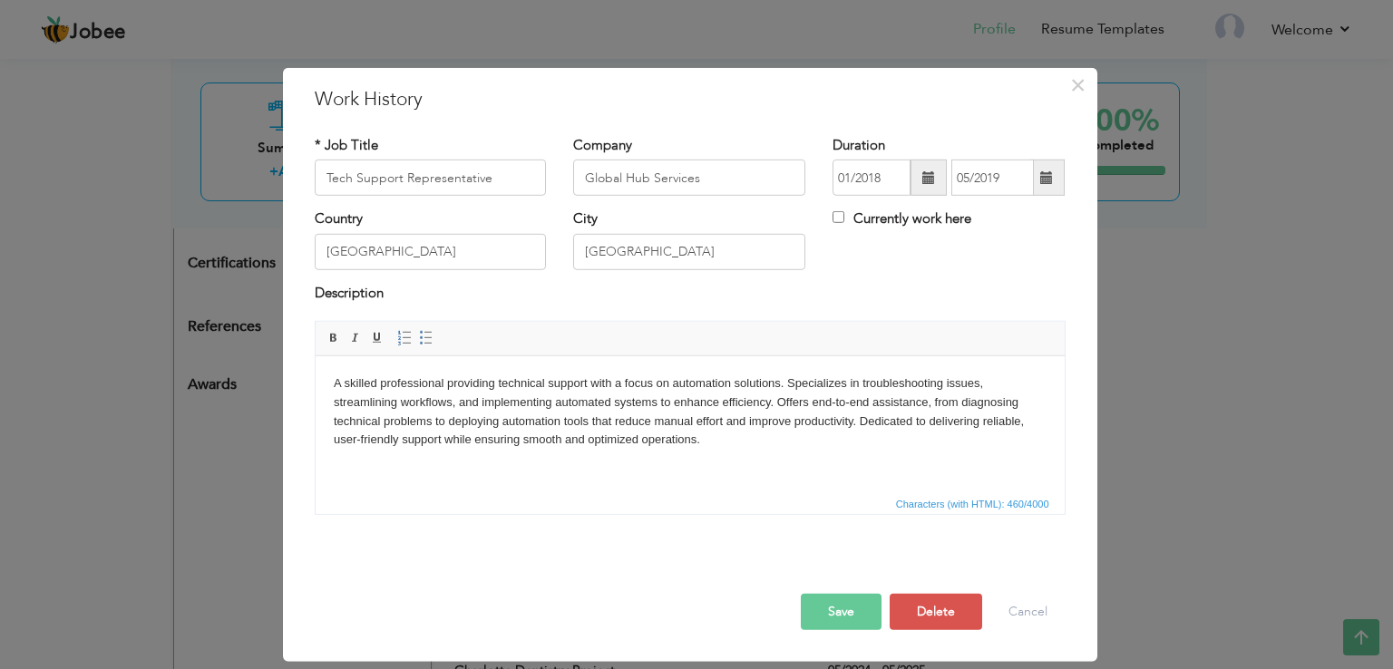
click at [834, 628] on button "Save" at bounding box center [841, 612] width 81 height 36
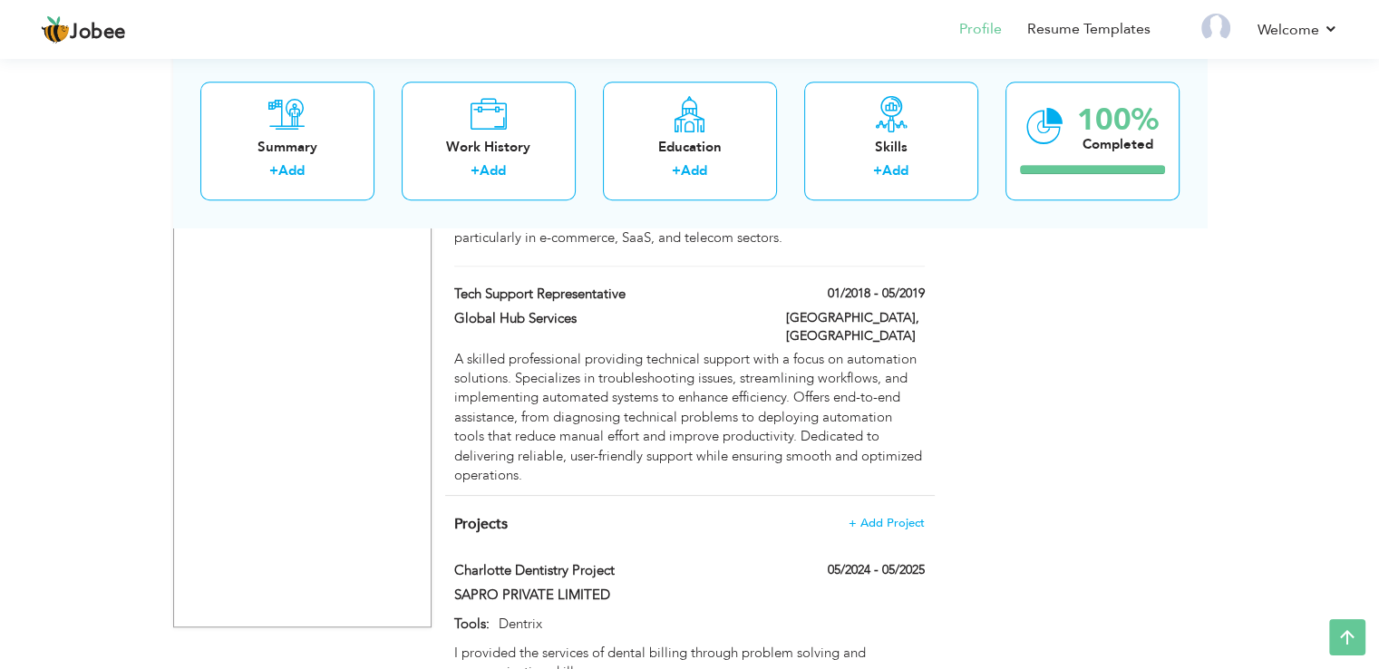
scroll to position [1317, 0]
click at [904, 515] on span "+ Add Project" at bounding box center [886, 521] width 77 height 13
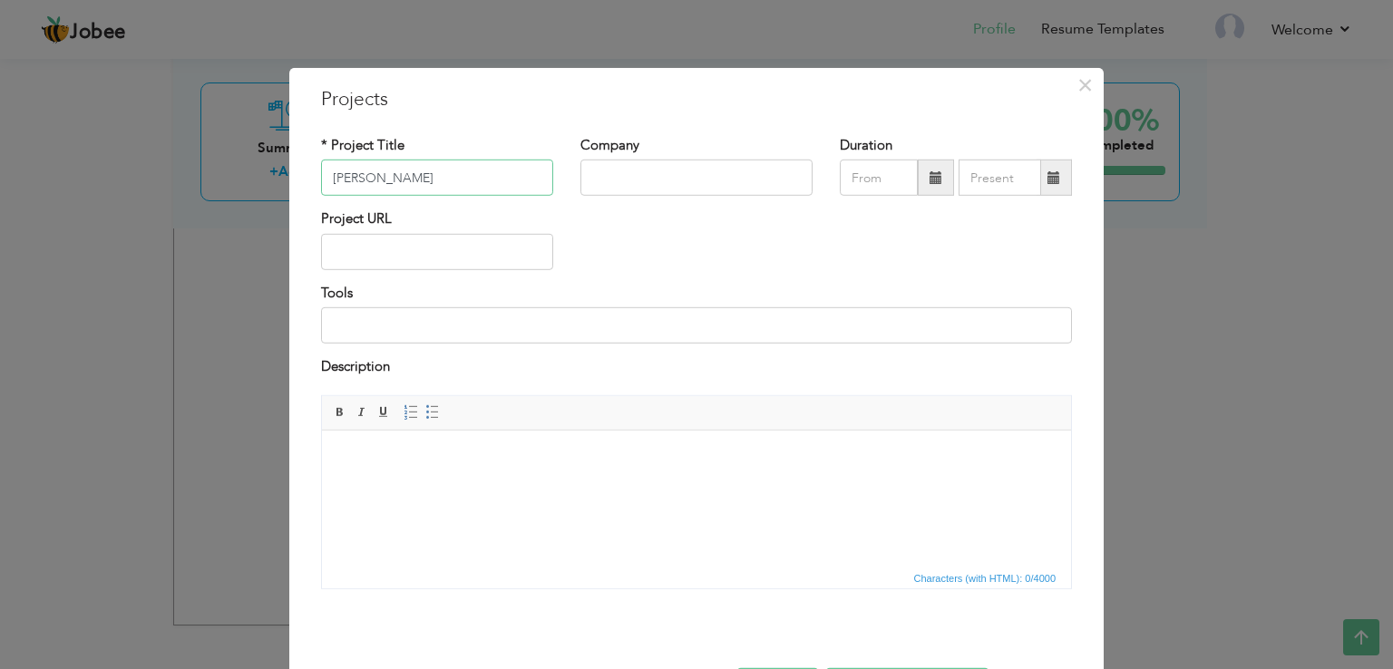
type input "Winston"
click at [639, 181] on input "text" at bounding box center [696, 178] width 232 height 36
type input "Global Hub Services"
click at [901, 161] on input "09/2025" at bounding box center [879, 178] width 78 height 36
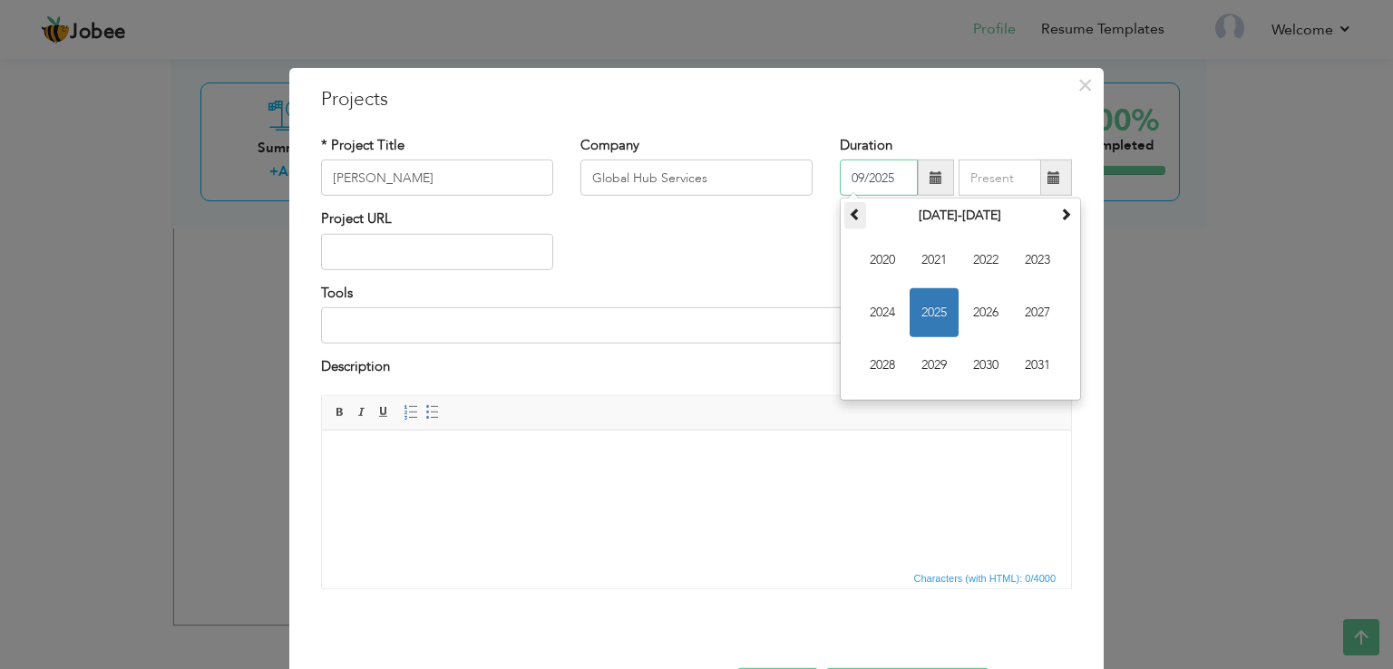
click at [849, 220] on span at bounding box center [855, 214] width 13 height 13
click at [883, 364] on span "2018" at bounding box center [882, 365] width 49 height 49
click at [874, 262] on span "Jan" at bounding box center [882, 260] width 49 height 49
type input "01/2018"
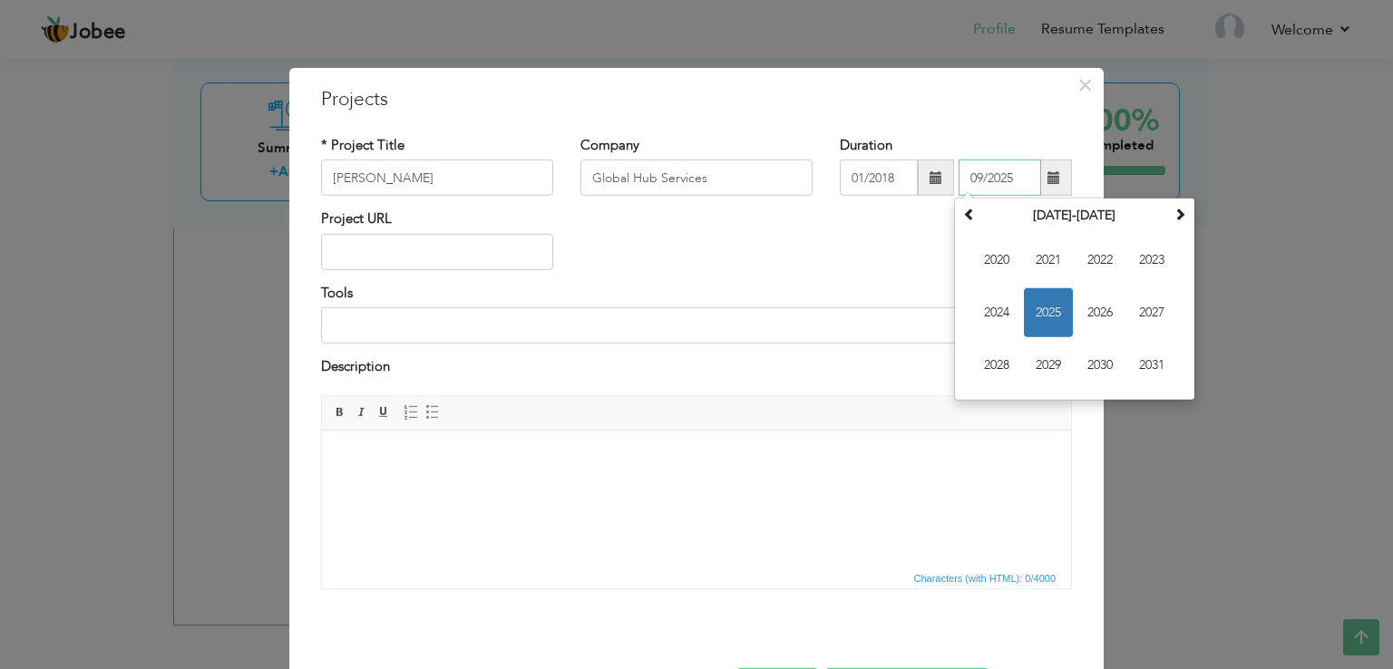
click at [977, 183] on input "09/2025" at bounding box center [999, 178] width 83 height 36
click at [1001, 247] on span "2020" at bounding box center [996, 260] width 49 height 49
click at [989, 251] on span "Jan" at bounding box center [996, 260] width 49 height 49
type input "01/2020"
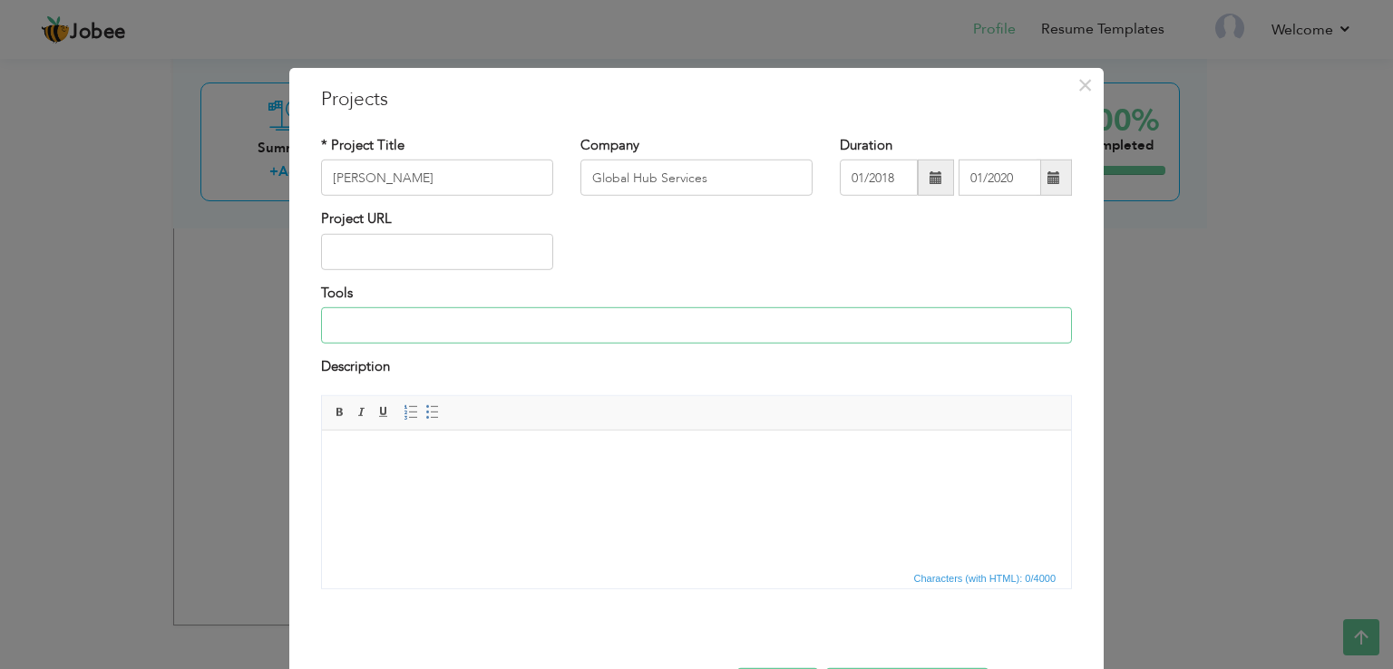
click at [377, 335] on input at bounding box center [696, 325] width 751 height 36
click at [1086, 81] on button "×" at bounding box center [1084, 85] width 29 height 29
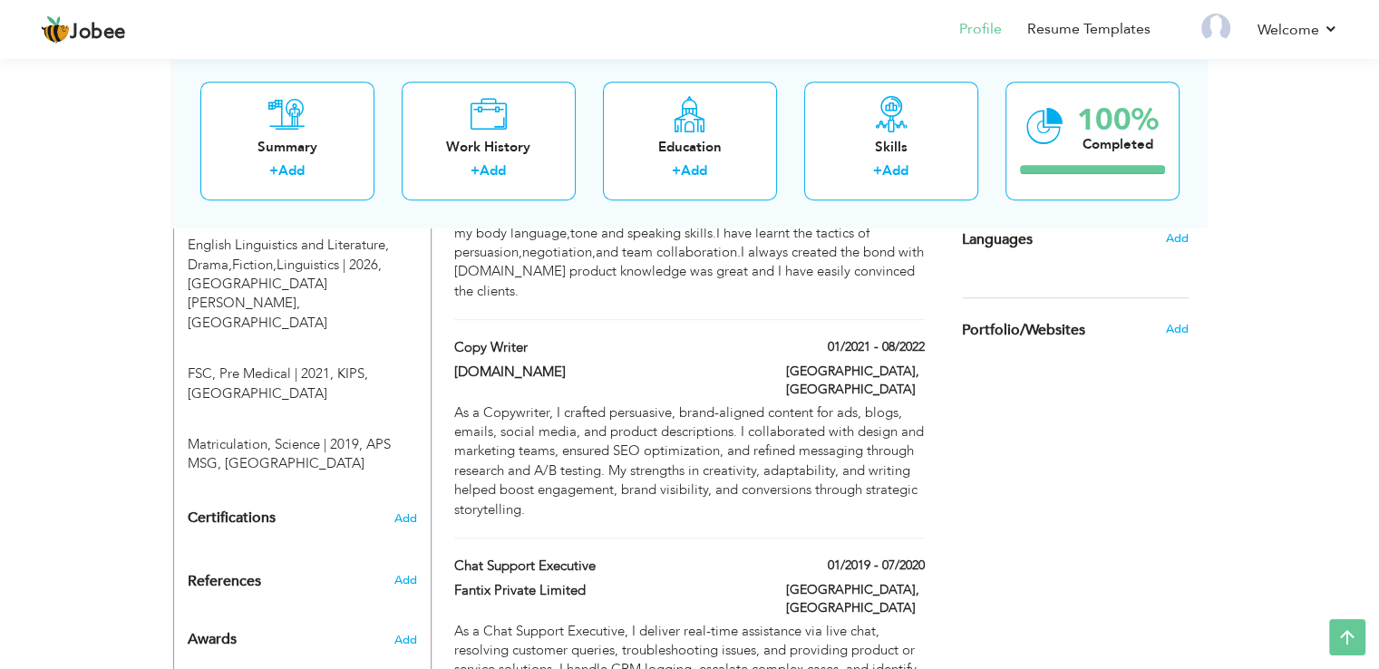
scroll to position [844, 0]
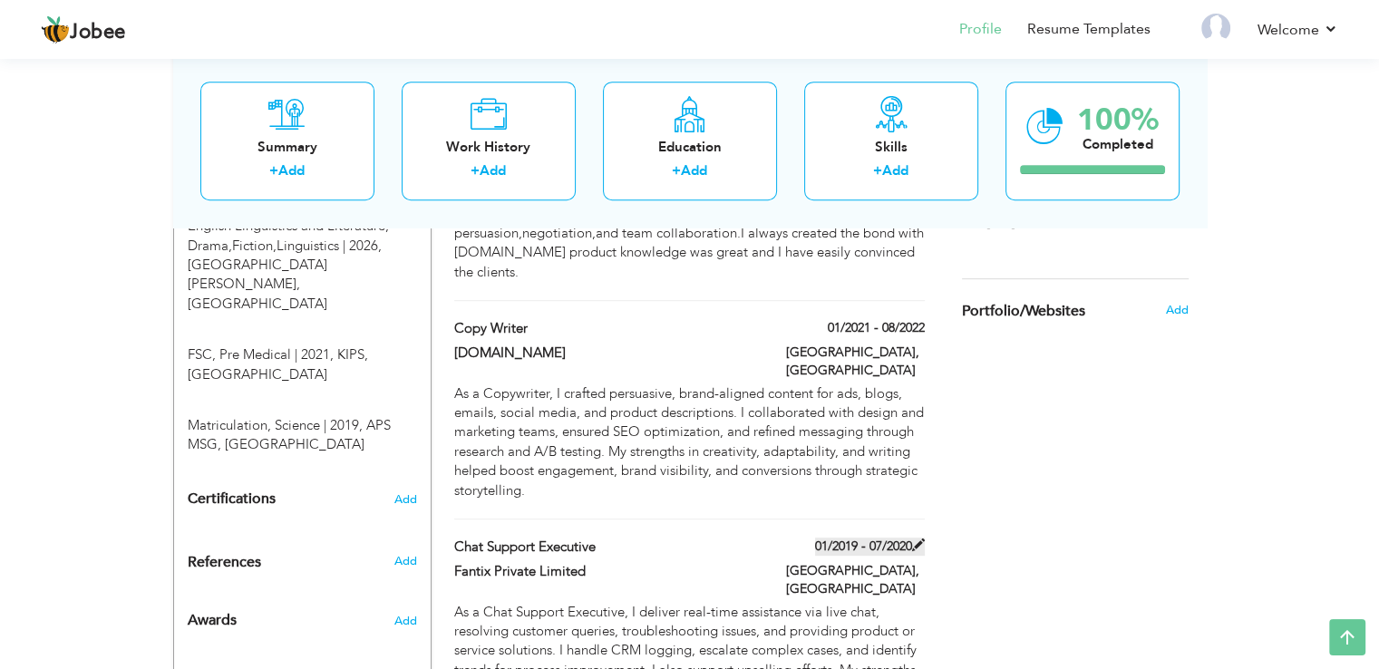
click at [849, 538] on label "01/2019 - 07/2020" at bounding box center [870, 547] width 110 height 18
type input "Chat Support Executive"
type input "Fantix Private Limited"
type input "01/2019"
type input "07/2020"
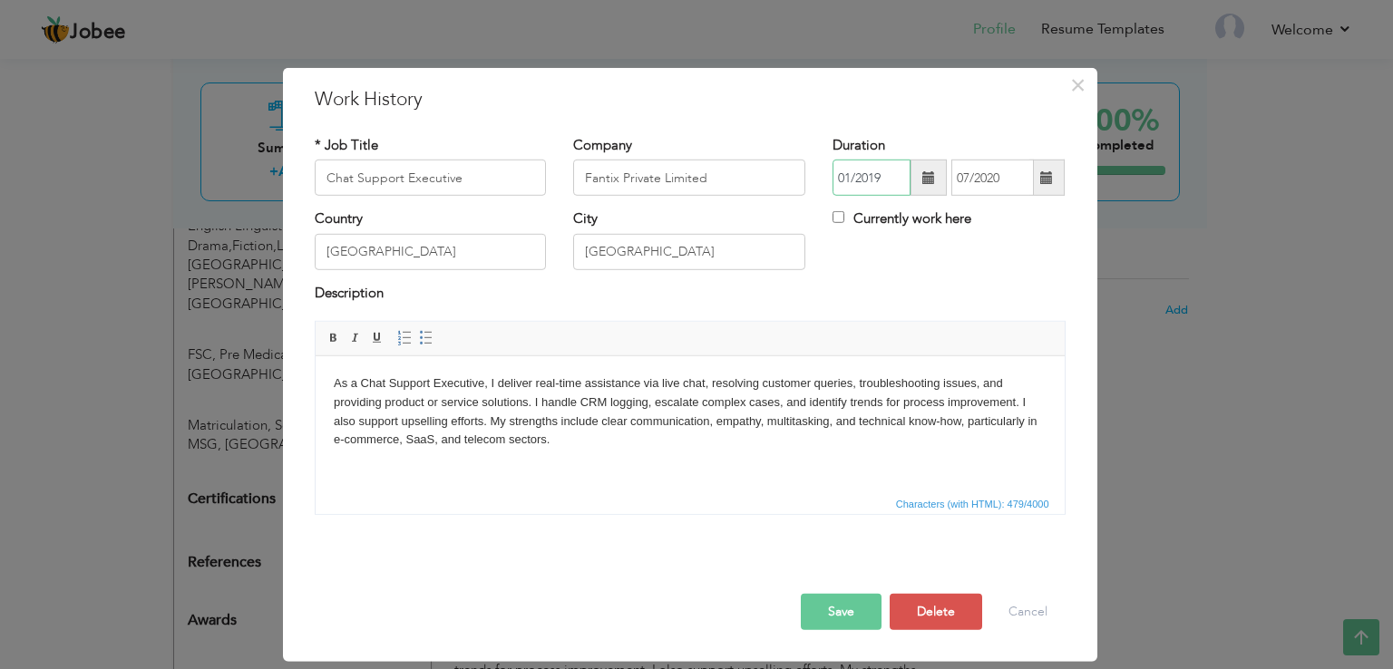
click at [850, 177] on input "01/2019" at bounding box center [871, 178] width 78 height 36
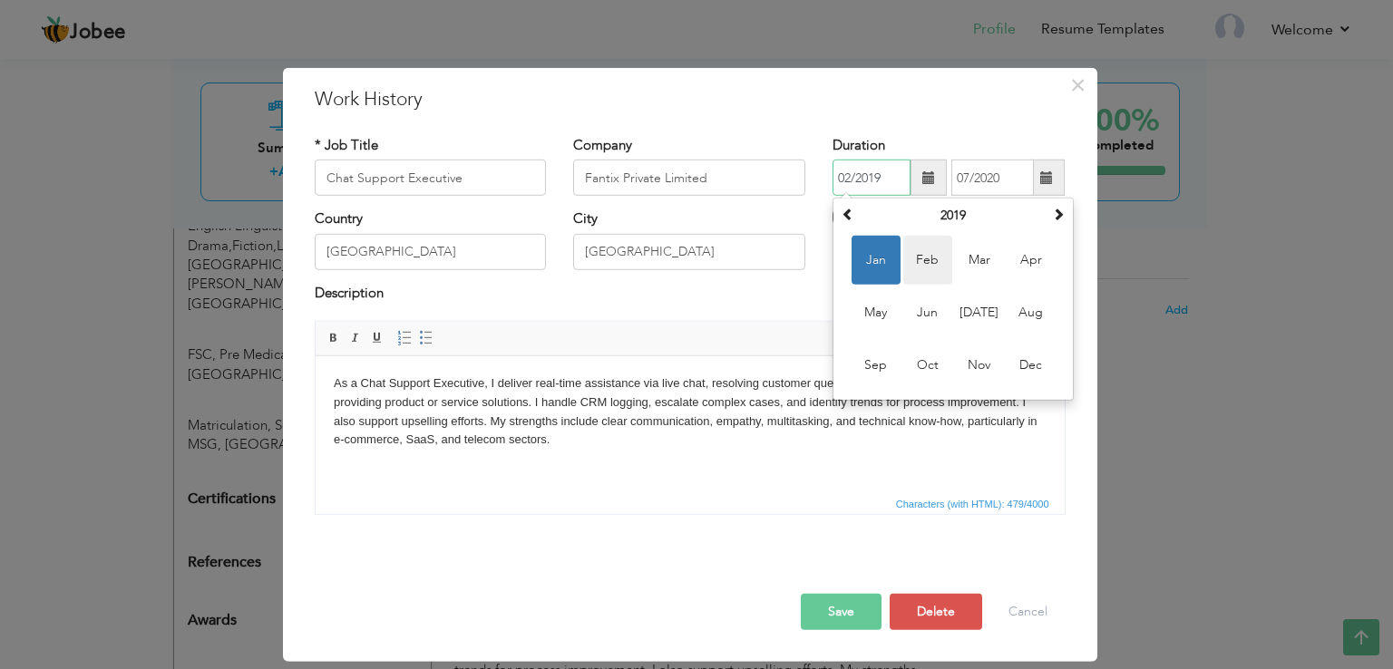
click at [919, 263] on span "Feb" at bounding box center [927, 260] width 49 height 49
type input "02/2019"
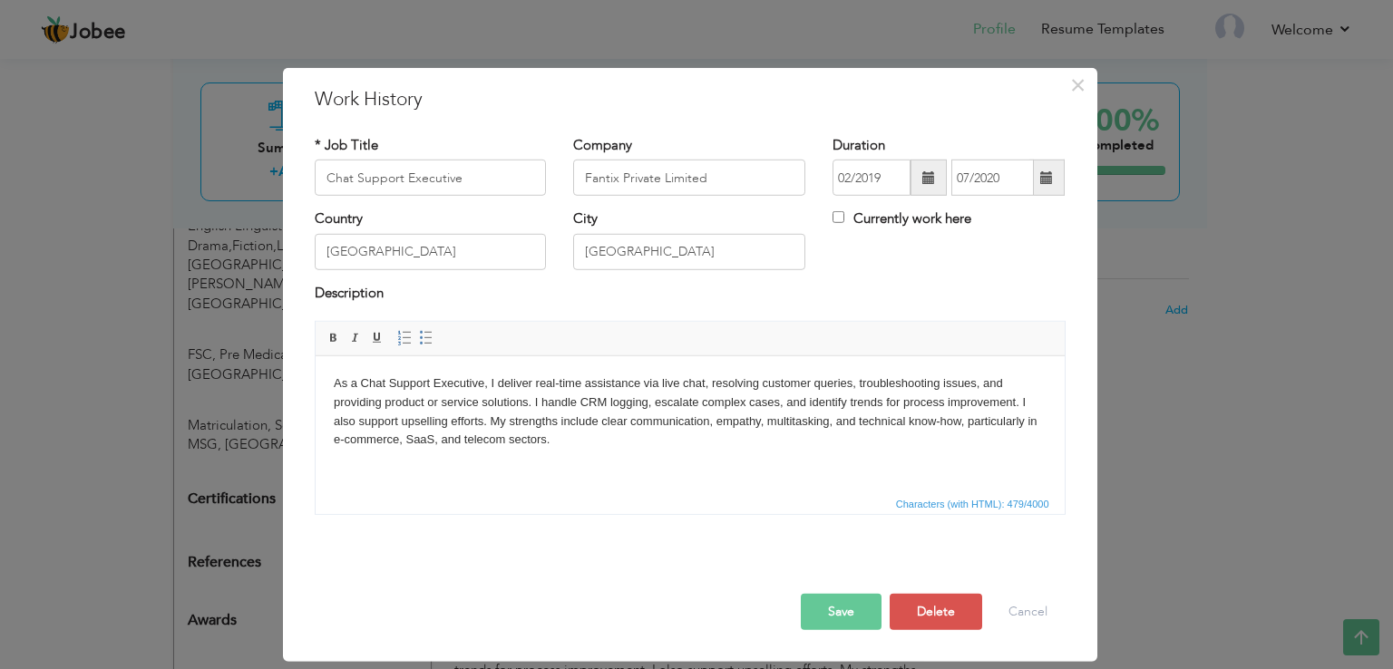
click at [828, 603] on button "Save" at bounding box center [841, 612] width 81 height 36
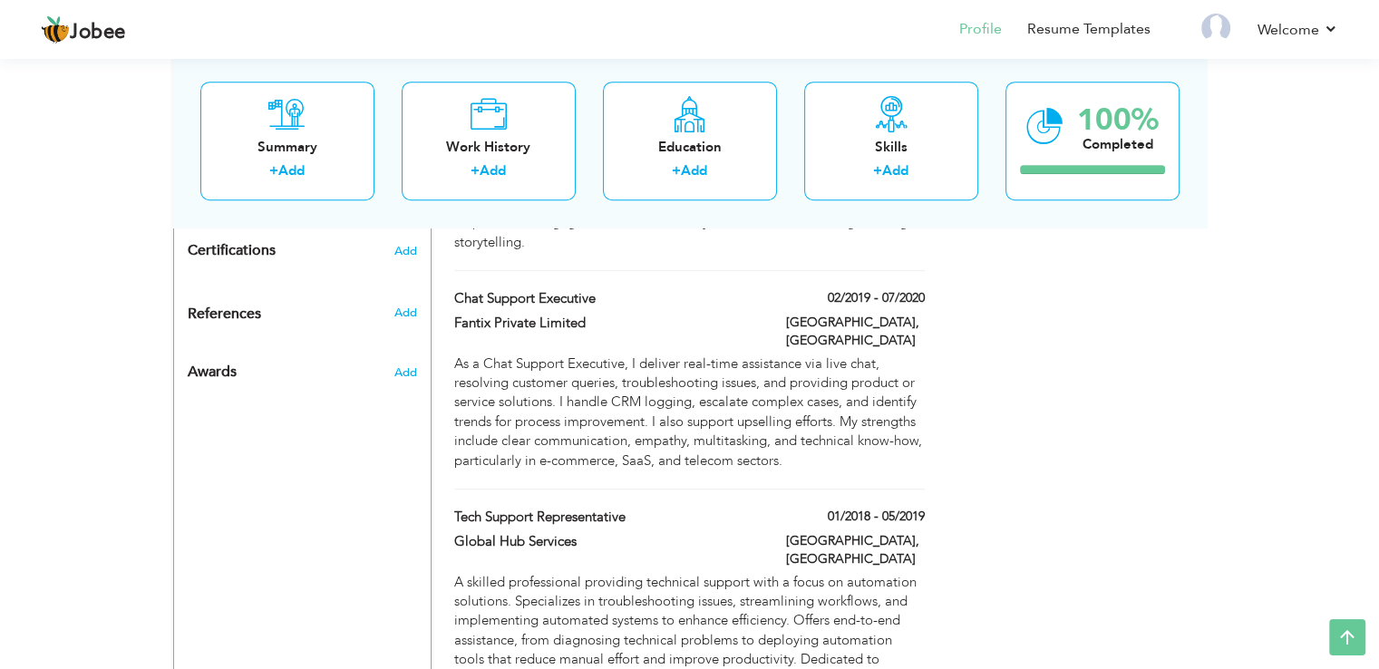
scroll to position [1085, 0]
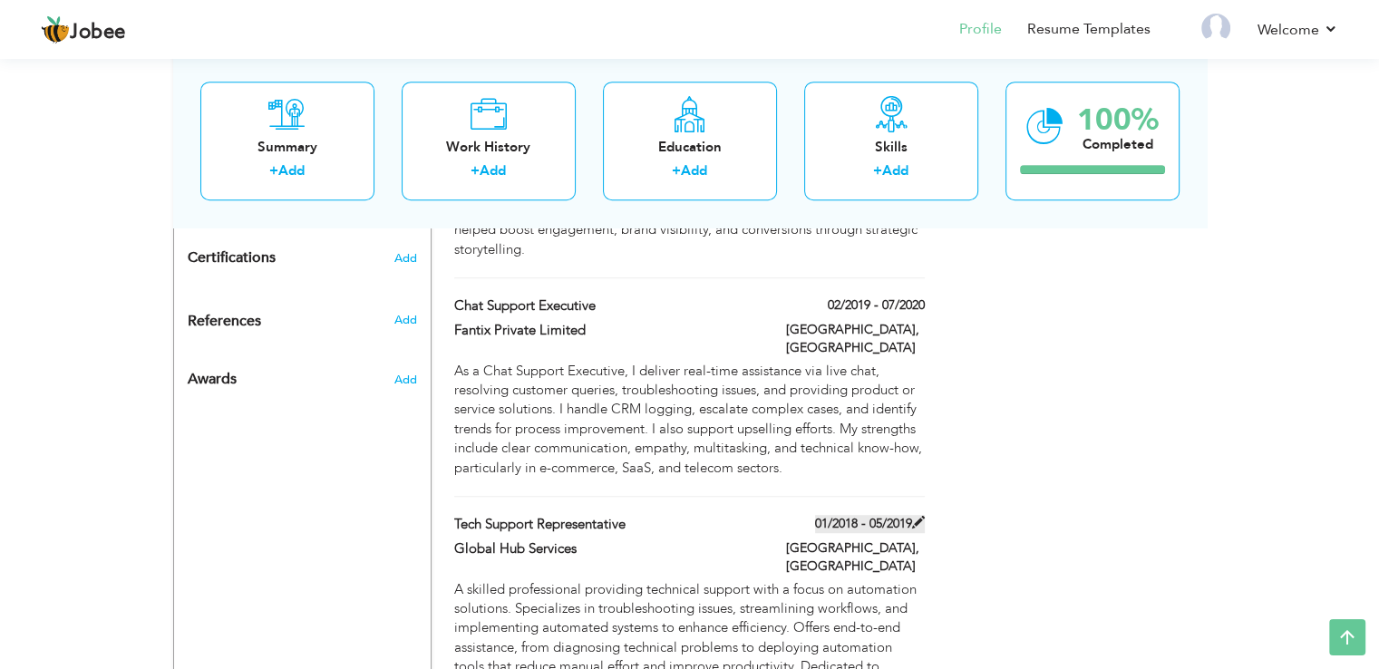
click at [872, 515] on label "01/2018 - 05/2019" at bounding box center [870, 524] width 110 height 18
type input "Tech Support Representative"
type input "Global Hub Services"
type input "01/2018"
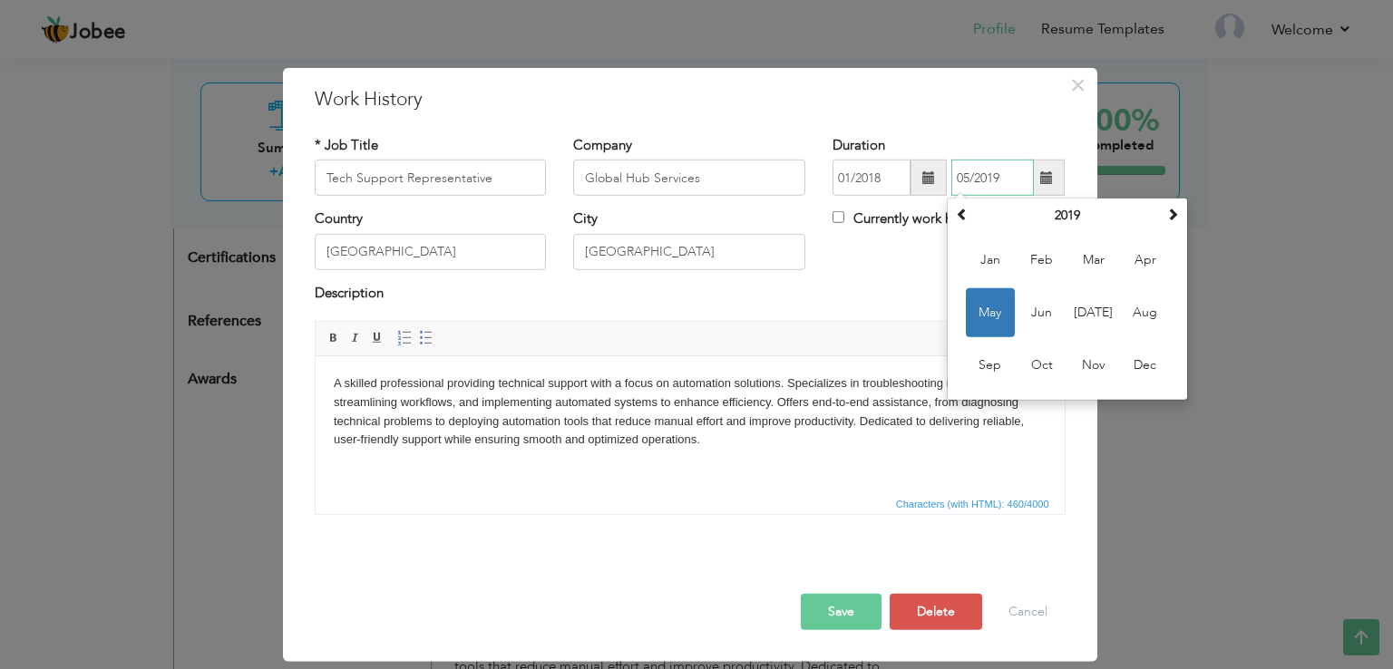
click at [969, 178] on input "05/2019" at bounding box center [992, 178] width 83 height 36
click at [981, 248] on span "Jan" at bounding box center [990, 260] width 49 height 49
type input "01/2019"
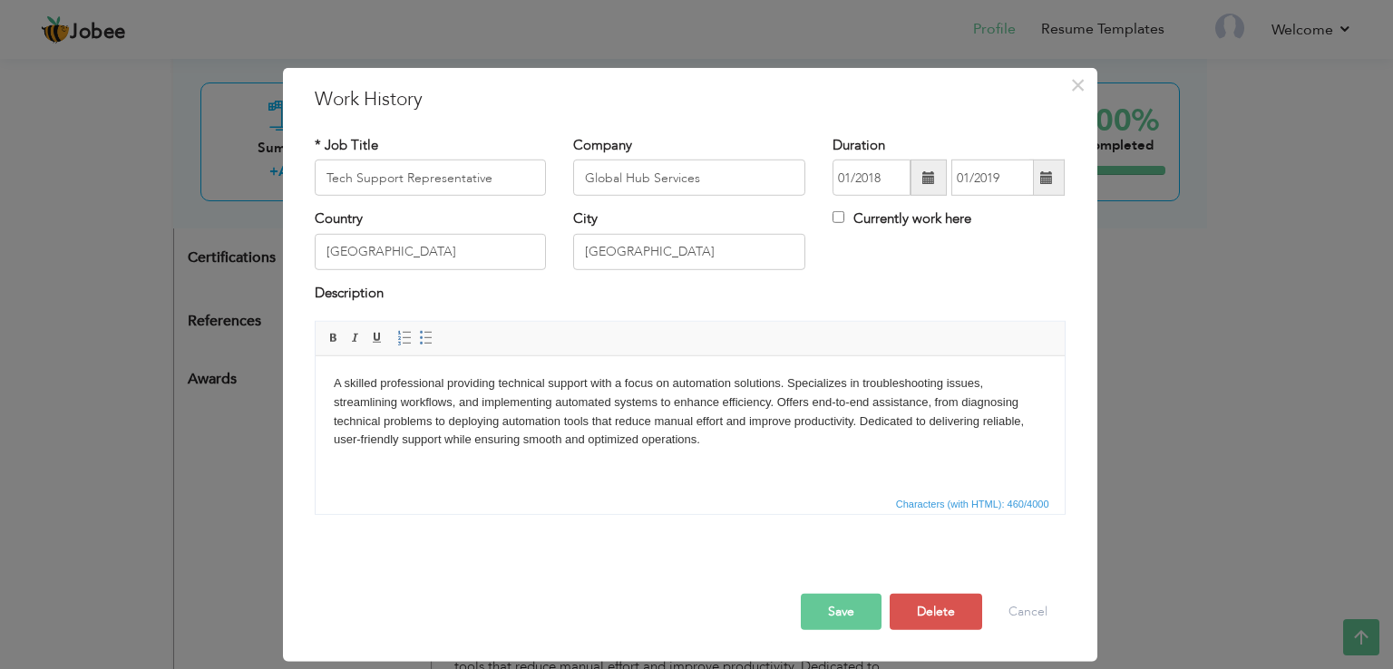
click at [826, 614] on button "Save" at bounding box center [841, 612] width 81 height 36
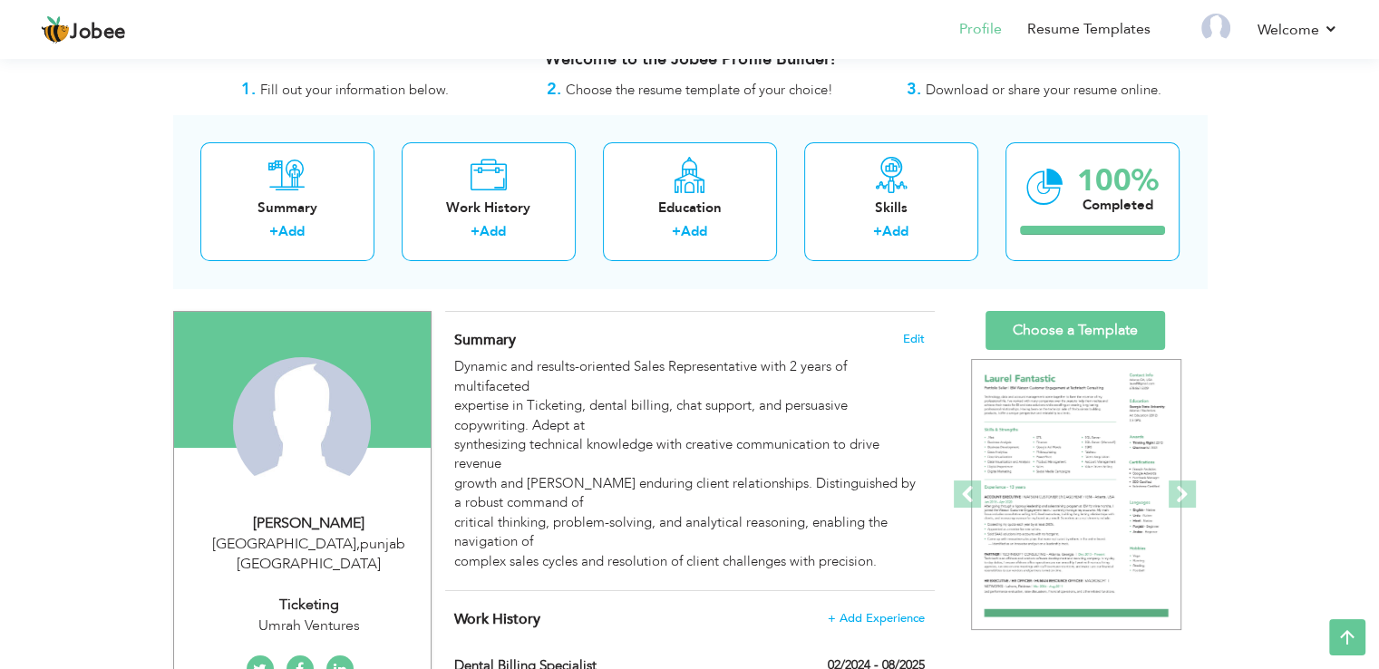
scroll to position [0, 0]
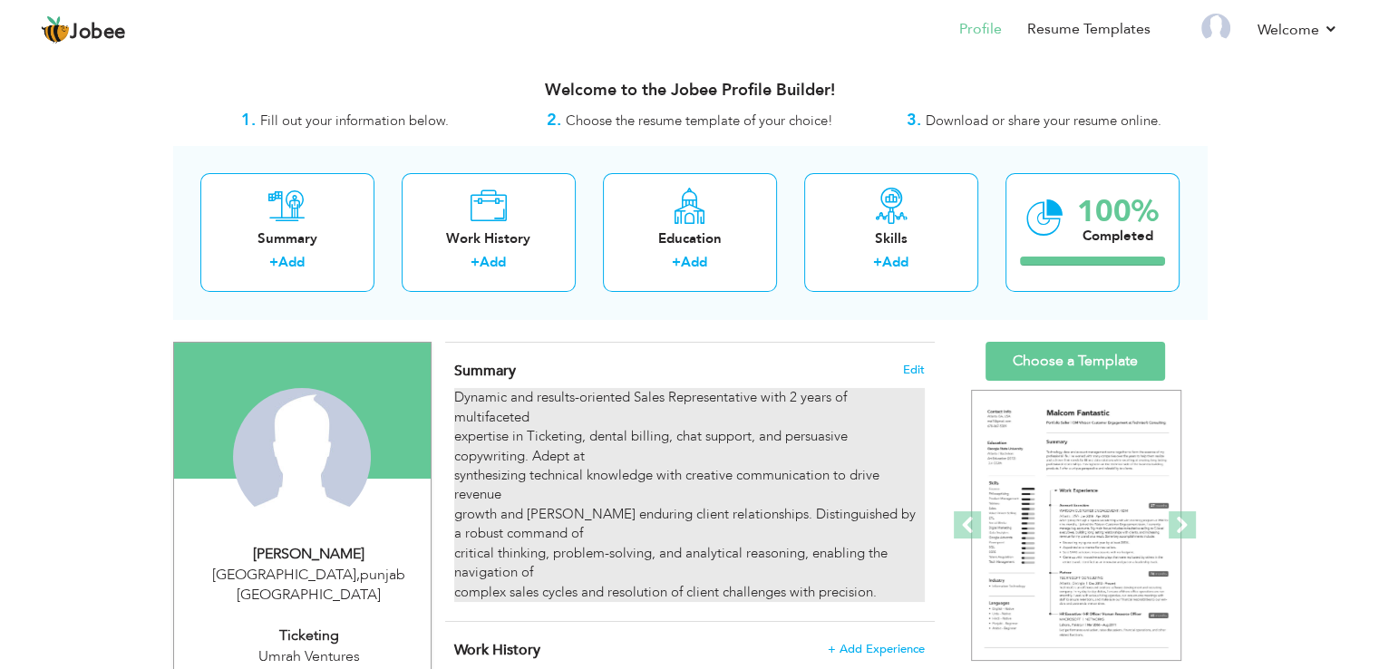
click at [631, 456] on div "Dynamic and results-oriented Sales Representative with 2 years of multifaceted …" at bounding box center [689, 495] width 470 height 214
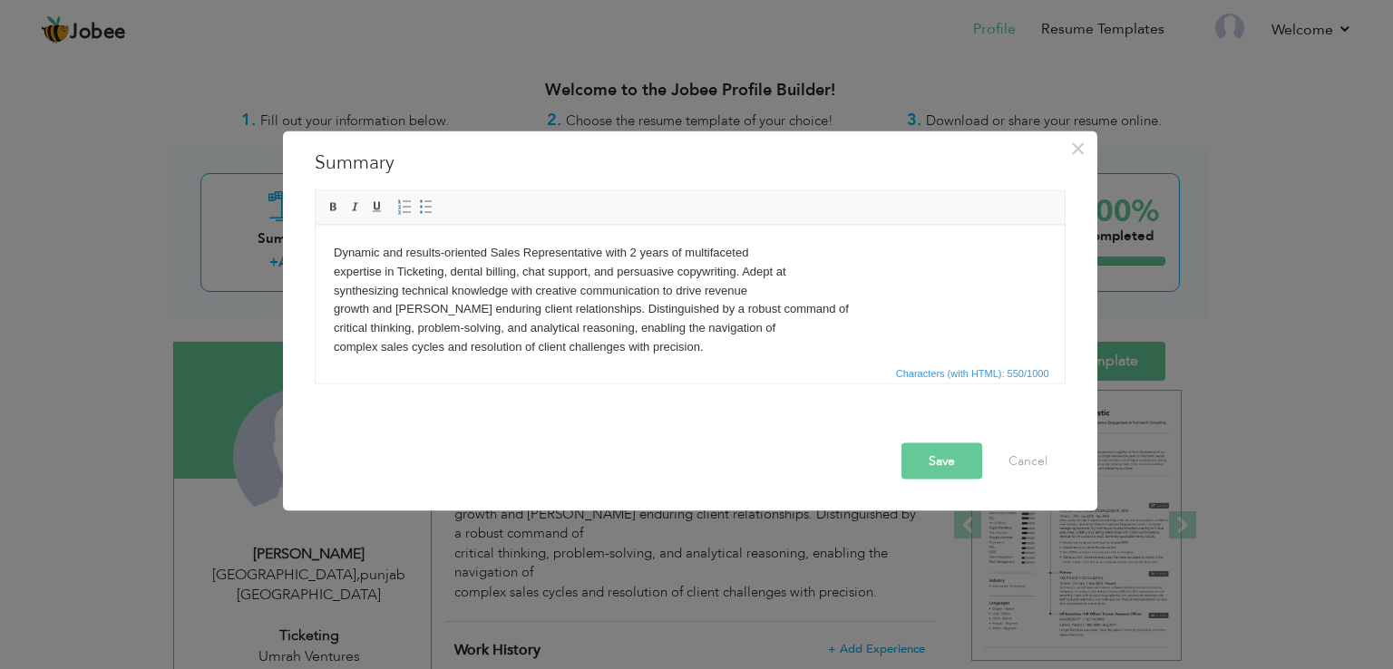
click at [634, 251] on body "Dynamic and results-oriented Sales Representative with 2 years of multifaceted …" at bounding box center [689, 299] width 713 height 113
click at [929, 452] on button "Save" at bounding box center [941, 461] width 81 height 36
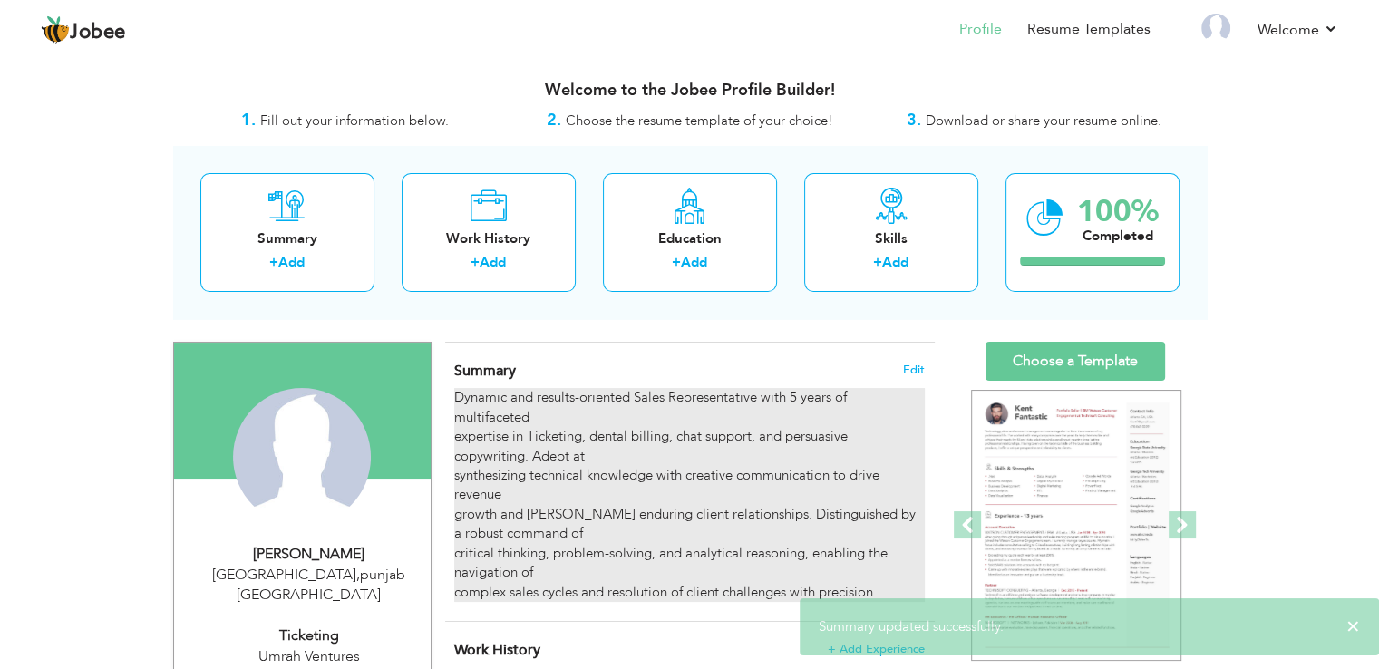
click at [752, 458] on div "Dynamic and results-oriented Sales Representative with 5 years of multifaceted …" at bounding box center [689, 495] width 470 height 214
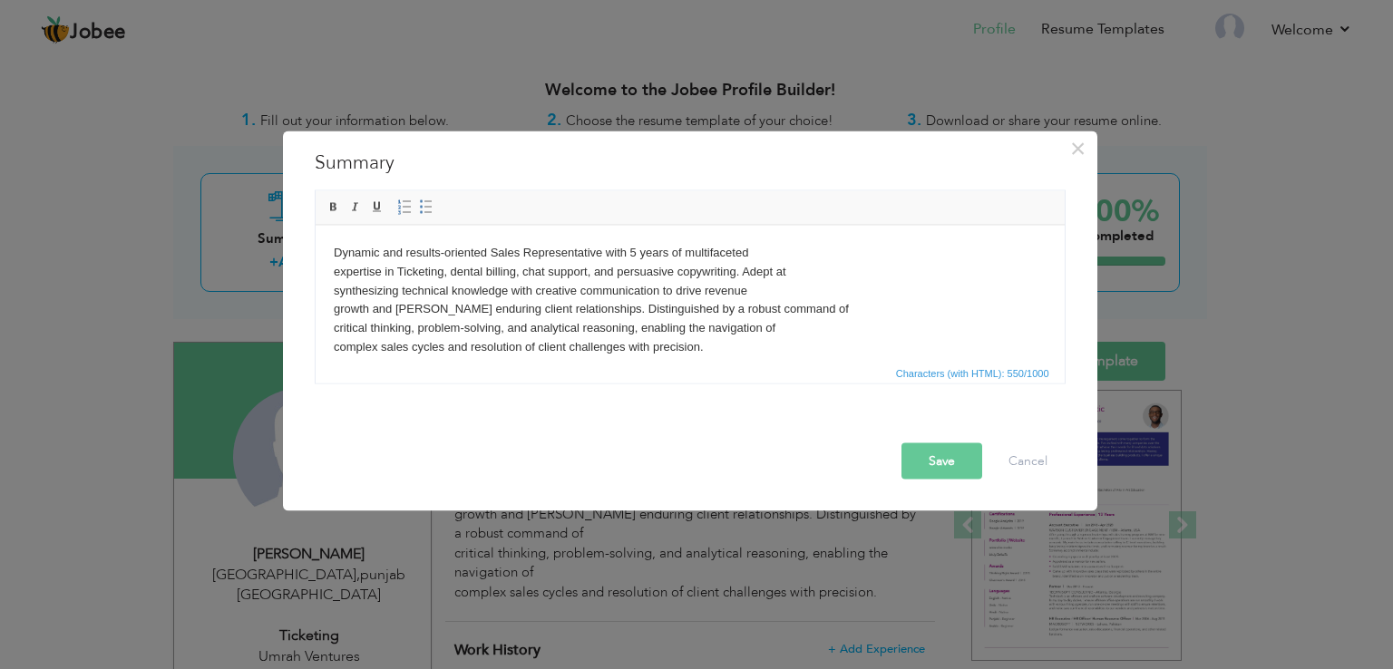
click at [594, 269] on body "Dynamic and results-oriented Sales Representative with 5 years of multifaceted …" at bounding box center [689, 299] width 713 height 113
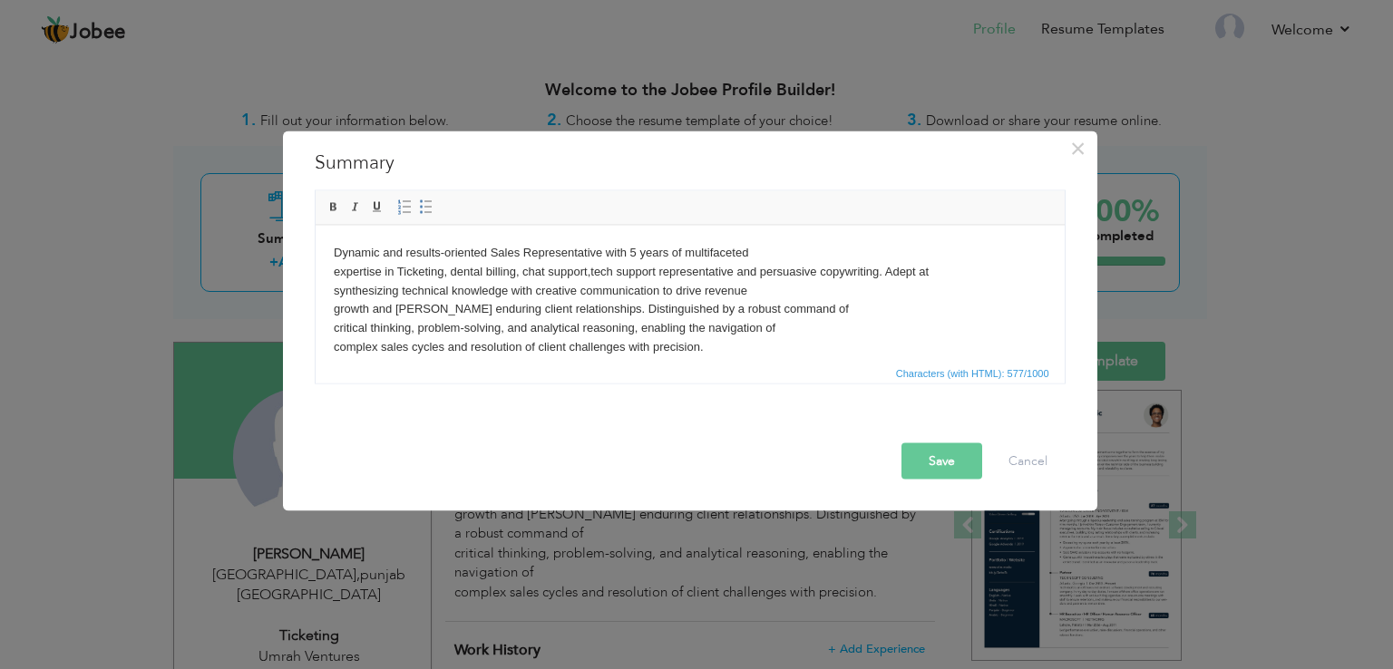
click at [943, 454] on button "Save" at bounding box center [941, 461] width 81 height 36
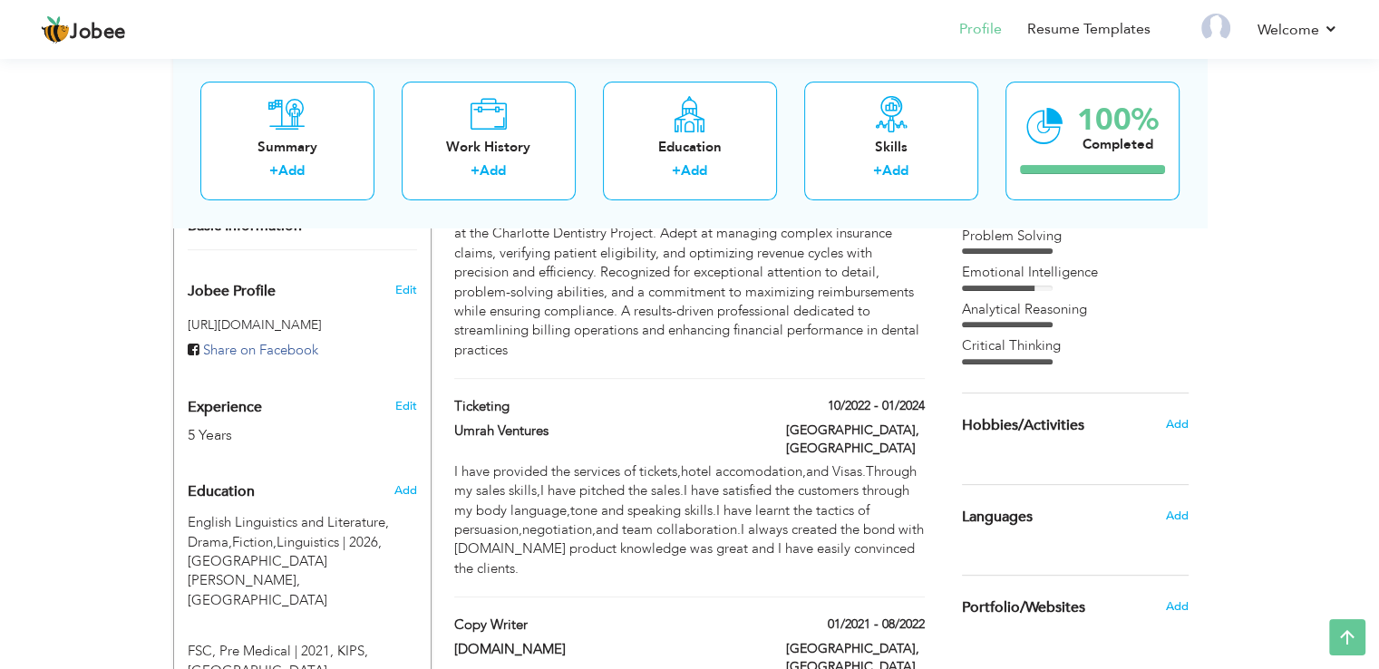
scroll to position [79, 0]
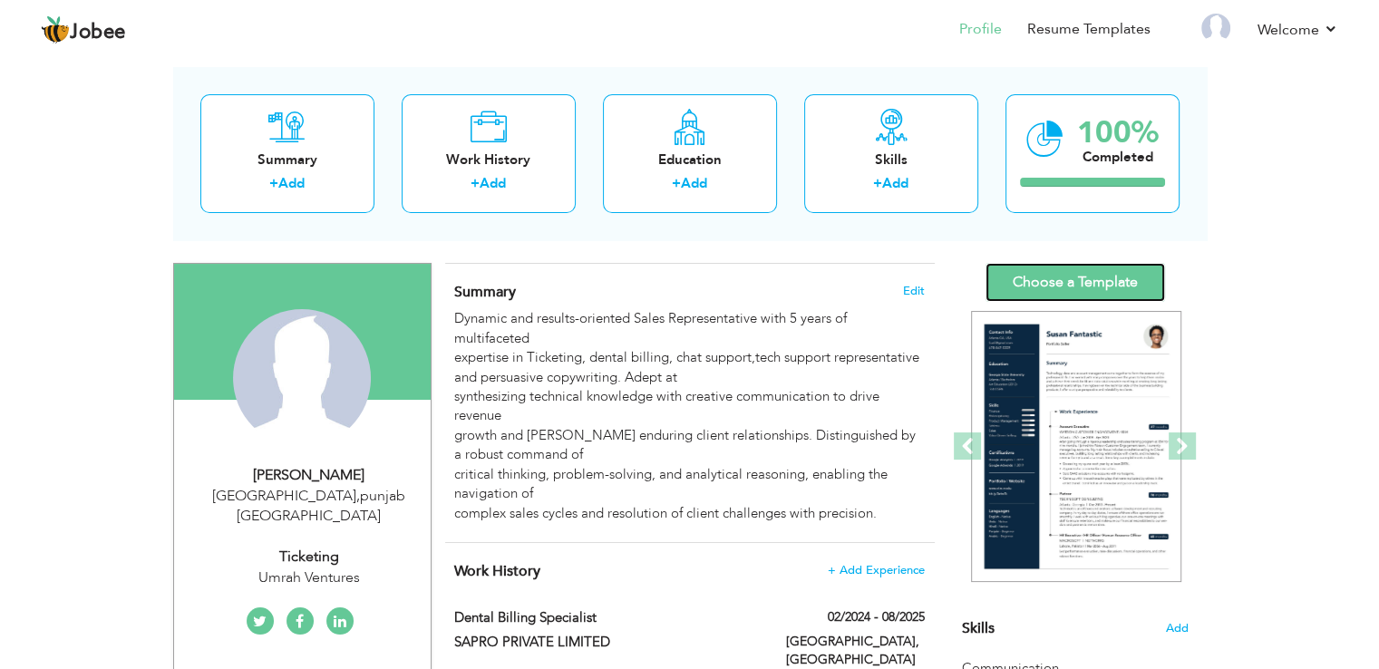
click at [1030, 283] on link "Choose a Template" at bounding box center [1075, 282] width 180 height 39
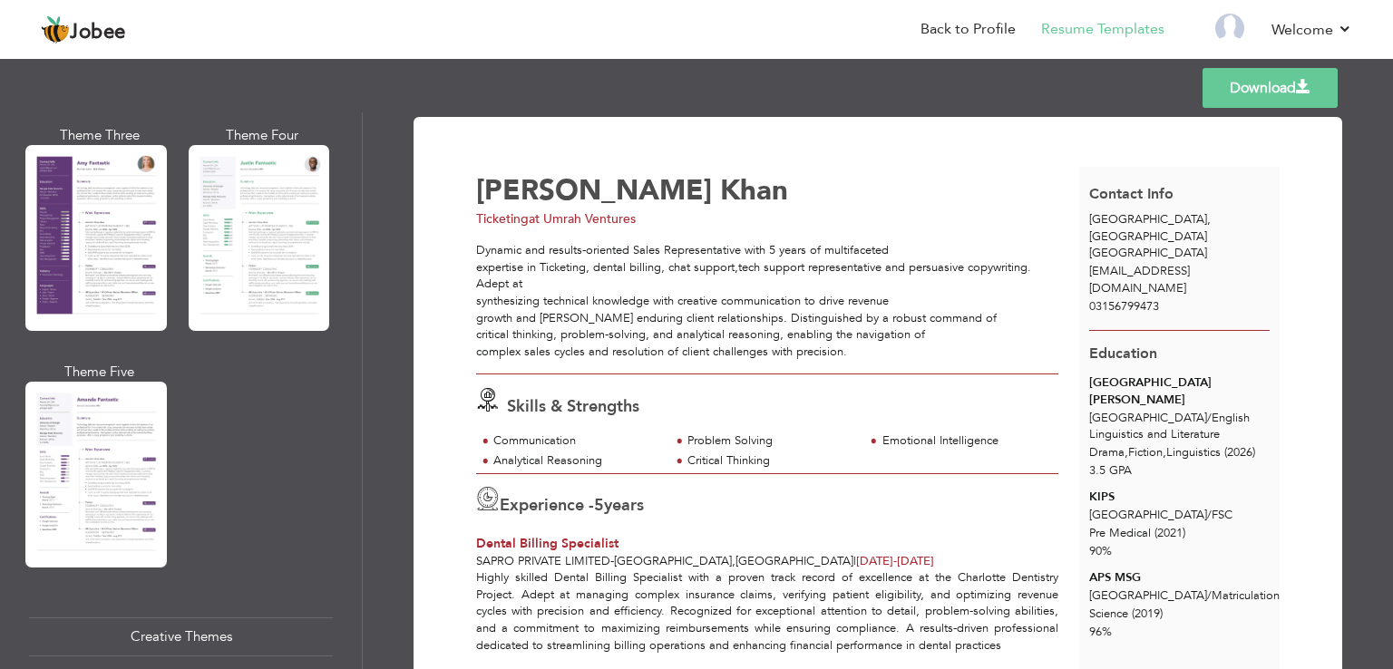
scroll to position [1677, 0]
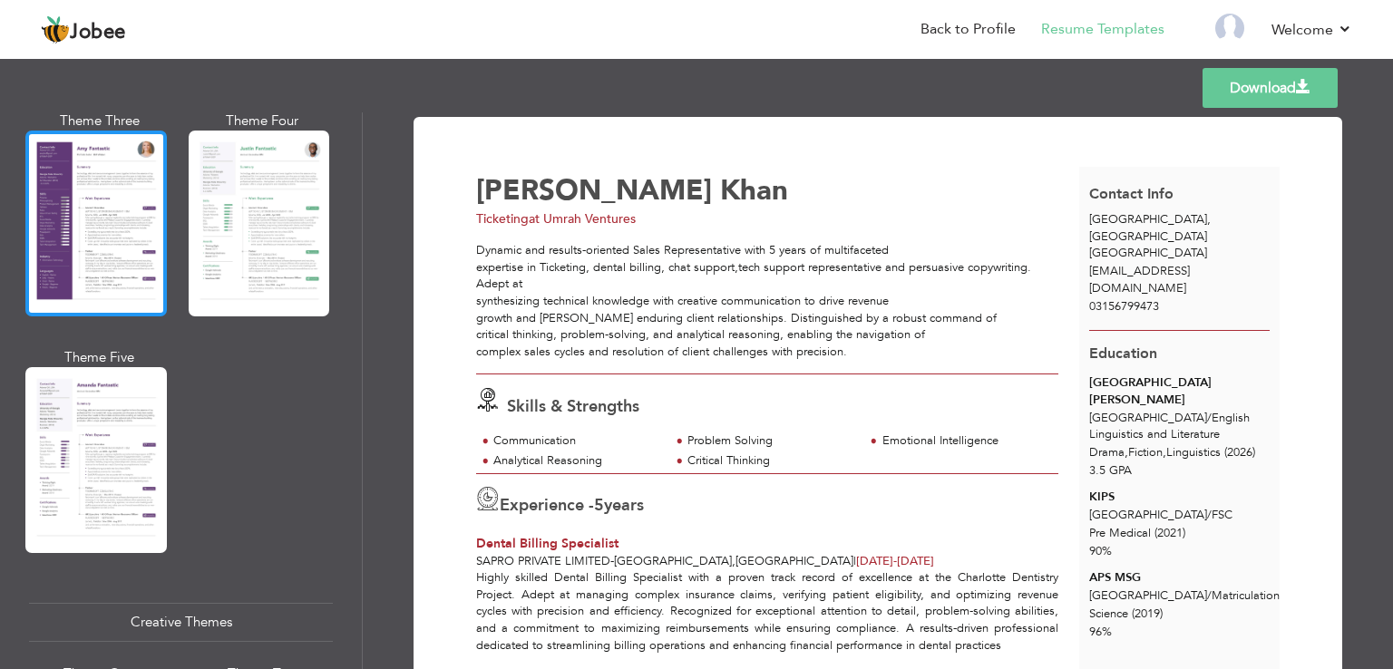
click at [111, 226] on div at bounding box center [95, 224] width 141 height 186
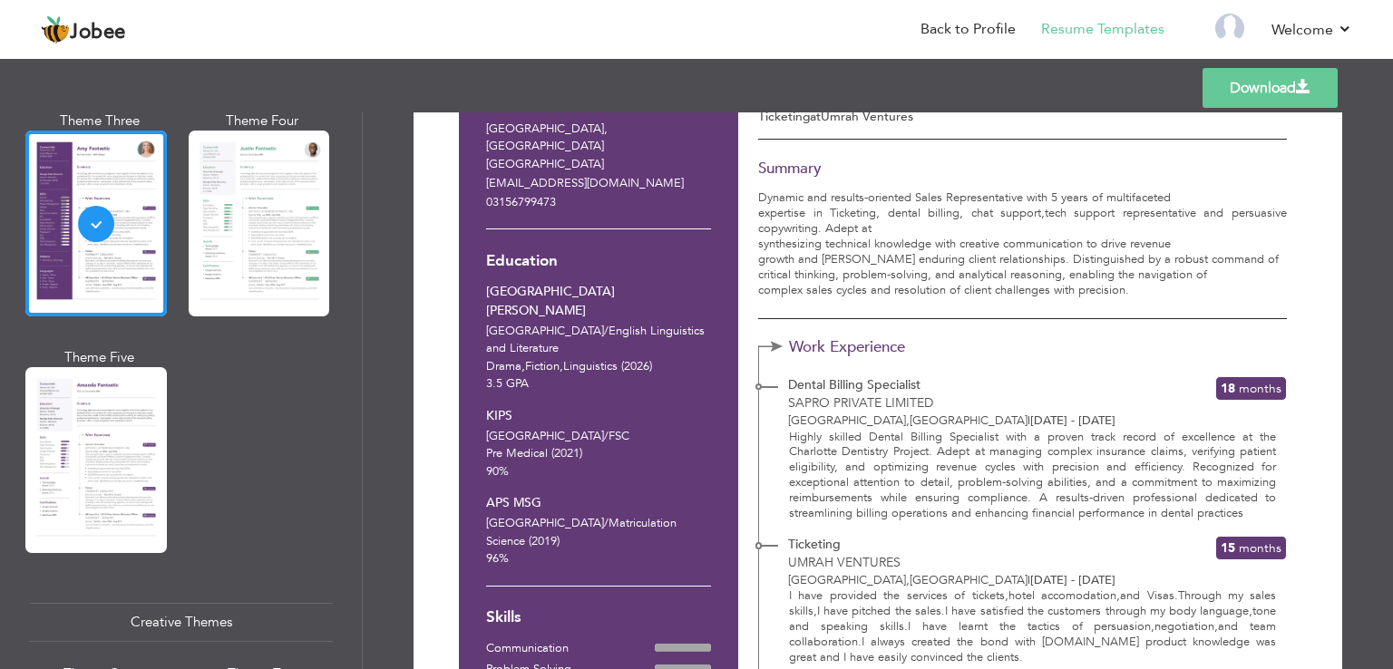
scroll to position [0, 0]
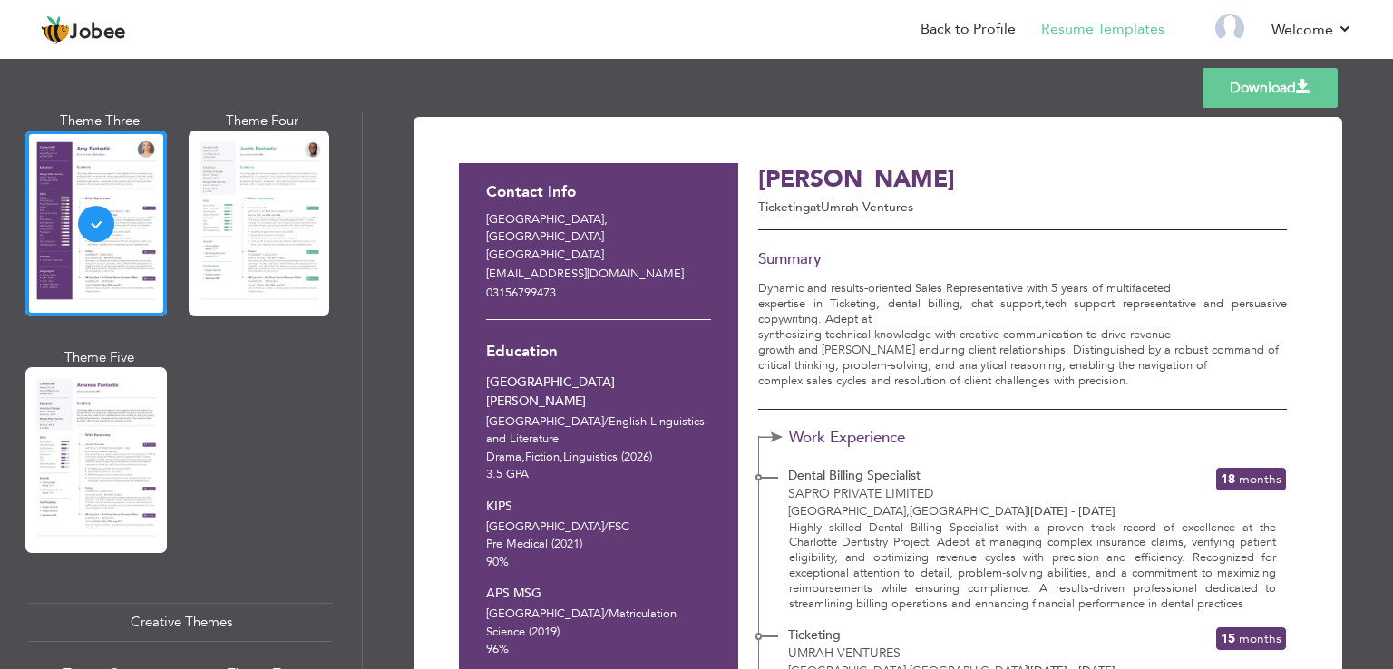
click at [1226, 95] on link "Download" at bounding box center [1269, 88] width 135 height 40
